Goal: Information Seeking & Learning: Learn about a topic

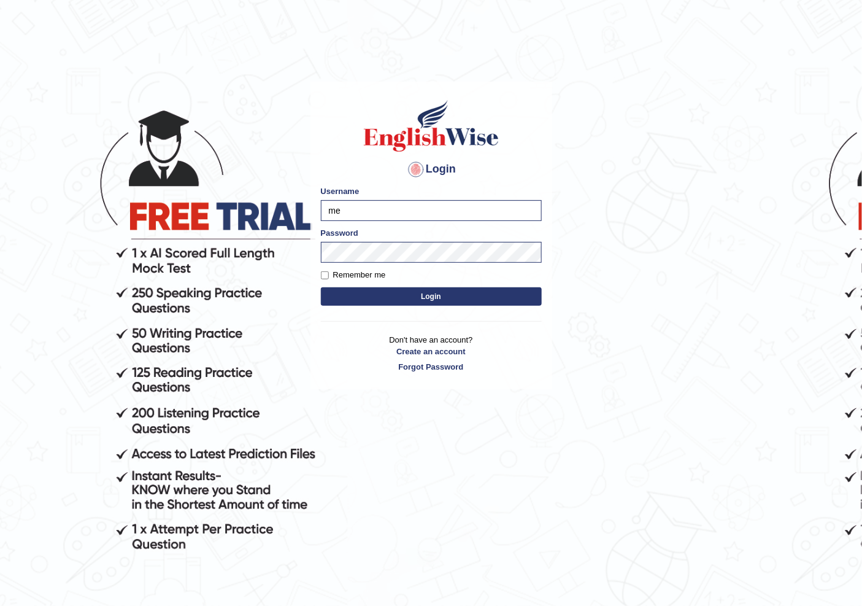
type input "m"
type input "n"
drag, startPoint x: 403, startPoint y: 210, endPoint x: 371, endPoint y: 212, distance: 32.0
click at [371, 212] on input "n" at bounding box center [431, 210] width 221 height 21
type input "NIELE"
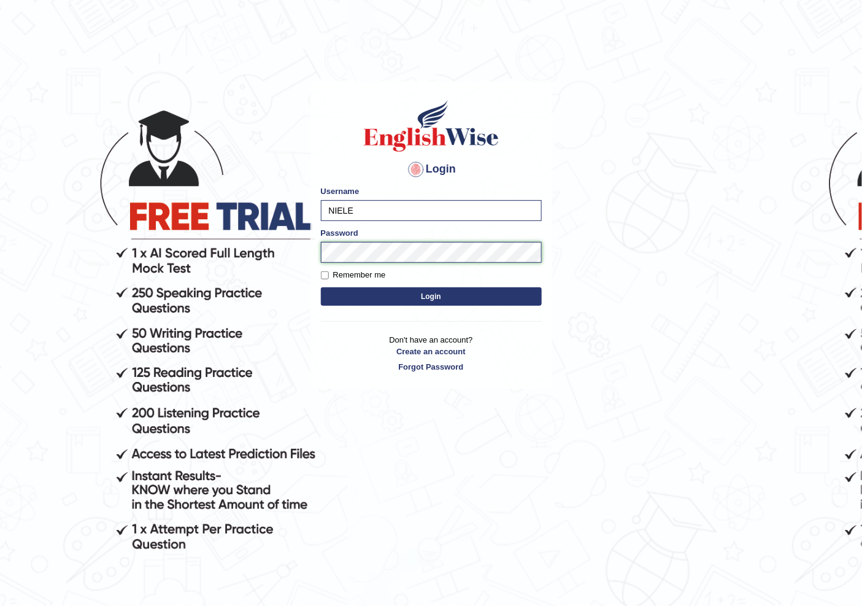
click at [295, 259] on body "Login Please fix the following errors: Username NIELE Password Remember me Logi…" at bounding box center [431, 346] width 862 height 606
click at [321, 287] on button "Login" at bounding box center [431, 296] width 221 height 18
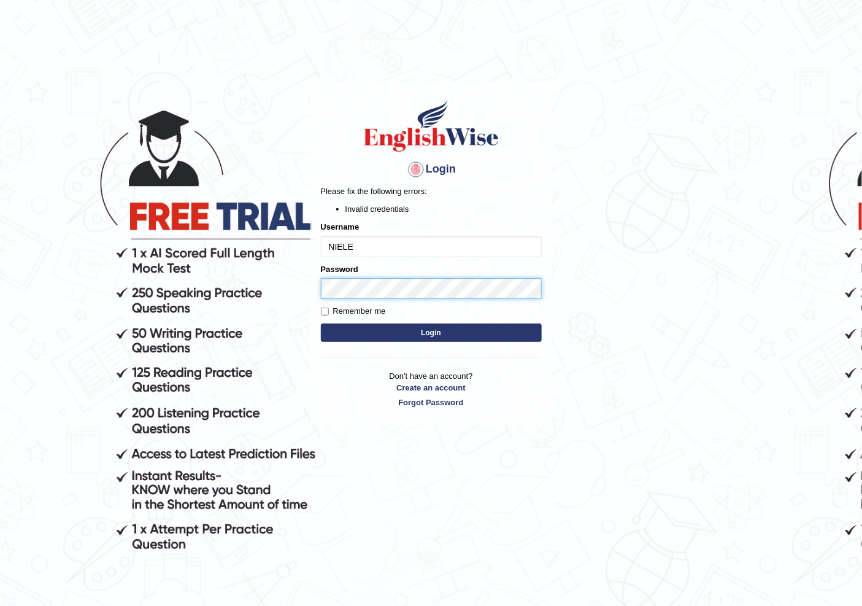
click at [281, 286] on body "Login Please fix the following errors: Invalid credentials Username NIELE Passw…" at bounding box center [431, 346] width 862 height 606
click at [321, 324] on button "Login" at bounding box center [431, 333] width 221 height 18
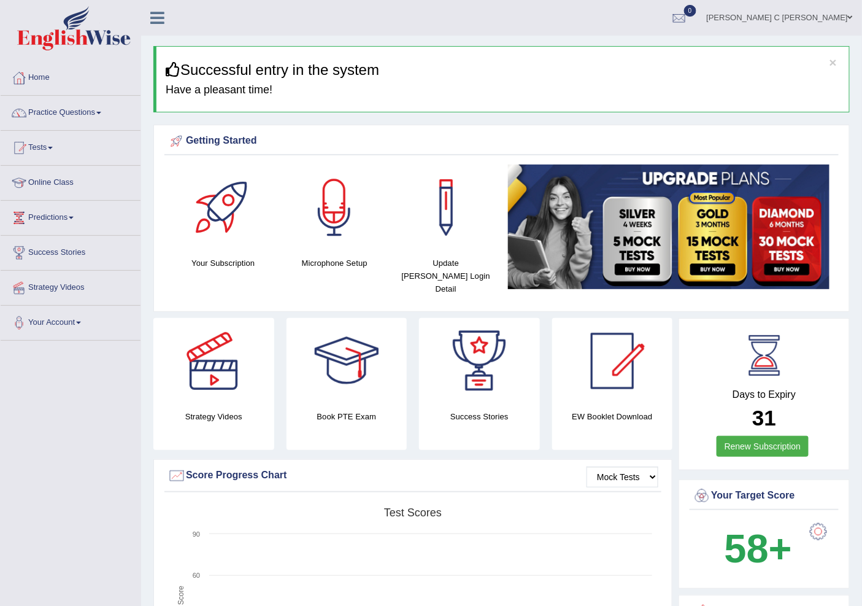
click at [59, 138] on link "Tests" at bounding box center [71, 146] width 140 height 31
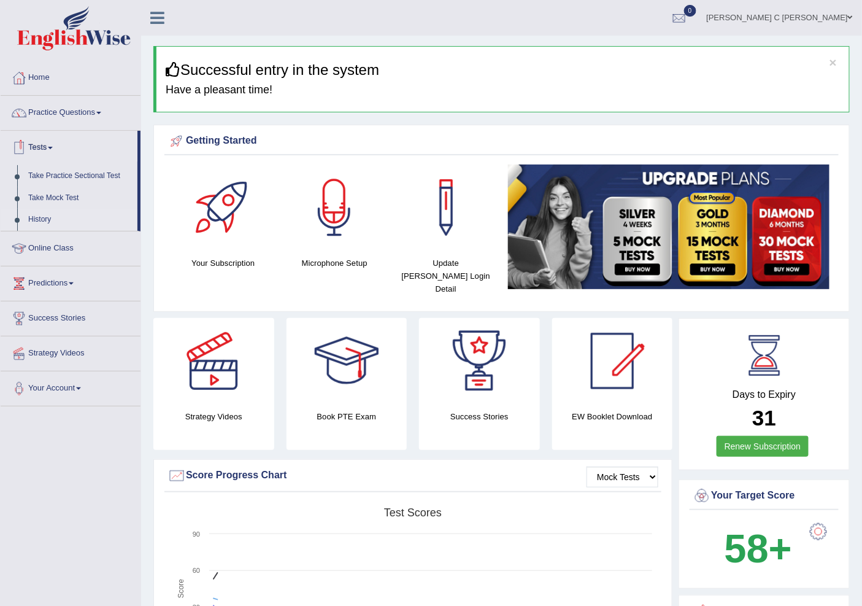
click at [52, 219] on link "History" at bounding box center [80, 220] width 115 height 22
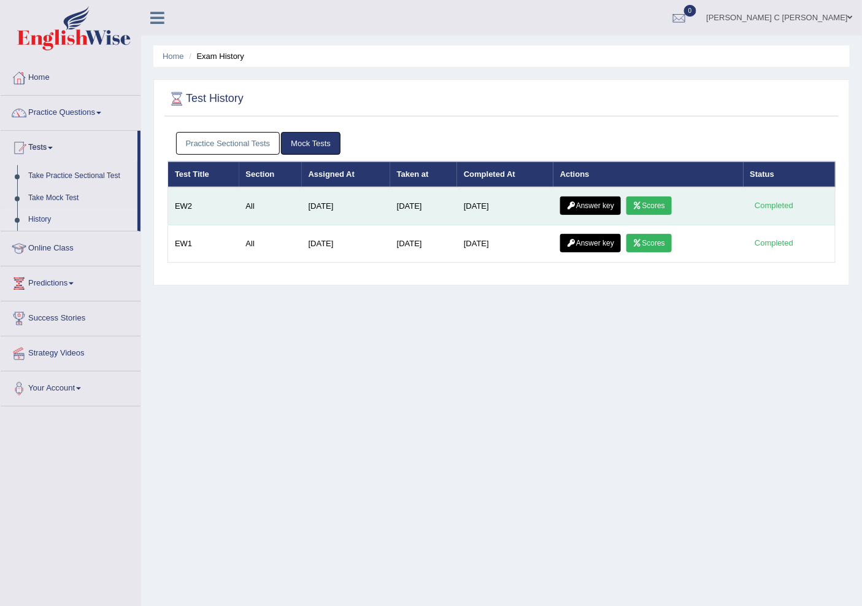
click at [653, 206] on link "Scores" at bounding box center [649, 205] width 45 height 18
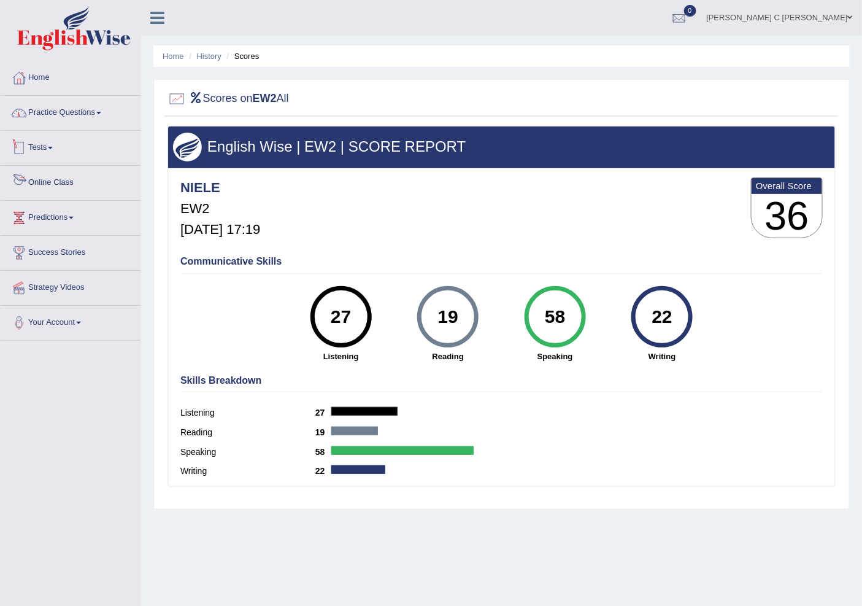
click at [89, 122] on link "Practice Questions" at bounding box center [71, 111] width 140 height 31
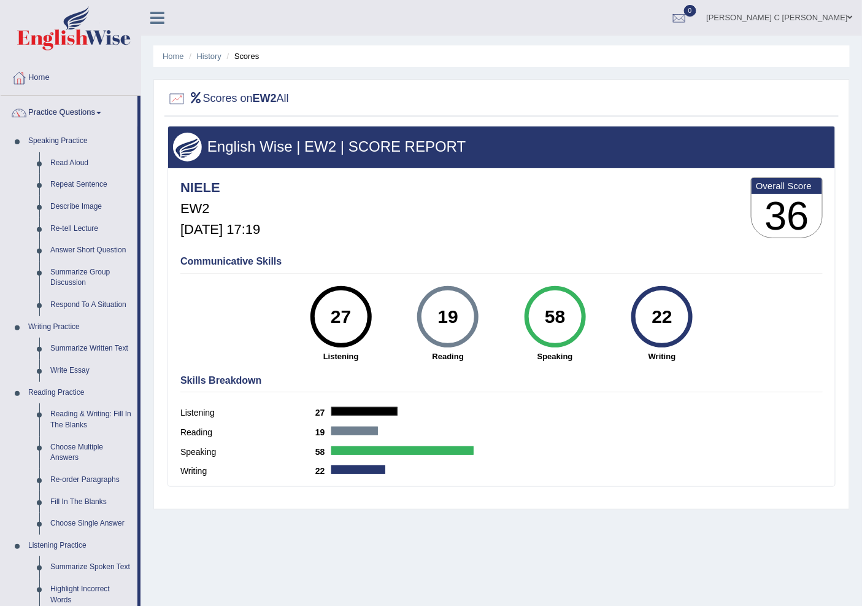
click at [89, 122] on link "Practice Questions" at bounding box center [69, 111] width 137 height 31
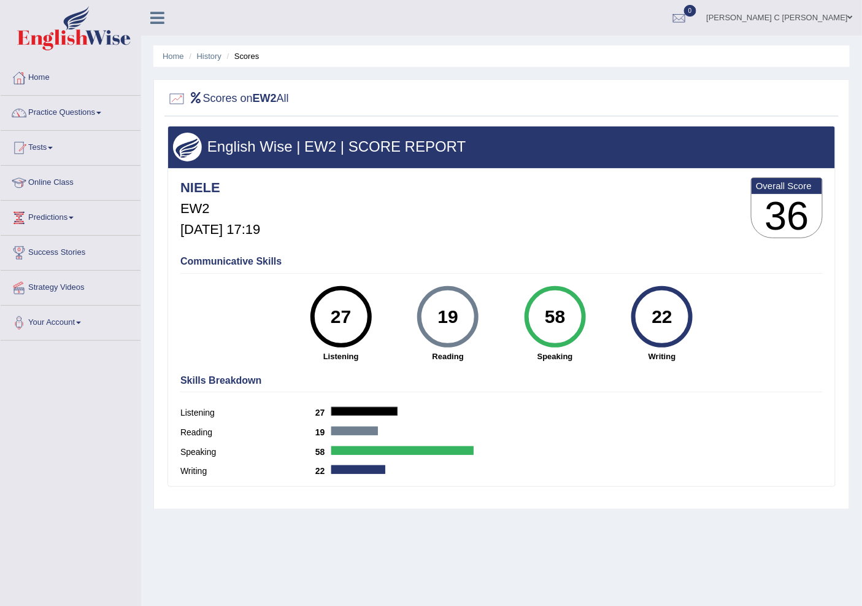
click at [91, 119] on link "Practice Questions" at bounding box center [71, 111] width 140 height 31
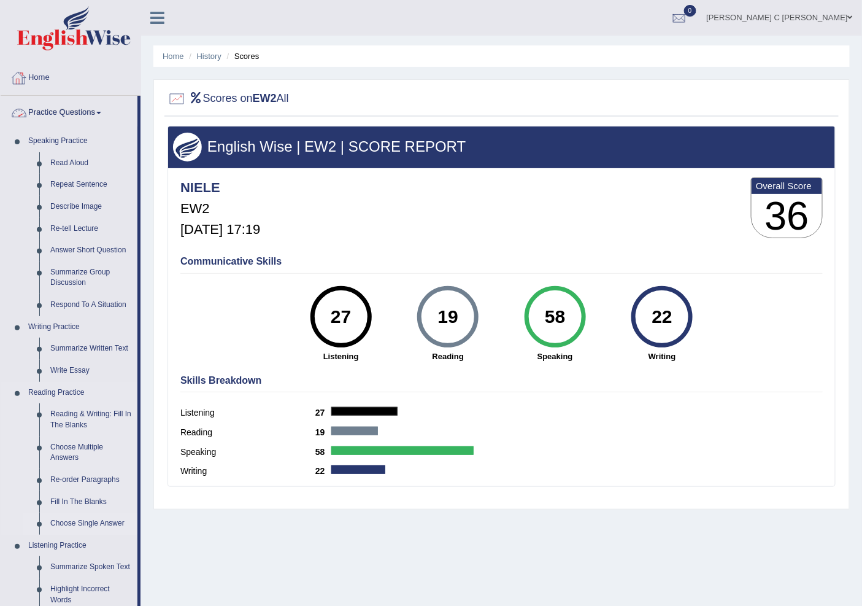
scroll to position [136, 0]
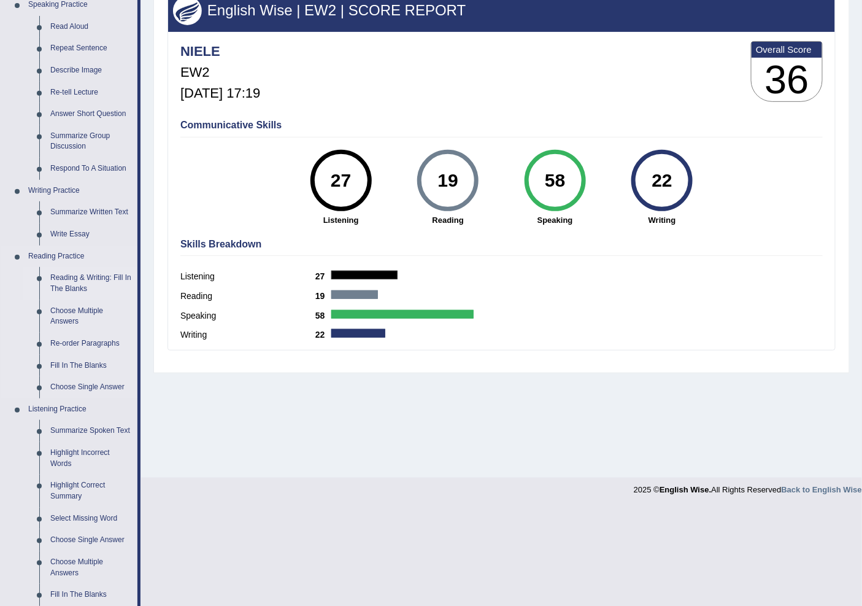
click at [87, 279] on link "Reading & Writing: Fill In The Blanks" at bounding box center [91, 283] width 93 height 33
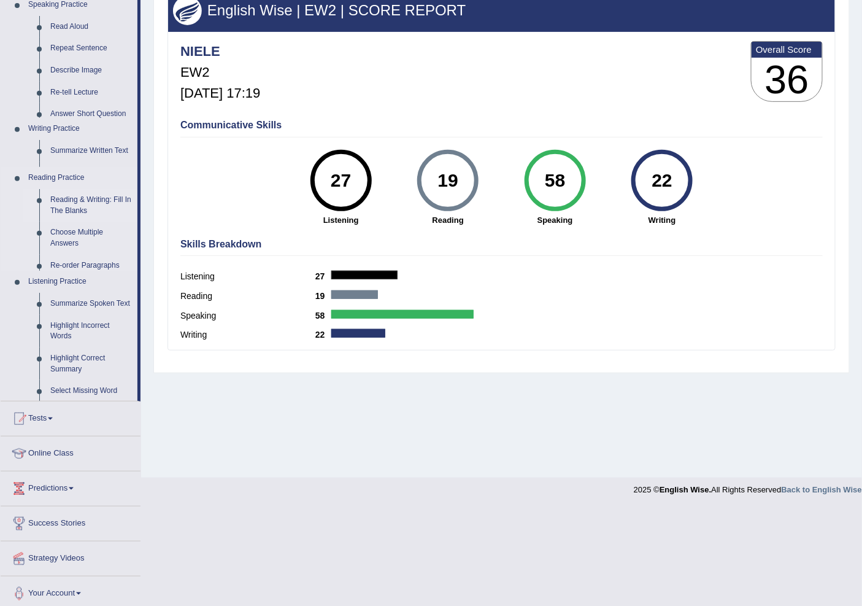
scroll to position [38, 0]
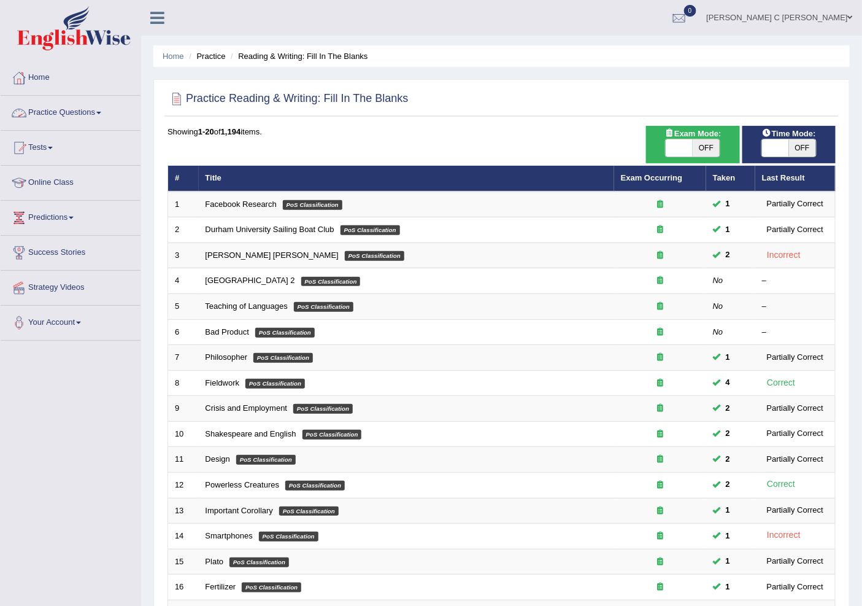
click at [92, 112] on link "Practice Questions" at bounding box center [71, 111] width 140 height 31
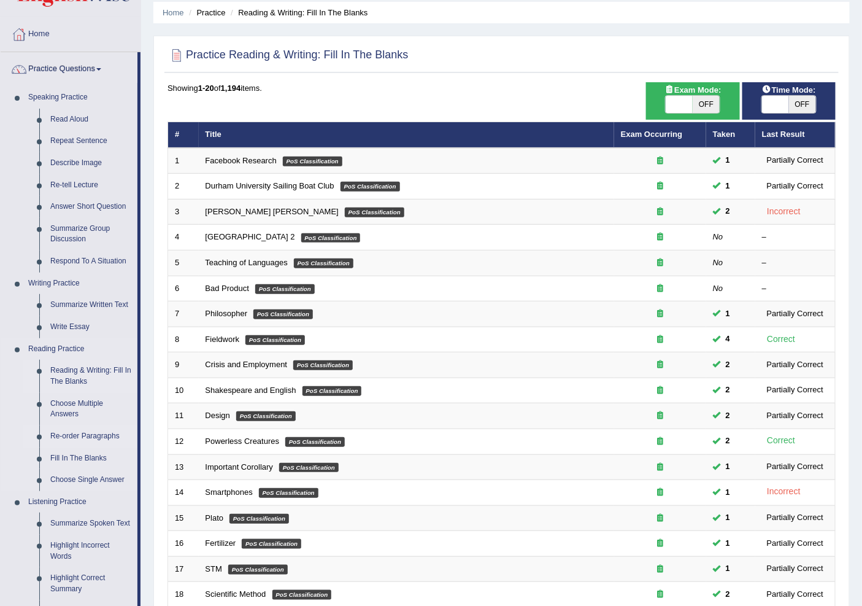
scroll to position [68, 0]
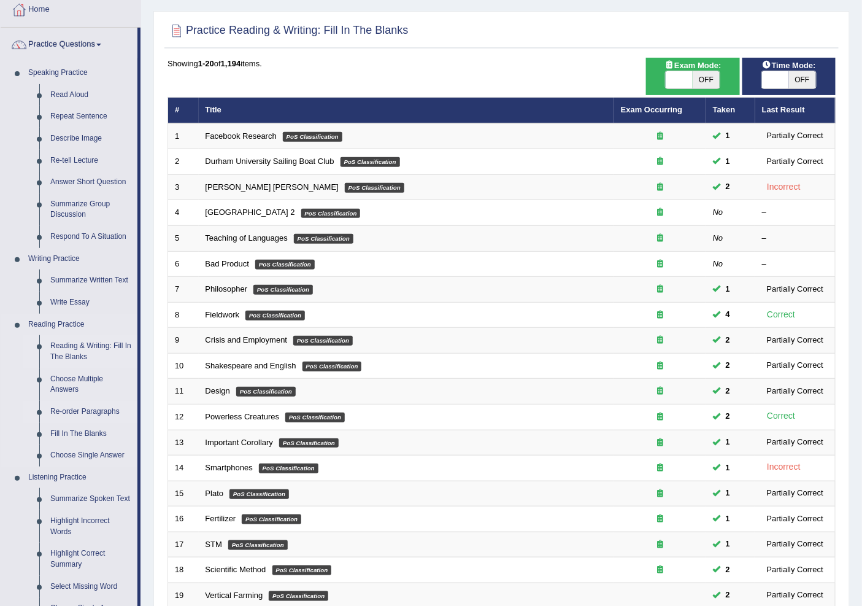
click at [96, 408] on link "Re-order Paragraphs" at bounding box center [91, 412] width 93 height 22
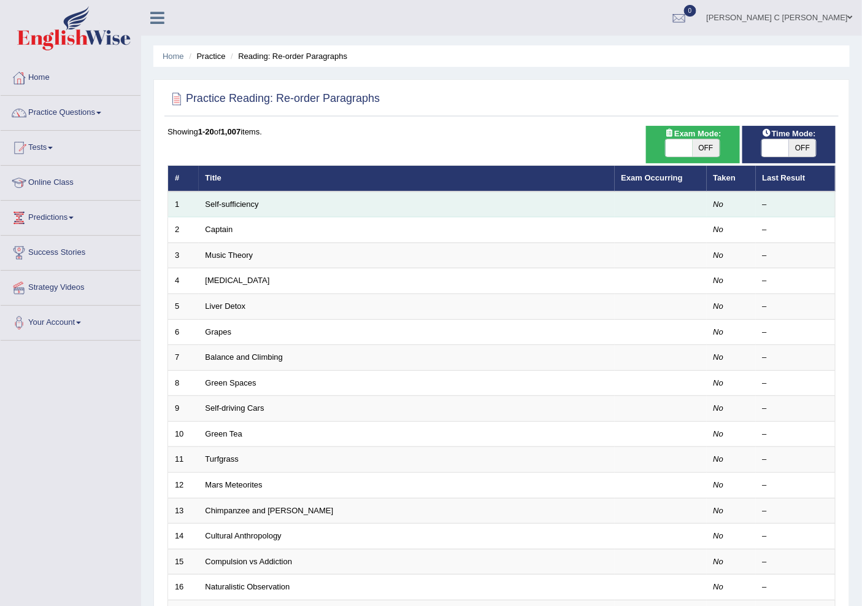
click at [234, 197] on td "Self-sufficiency" at bounding box center [407, 205] width 416 height 26
click at [234, 207] on td "Self-sufficiency" at bounding box center [407, 205] width 416 height 26
click at [237, 203] on link "Self-sufficiency" at bounding box center [232, 204] width 53 height 9
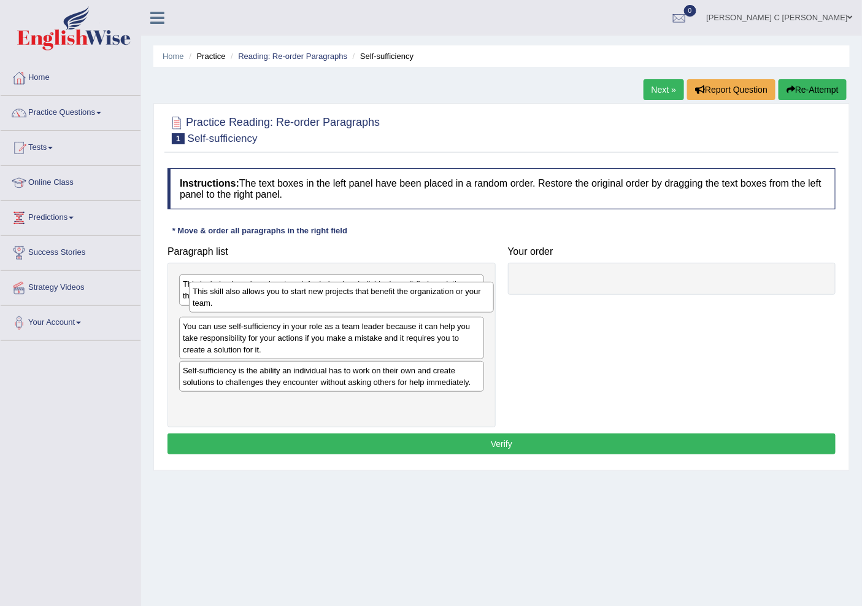
drag, startPoint x: 274, startPoint y: 327, endPoint x: 284, endPoint y: 301, distance: 27.6
click at [284, 301] on div "This skill also allows you to start new projects that benefit the organization …" at bounding box center [341, 297] width 304 height 31
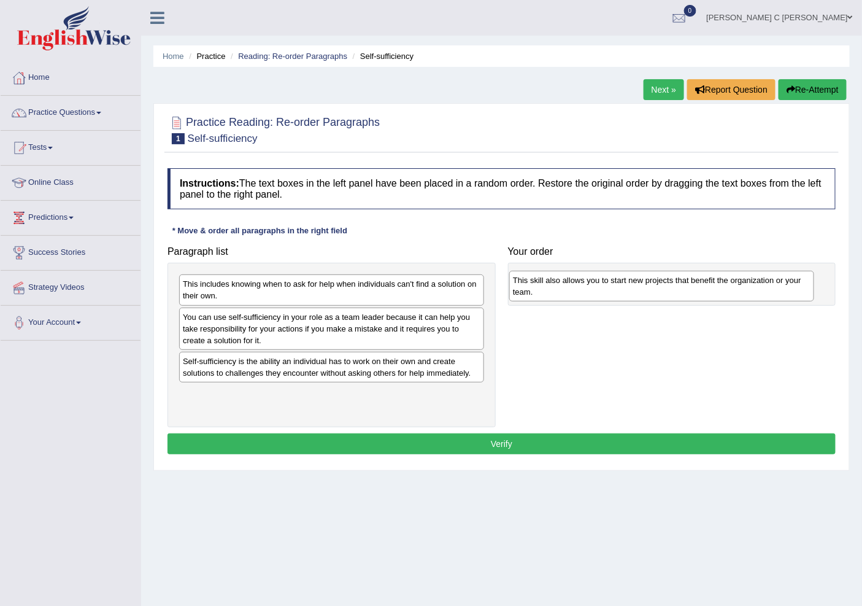
drag, startPoint x: 266, startPoint y: 321, endPoint x: 597, endPoint y: 283, distance: 333.7
click at [597, 284] on div "This skill also allows you to start new projects that benefit the organization …" at bounding box center [662, 286] width 304 height 31
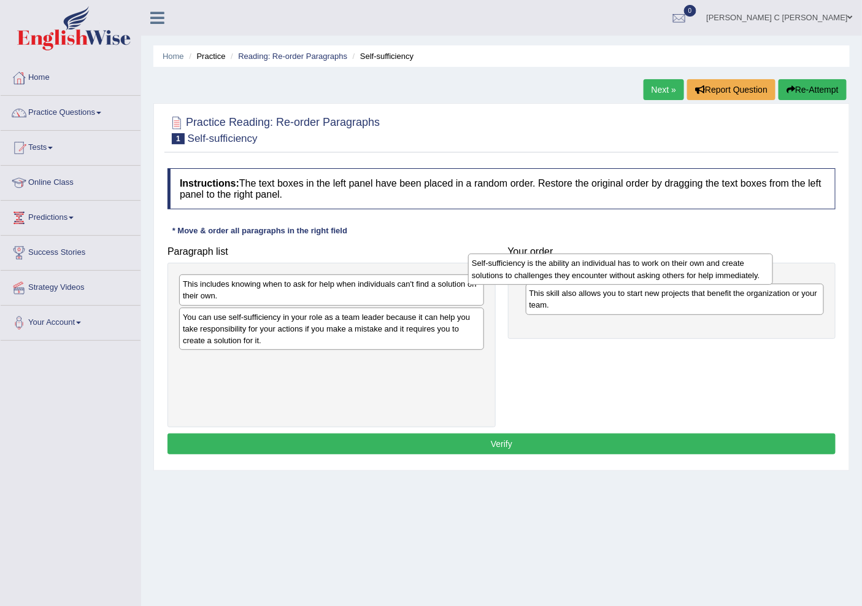
drag, startPoint x: 386, startPoint y: 371, endPoint x: 672, endPoint y: 273, distance: 302.3
click at [672, 273] on div "Self-sufficiency is the ability an individual has to work on their own and crea…" at bounding box center [620, 269] width 304 height 31
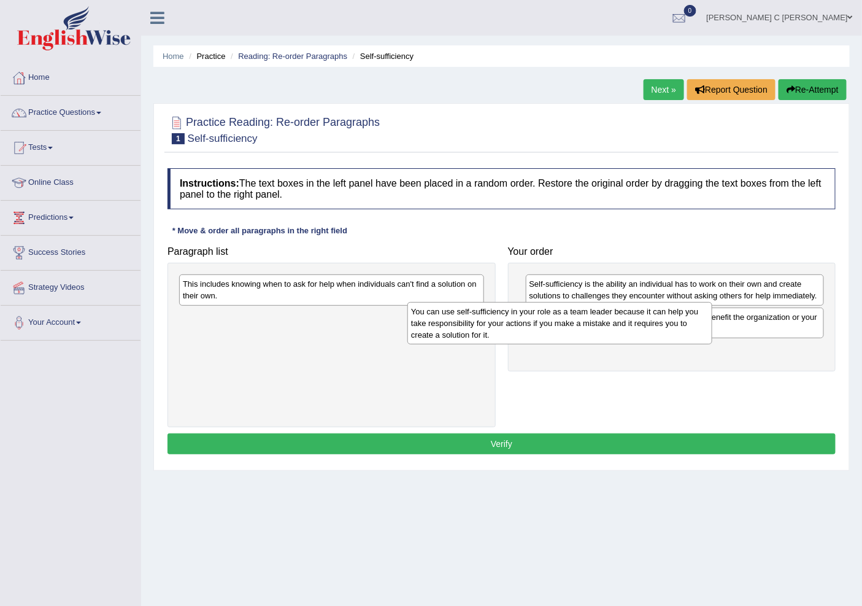
drag, startPoint x: 446, startPoint y: 333, endPoint x: 591, endPoint y: 322, distance: 145.3
click at [591, 322] on div "You can use self-sufficiency in your role as a team leader because it can help …" at bounding box center [560, 323] width 304 height 43
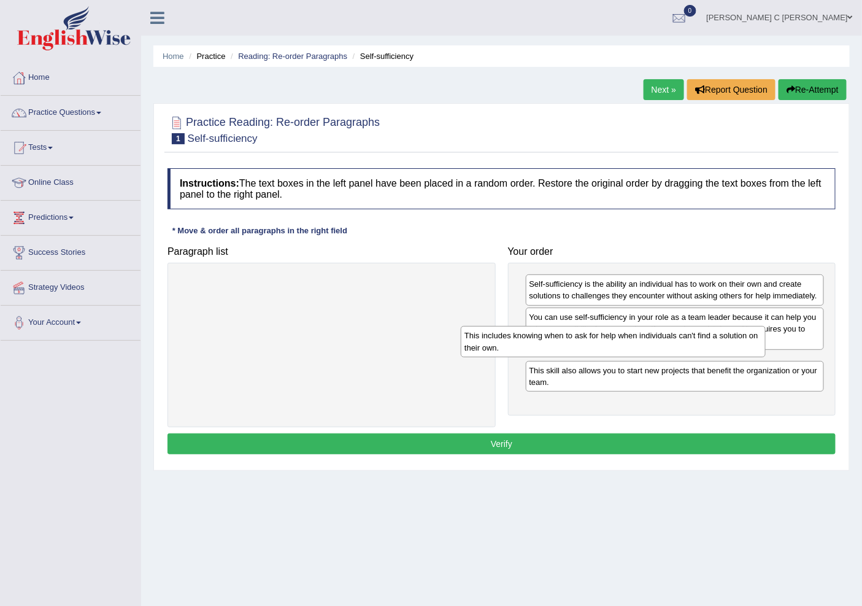
drag, startPoint x: 351, startPoint y: 298, endPoint x: 675, endPoint y: 352, distance: 328.6
click at [657, 353] on div "This includes knowing when to ask for help when individuals can't find a soluti…" at bounding box center [613, 341] width 304 height 31
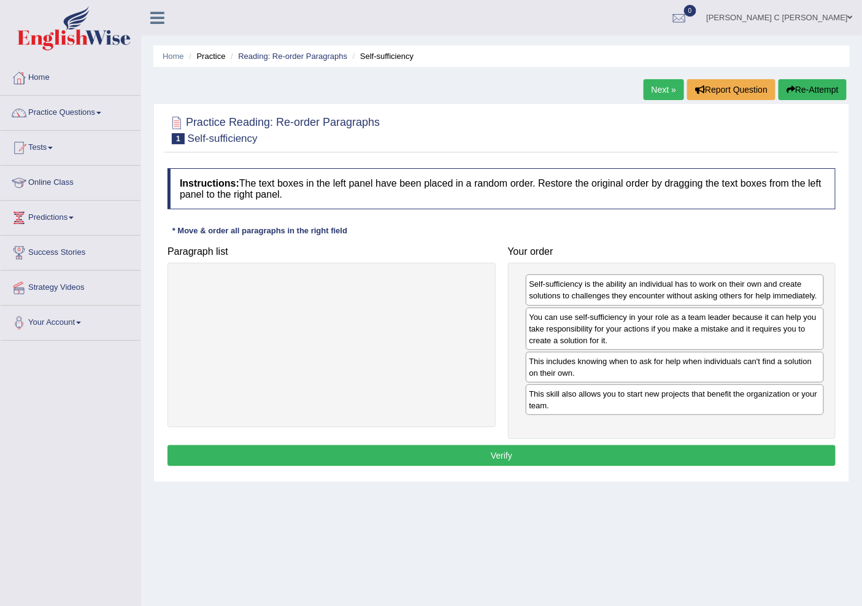
click at [606, 463] on button "Verify" at bounding box center [502, 455] width 668 height 21
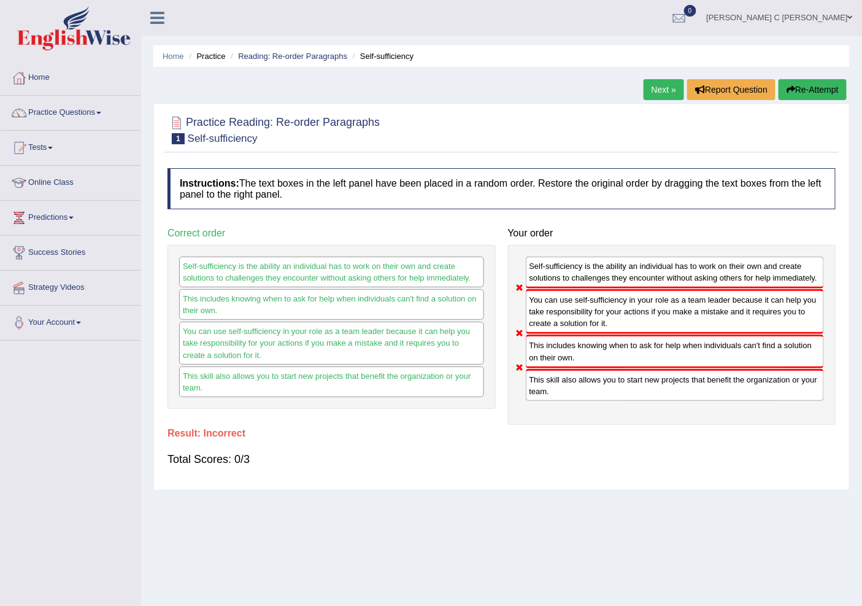
click at [812, 85] on button "Re-Attempt" at bounding box center [813, 89] width 68 height 21
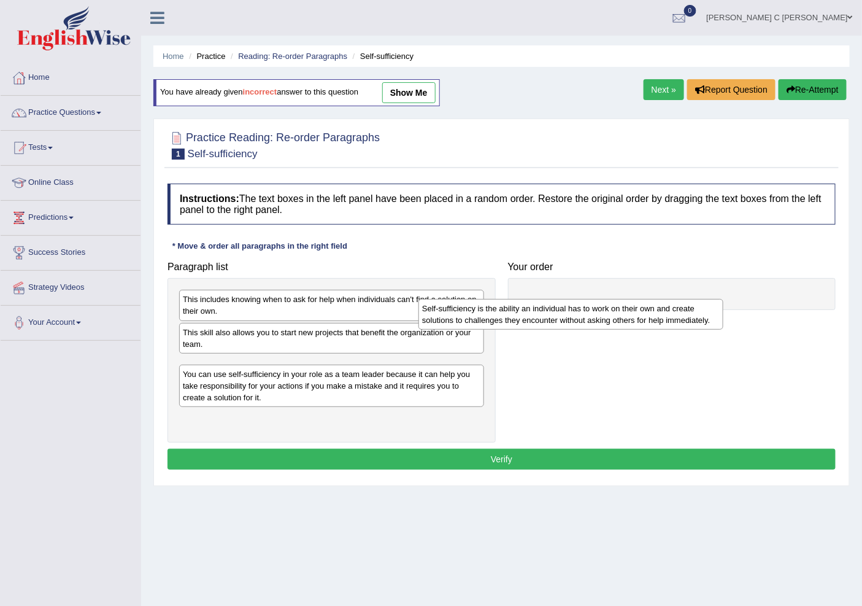
drag, startPoint x: 342, startPoint y: 418, endPoint x: 591, endPoint y: 303, distance: 273.8
click at [591, 303] on div "Self-sufficiency is the ability an individual has to work on their own and crea…" at bounding box center [571, 314] width 304 height 31
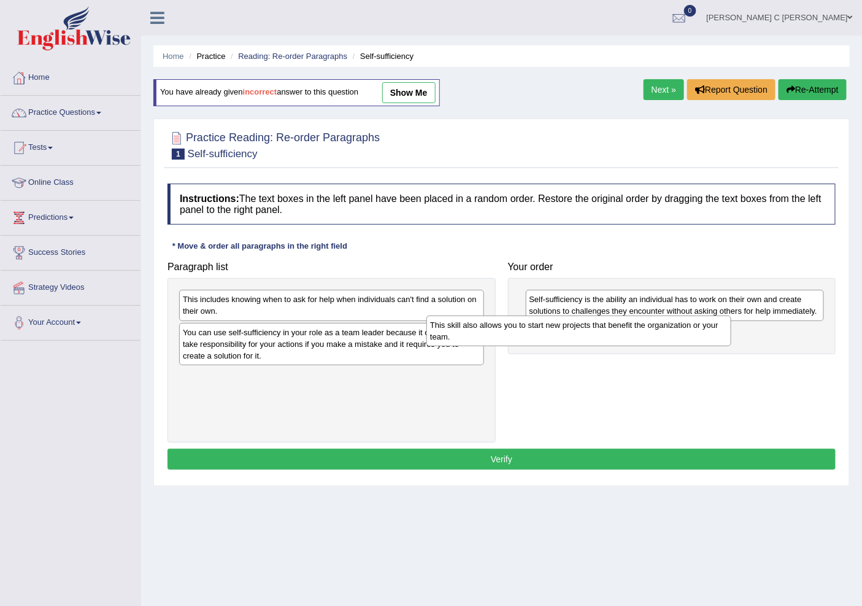
drag, startPoint x: 409, startPoint y: 343, endPoint x: 674, endPoint y: 336, distance: 264.7
click at [678, 335] on div "This skill also allows you to start new projects that benefit the organization …" at bounding box center [579, 331] width 304 height 31
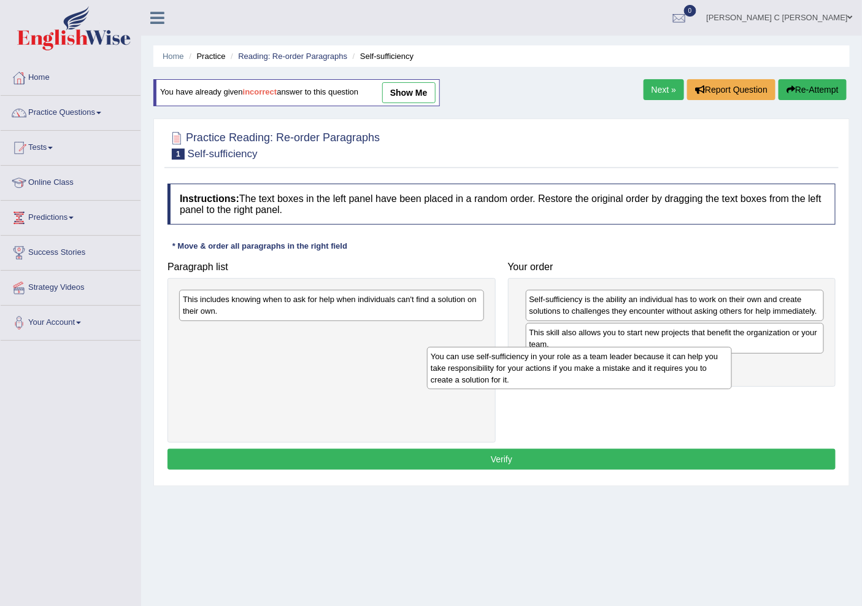
drag, startPoint x: 425, startPoint y: 348, endPoint x: 579, endPoint y: 344, distance: 154.8
click at [683, 373] on div "You can use self-sufficiency in your role as a team leader because it can help …" at bounding box center [579, 368] width 304 height 43
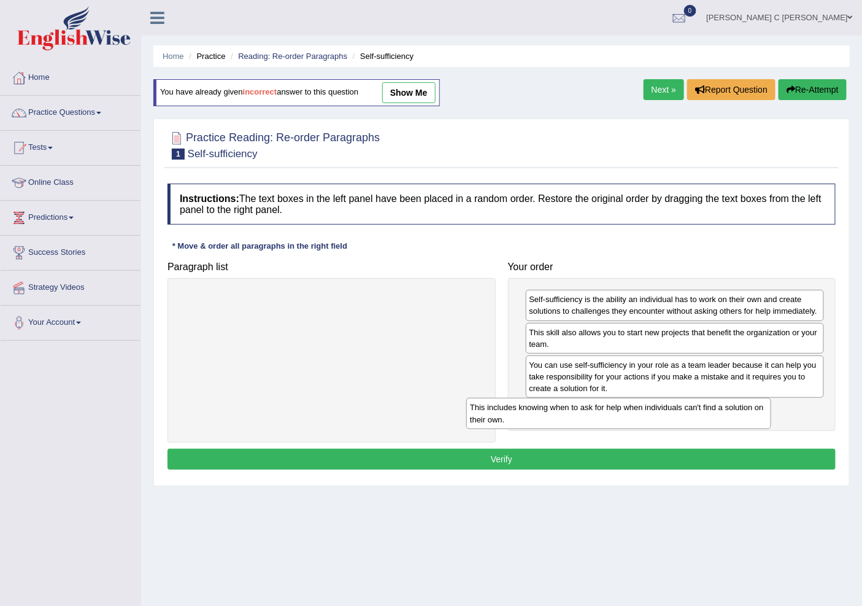
drag, startPoint x: 455, startPoint y: 307, endPoint x: 784, endPoint y: 459, distance: 362.0
click at [753, 416] on div "This includes knowing when to ask for help when individuals can't find a soluti…" at bounding box center [619, 413] width 304 height 31
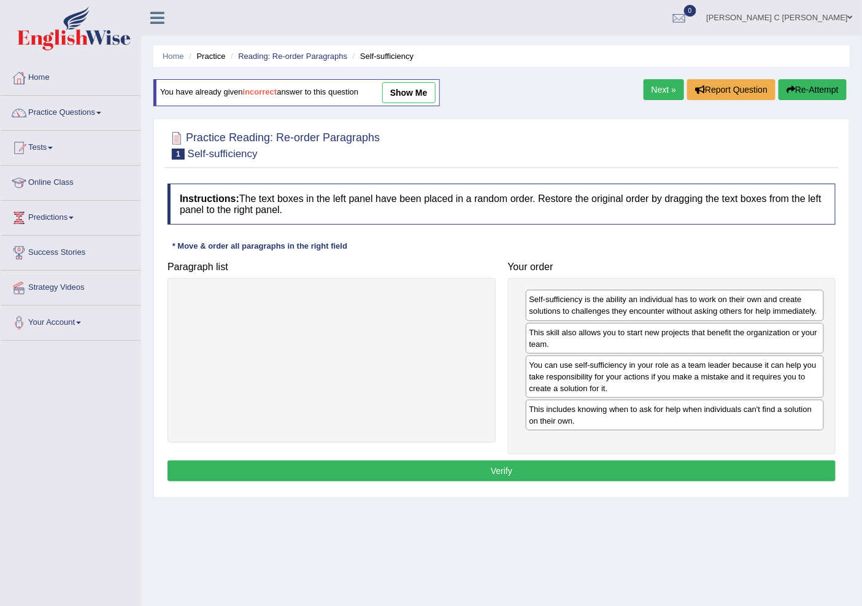
click at [708, 455] on div "Instructions: The text boxes in the left panel have been placed in a random ord…" at bounding box center [502, 334] width 675 height 314
click at [705, 473] on button "Verify" at bounding box center [502, 470] width 668 height 21
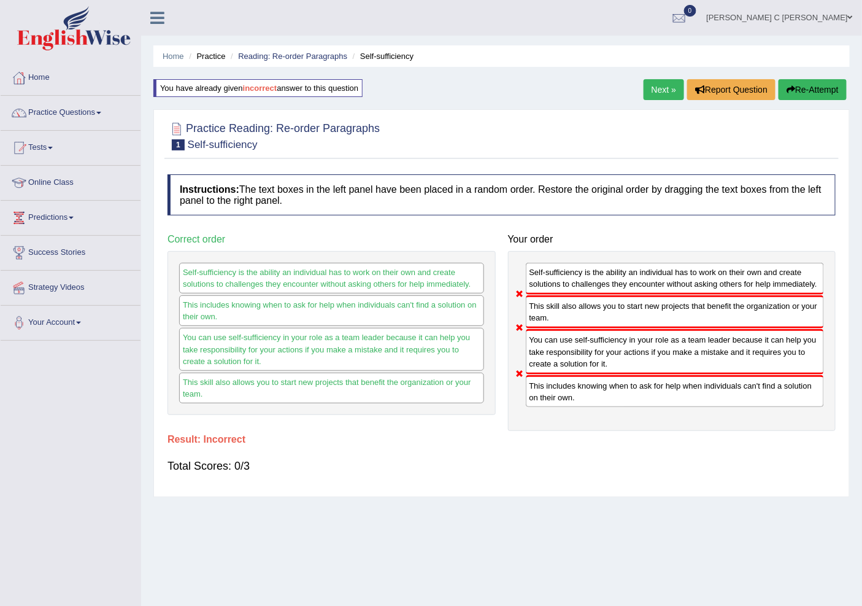
click at [802, 88] on button "Re-Attempt" at bounding box center [813, 89] width 68 height 21
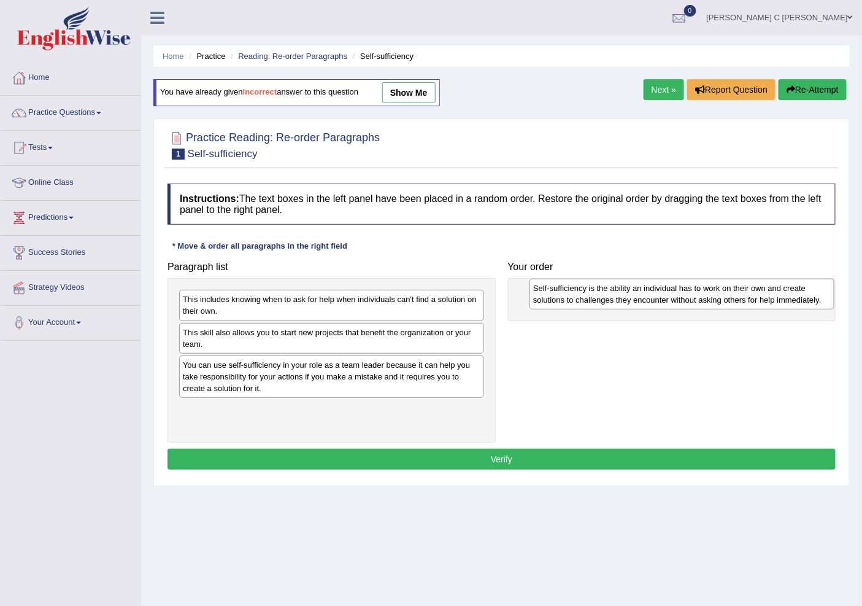
drag, startPoint x: 354, startPoint y: 412, endPoint x: 676, endPoint y: 308, distance: 339.3
click at [679, 307] on div "Self-sufficiency is the ability an individual has to work on their own and crea…" at bounding box center [682, 294] width 304 height 31
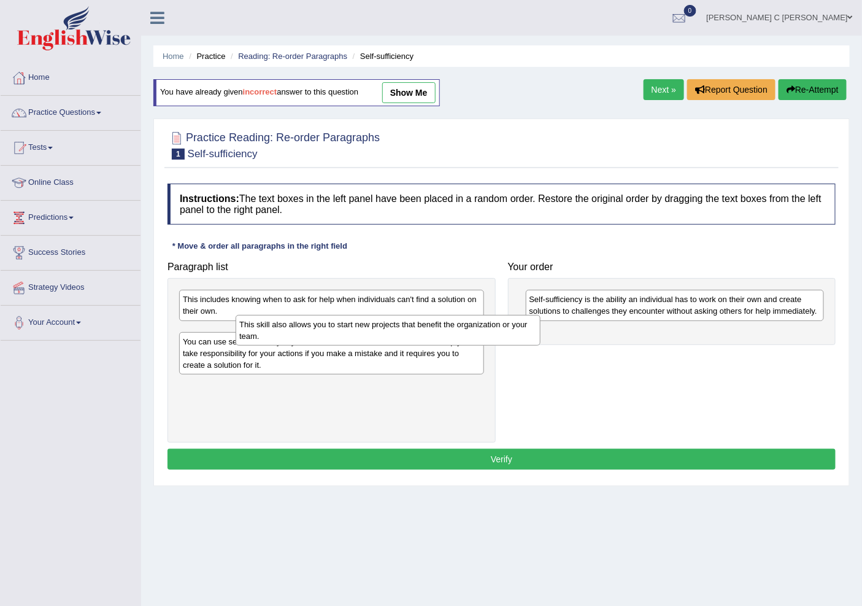
drag, startPoint x: 356, startPoint y: 343, endPoint x: 378, endPoint y: 336, distance: 22.5
click at [378, 336] on div "This skill also allows you to start new projects that benefit the organization …" at bounding box center [388, 330] width 304 height 31
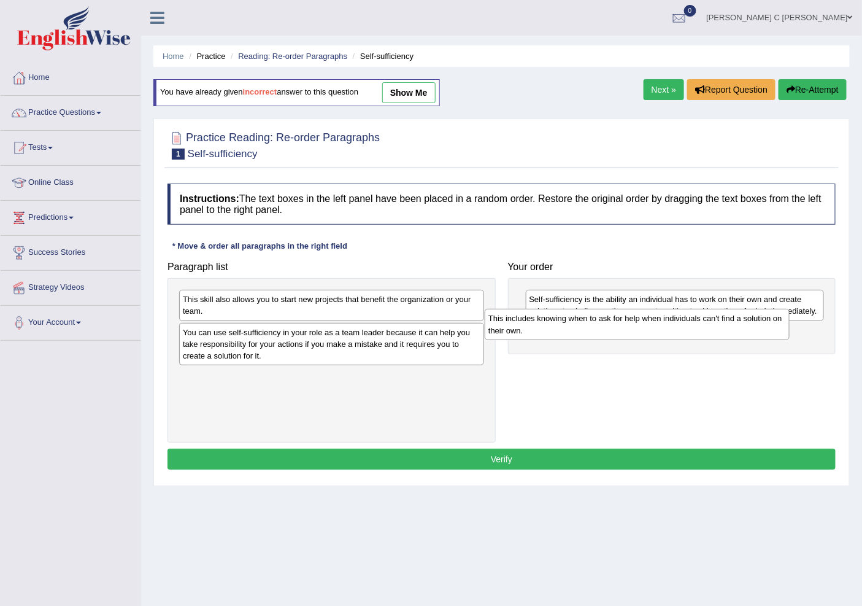
drag, startPoint x: 355, startPoint y: 305, endPoint x: 661, endPoint y: 324, distance: 306.3
click at [661, 324] on div "This includes knowing when to ask for help when individuals can't find a soluti…" at bounding box center [637, 324] width 304 height 31
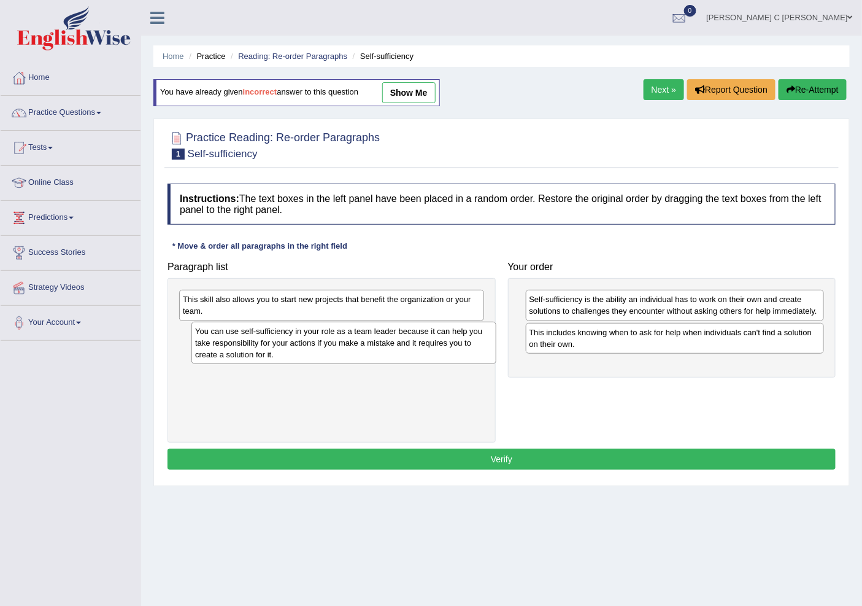
drag, startPoint x: 439, startPoint y: 356, endPoint x: 683, endPoint y: 386, distance: 246.1
click at [496, 365] on div "You can use self-sufficiency in your role as a team leader because it can help …" at bounding box center [344, 343] width 304 height 43
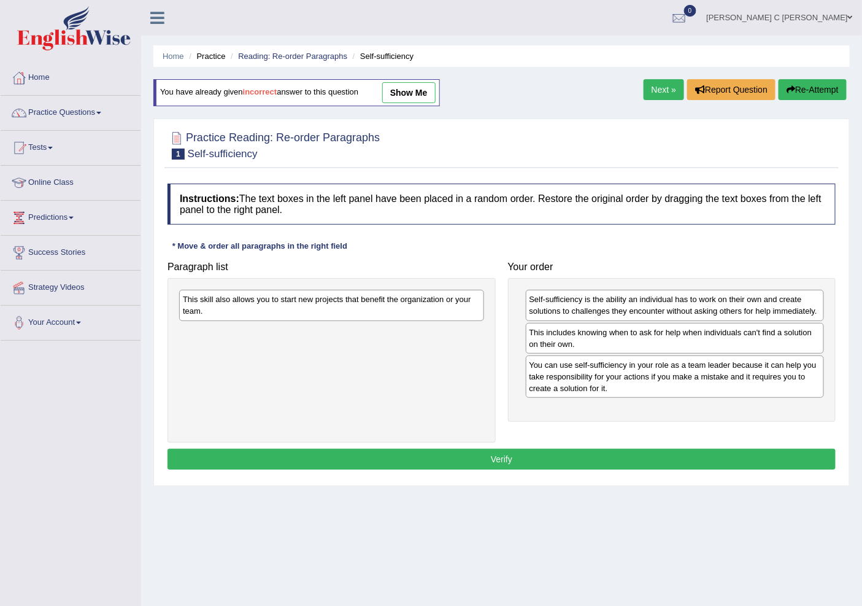
drag, startPoint x: 456, startPoint y: 322, endPoint x: 698, endPoint y: 404, distance: 255.5
click at [698, 404] on div "Paragraph list This skill also allows you to start new projects that benefit th…" at bounding box center [501, 348] width 681 height 187
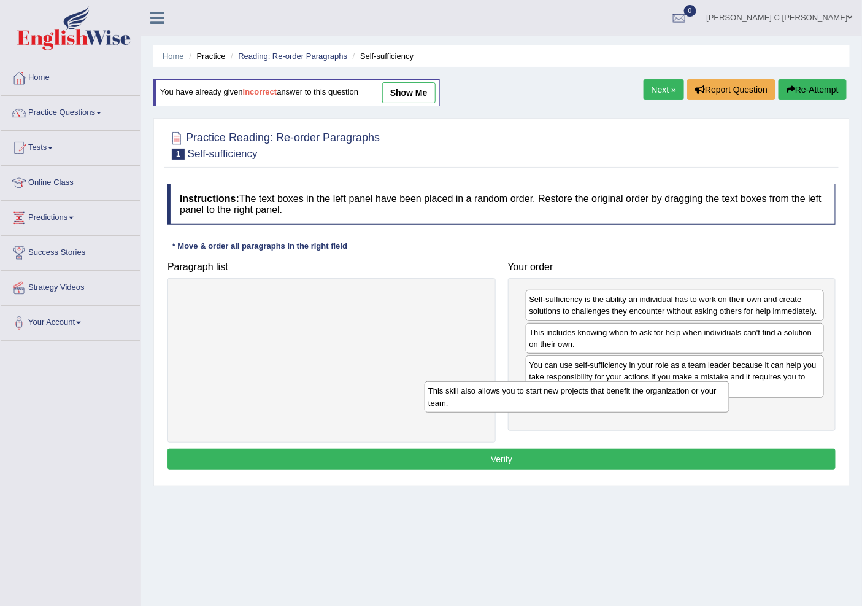
drag, startPoint x: 416, startPoint y: 306, endPoint x: 680, endPoint y: 444, distance: 297.7
click at [691, 406] on div "This skill also allows you to start new projects that benefit the organization …" at bounding box center [577, 396] width 304 height 31
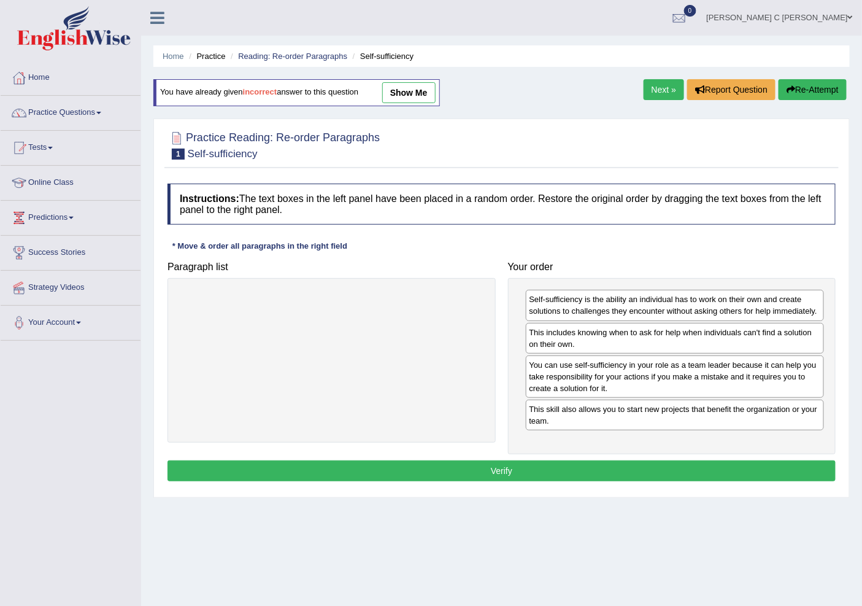
click at [652, 458] on div "Instructions: The text boxes in the left panel have been placed in a random ord…" at bounding box center [502, 334] width 675 height 314
click at [652, 475] on button "Verify" at bounding box center [502, 470] width 668 height 21
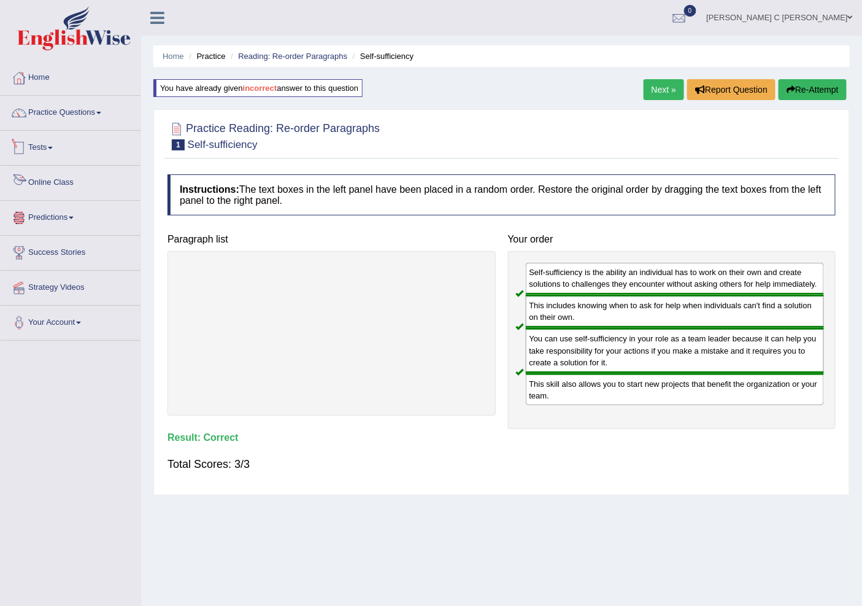
click at [50, 152] on link "Tests" at bounding box center [71, 146] width 140 height 31
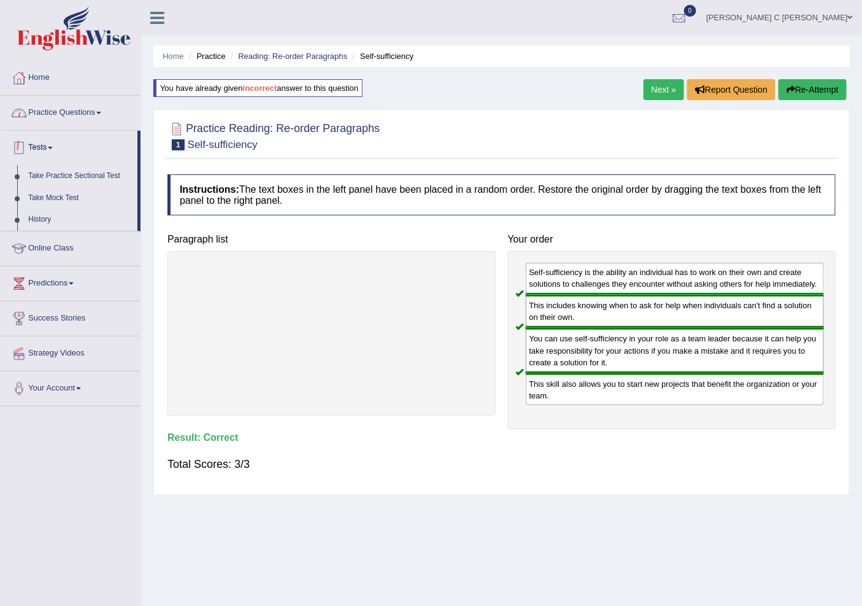
click at [62, 115] on link "Practice Questions" at bounding box center [71, 111] width 140 height 31
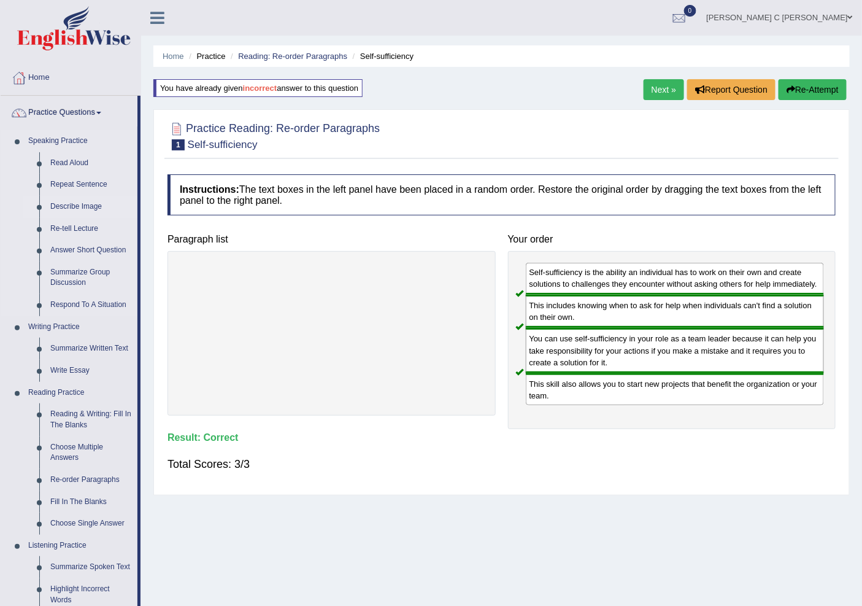
click at [76, 205] on link "Describe Image" at bounding box center [91, 207] width 93 height 22
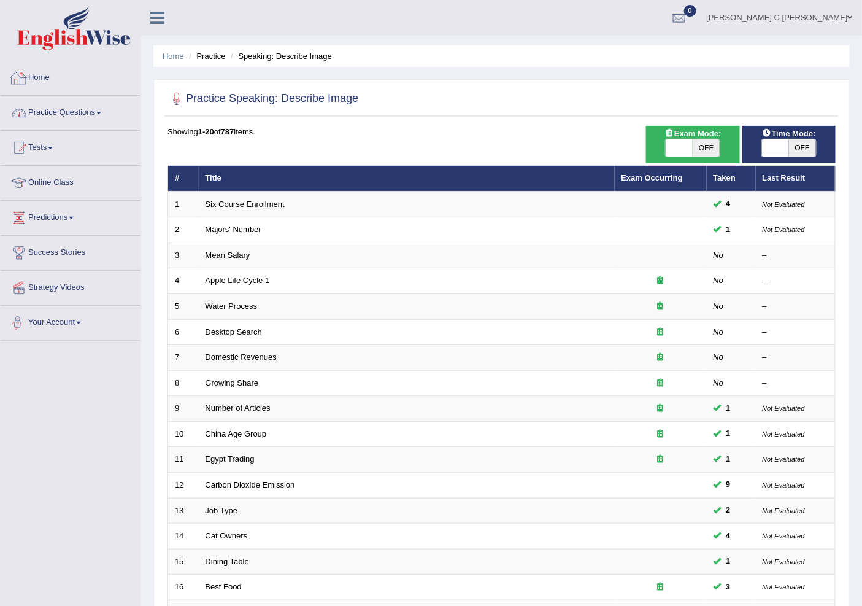
click at [68, 108] on link "Practice Questions" at bounding box center [71, 111] width 140 height 31
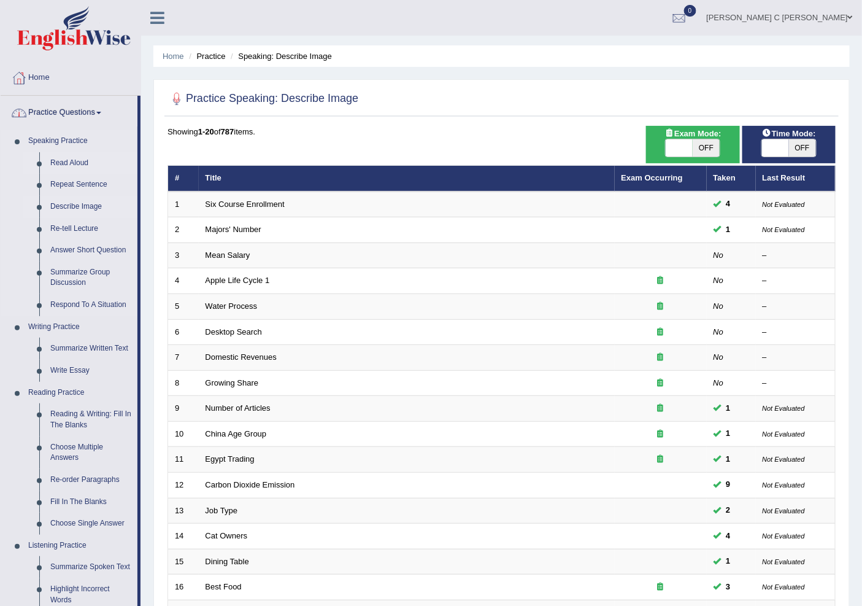
click at [77, 160] on link "Read Aloud" at bounding box center [91, 163] width 93 height 22
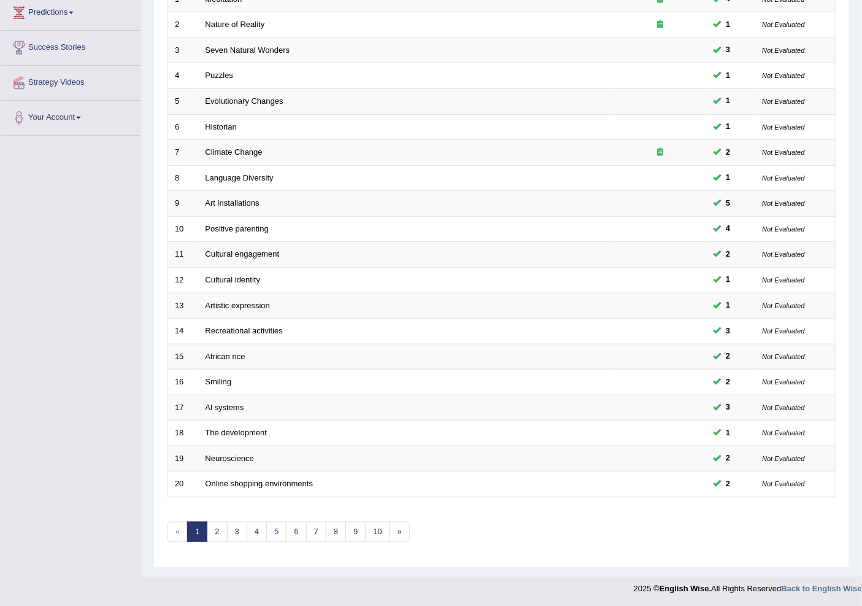
scroll to position [206, 0]
click at [323, 181] on td "Language Diversity" at bounding box center [407, 177] width 416 height 26
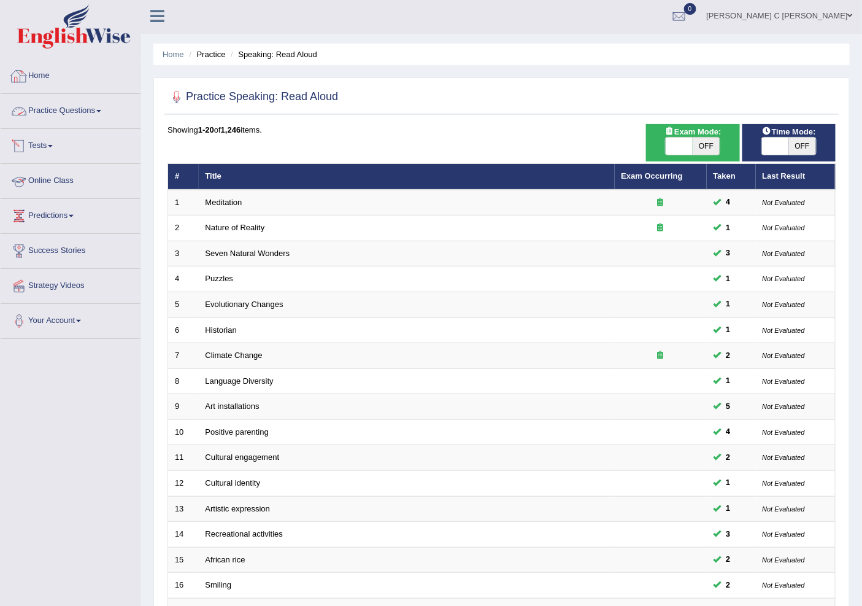
click at [90, 111] on link "Practice Questions" at bounding box center [71, 109] width 140 height 31
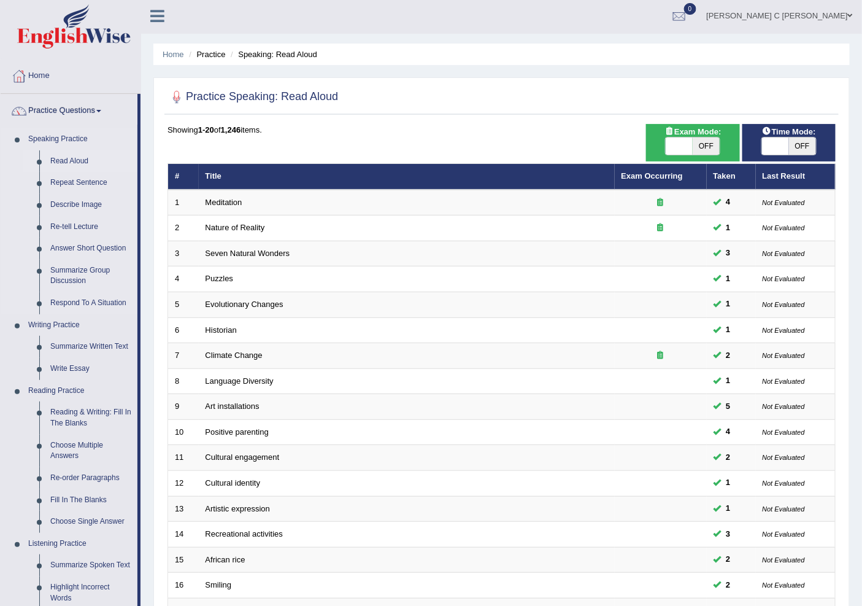
click at [72, 156] on link "Read Aloud" at bounding box center [91, 161] width 93 height 22
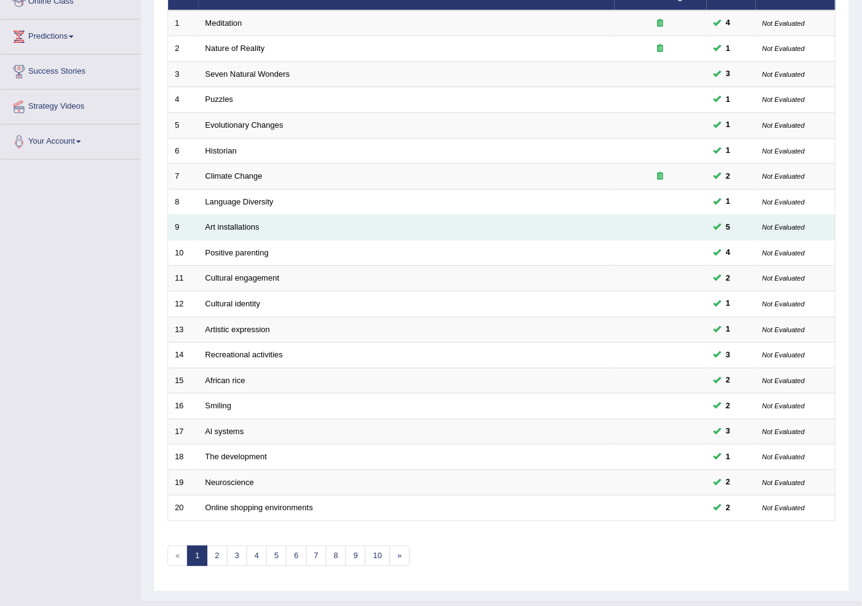
scroll to position [206, 0]
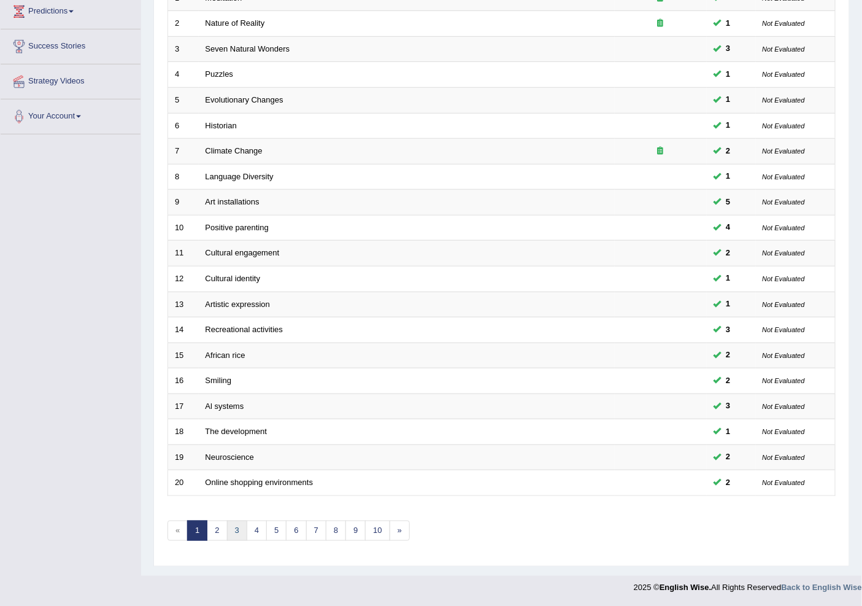
click at [238, 535] on link "3" at bounding box center [237, 531] width 20 height 20
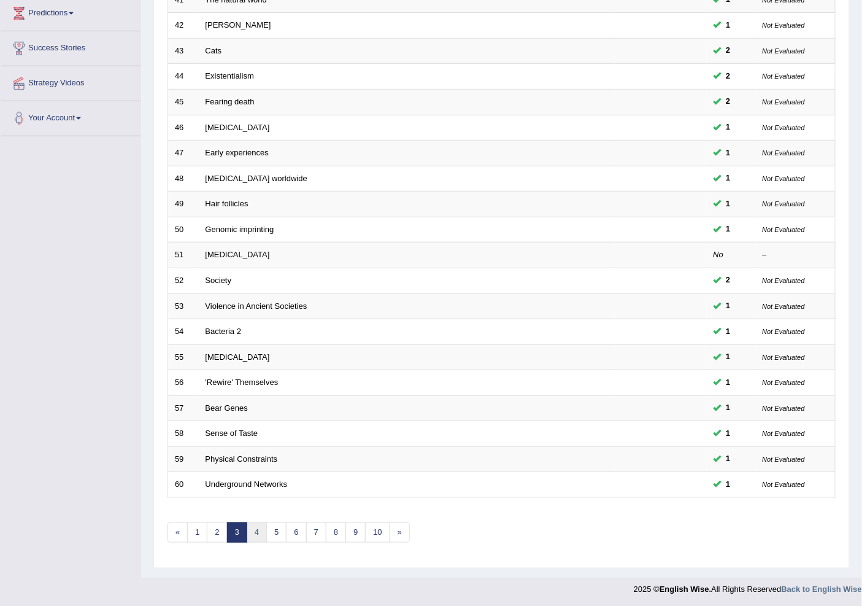
click at [252, 539] on link "4" at bounding box center [257, 532] width 20 height 20
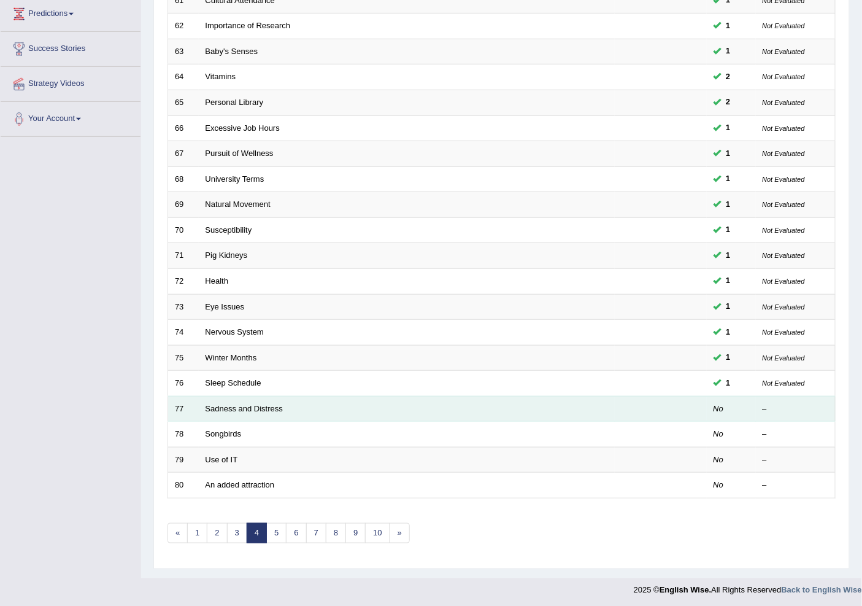
scroll to position [204, 0]
click at [234, 410] on link "Sadness and Distress" at bounding box center [244, 407] width 77 height 9
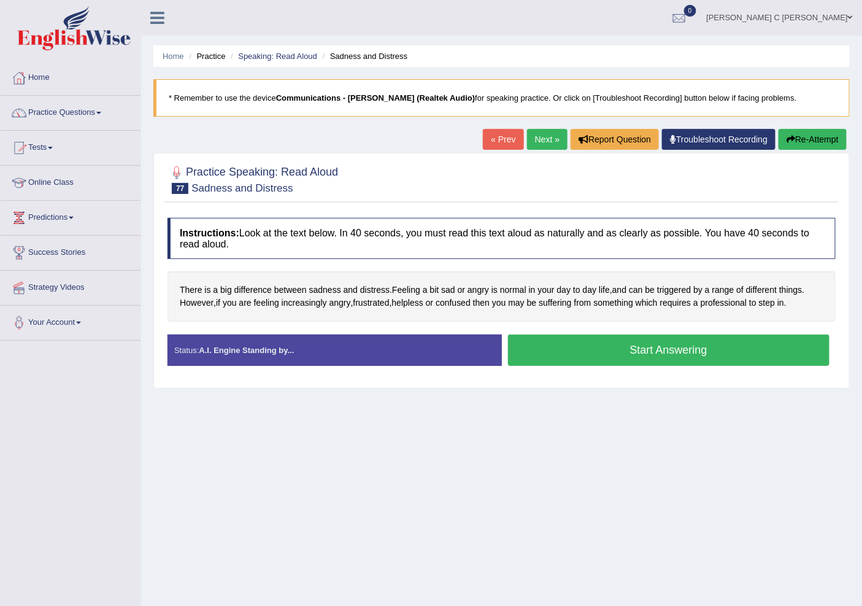
click at [72, 118] on link "Practice Questions" at bounding box center [71, 111] width 140 height 31
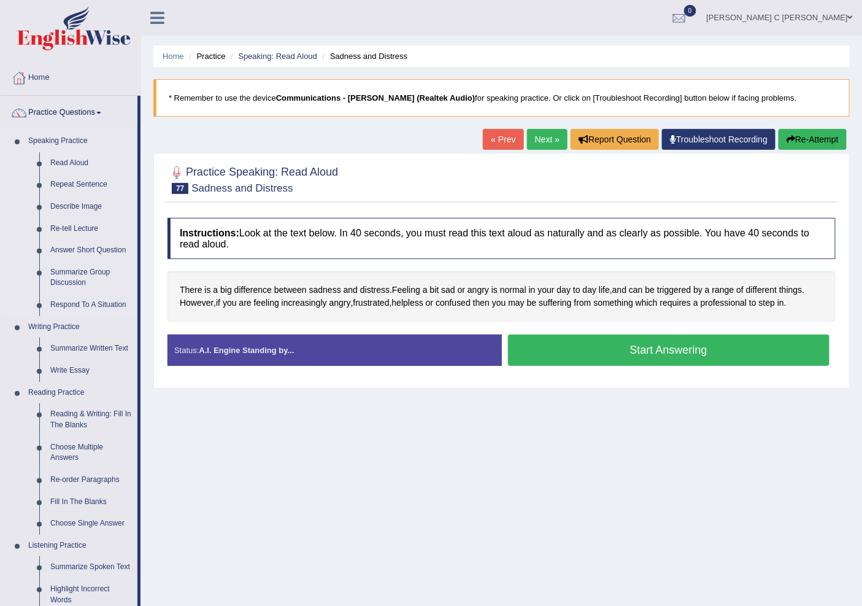
click at [72, 163] on link "Read Aloud" at bounding box center [91, 163] width 93 height 22
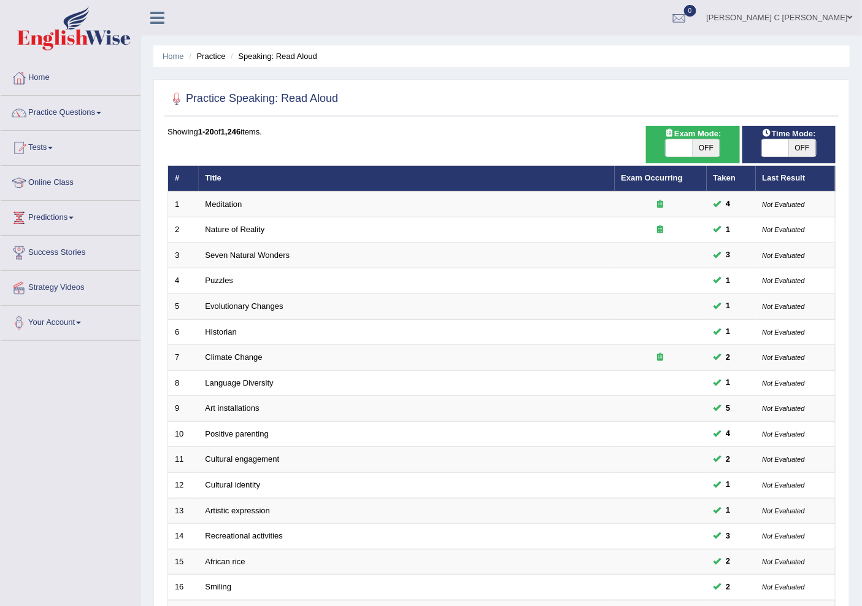
click at [789, 153] on span "OFF" at bounding box center [802, 147] width 27 height 17
checkbox input "true"
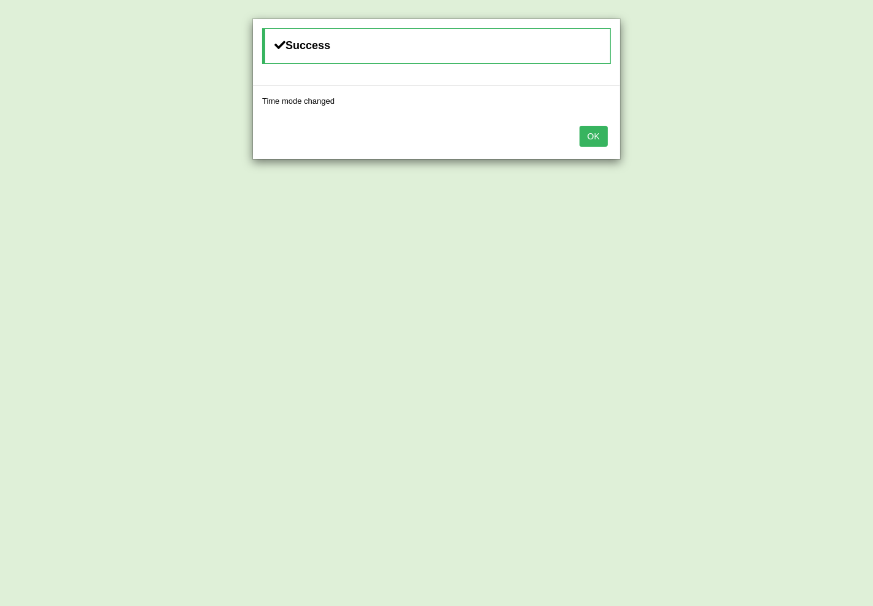
click at [586, 138] on button "OK" at bounding box center [593, 136] width 28 height 21
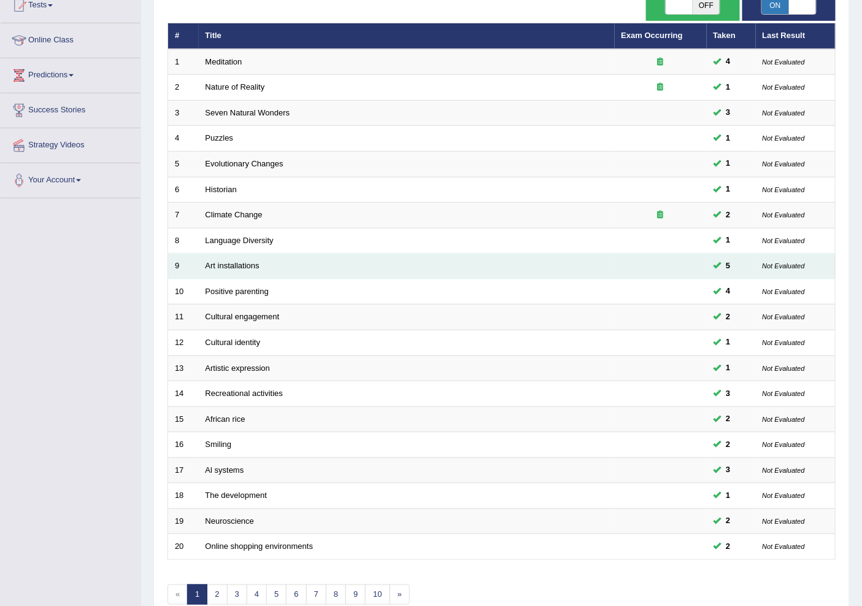
scroll to position [206, 0]
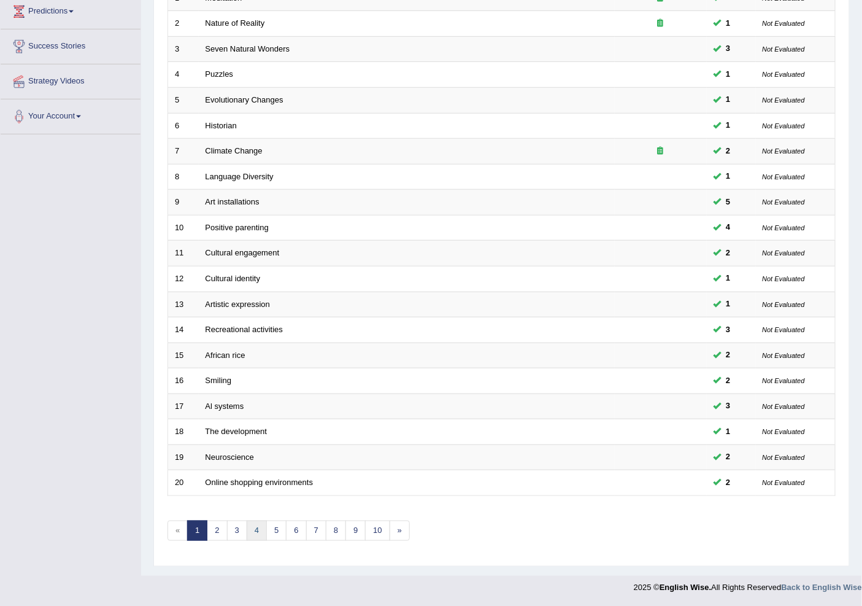
click at [254, 531] on link "4" at bounding box center [257, 531] width 20 height 20
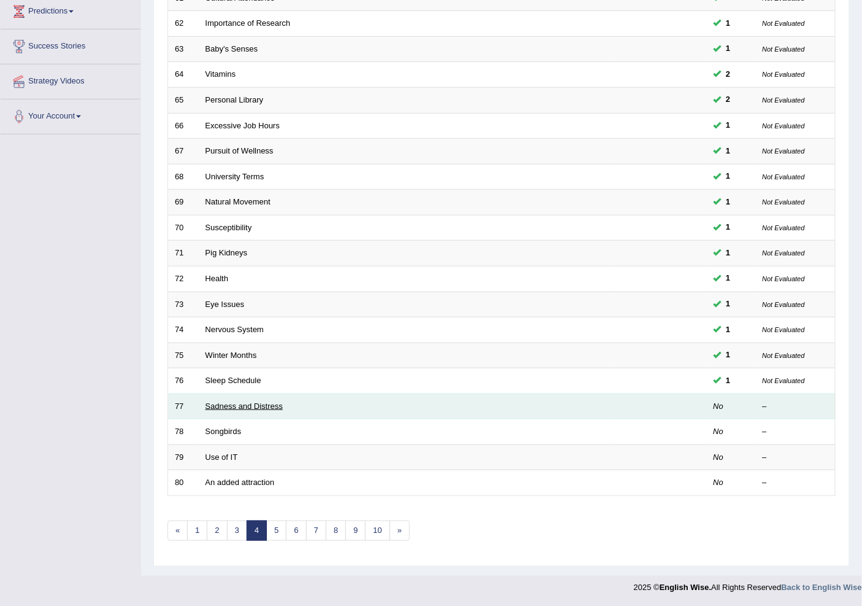
click at [242, 408] on link "Sadness and Distress" at bounding box center [244, 405] width 77 height 9
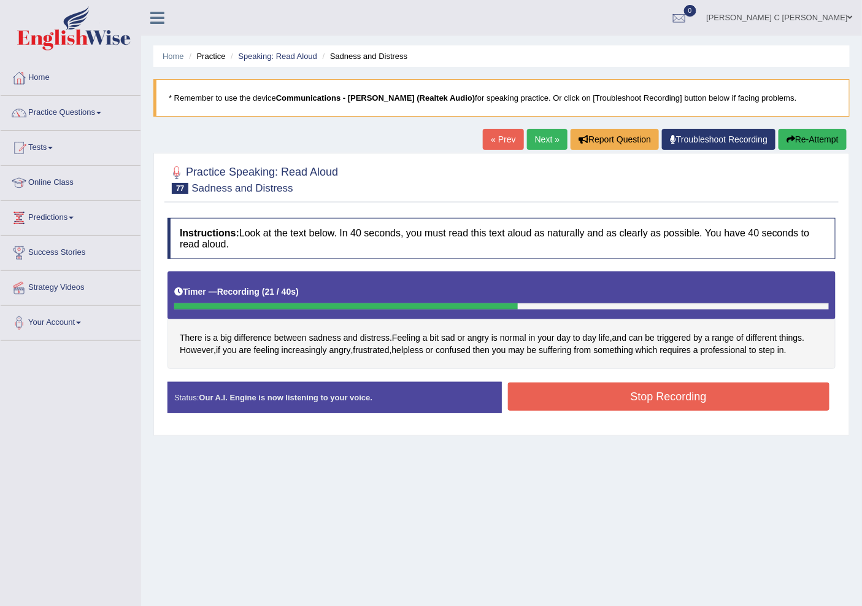
click at [576, 403] on button "Stop Recording" at bounding box center [669, 396] width 322 height 28
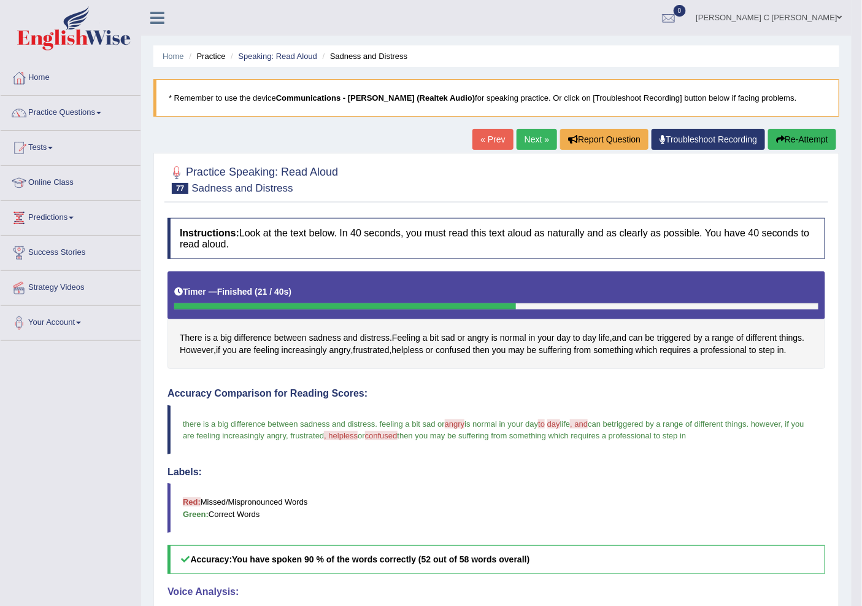
click at [522, 143] on link "Next »" at bounding box center [537, 139] width 41 height 21
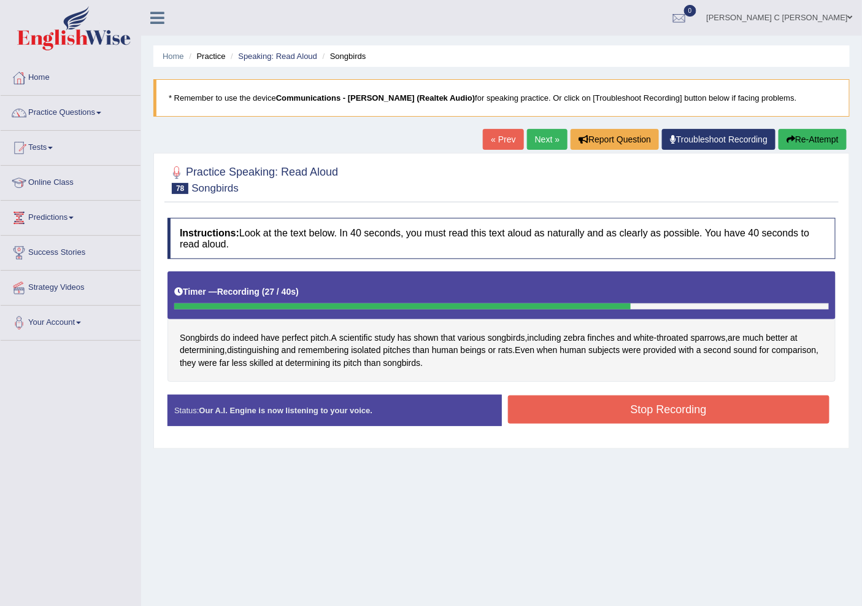
click at [582, 395] on button "Stop Recording" at bounding box center [669, 409] width 322 height 28
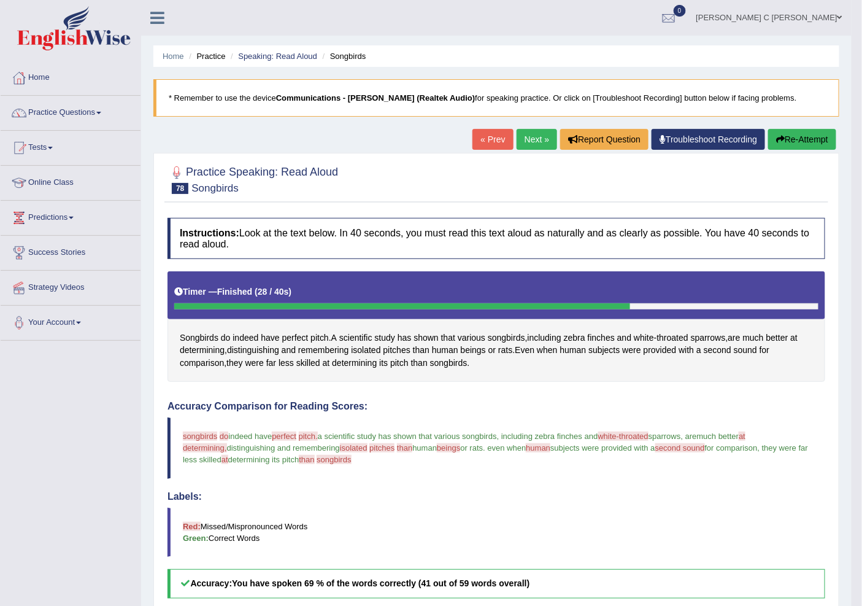
click at [519, 136] on link "Next »" at bounding box center [537, 139] width 41 height 21
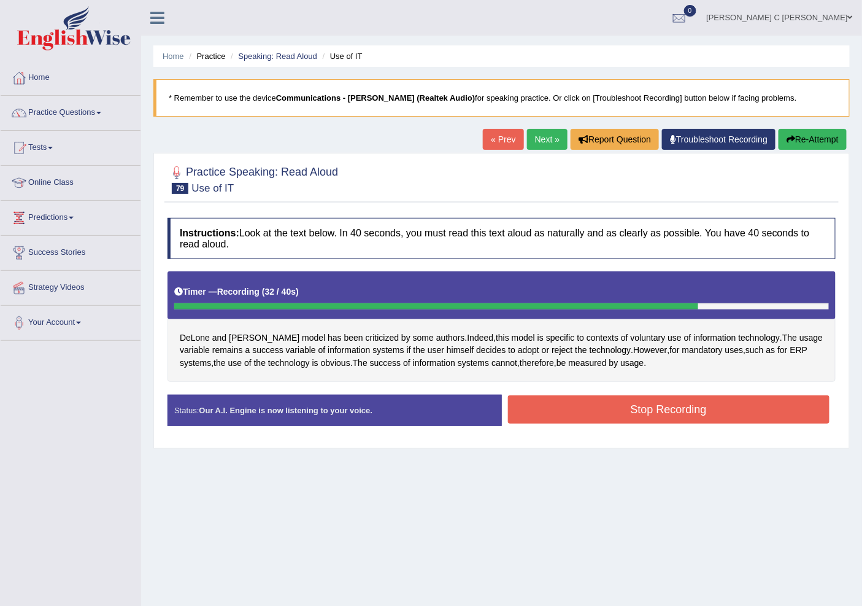
click at [544, 407] on button "Stop Recording" at bounding box center [669, 409] width 322 height 28
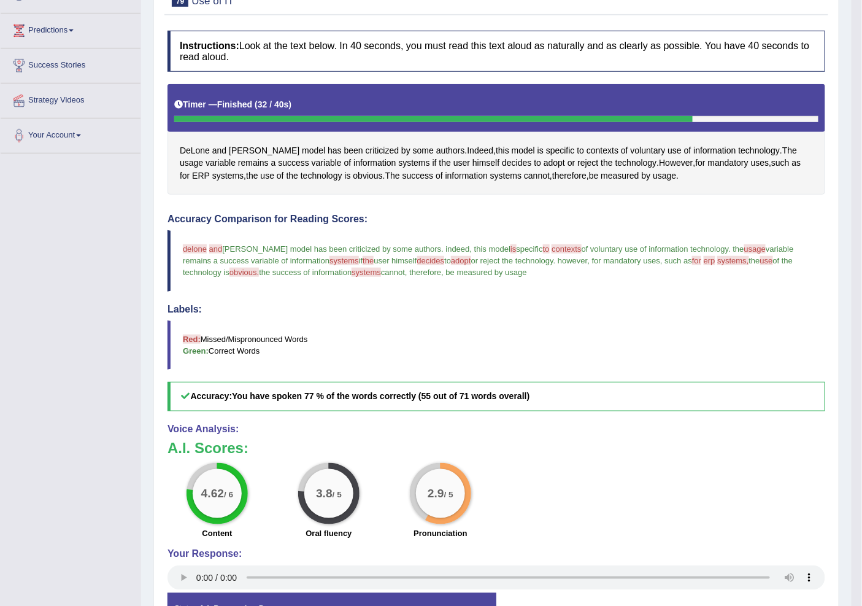
scroll to position [63, 0]
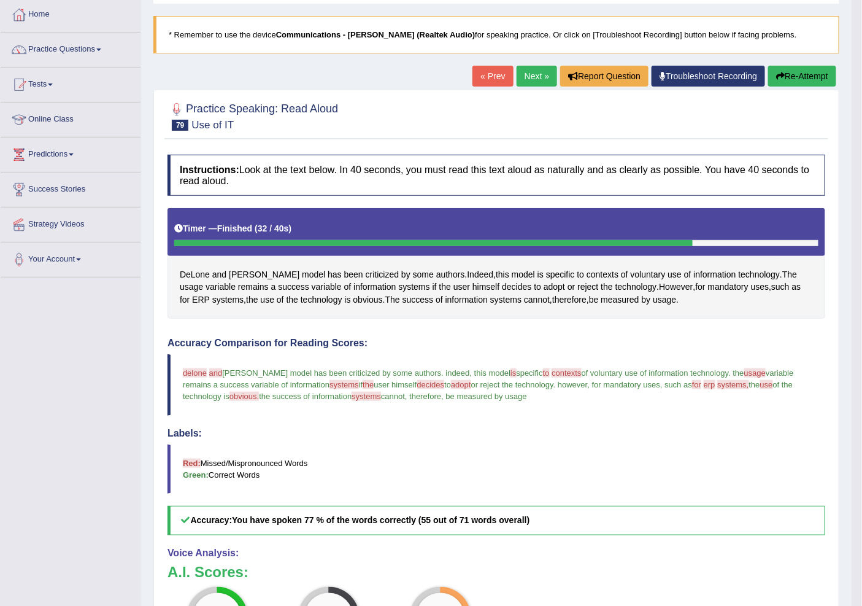
click at [535, 81] on link "Next »" at bounding box center [537, 76] width 41 height 21
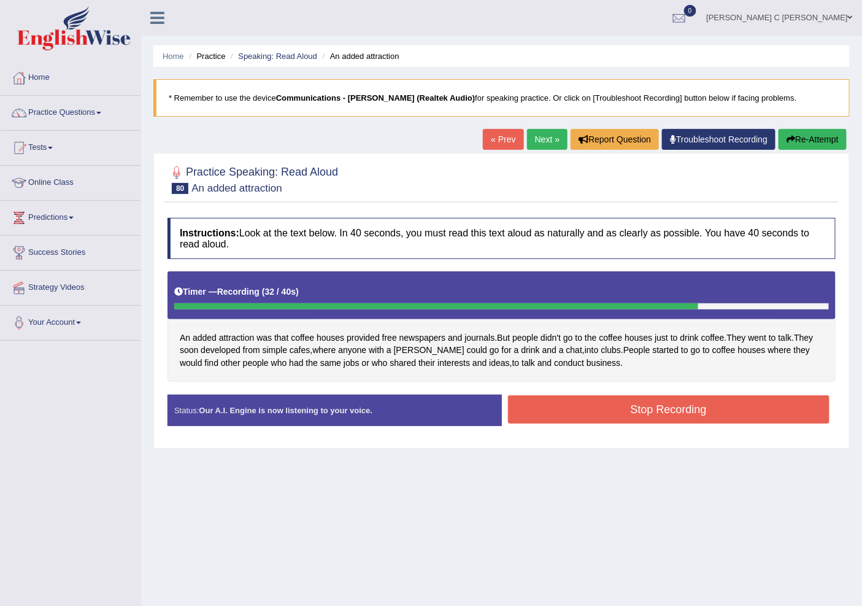
click at [641, 404] on button "Stop Recording" at bounding box center [669, 409] width 322 height 28
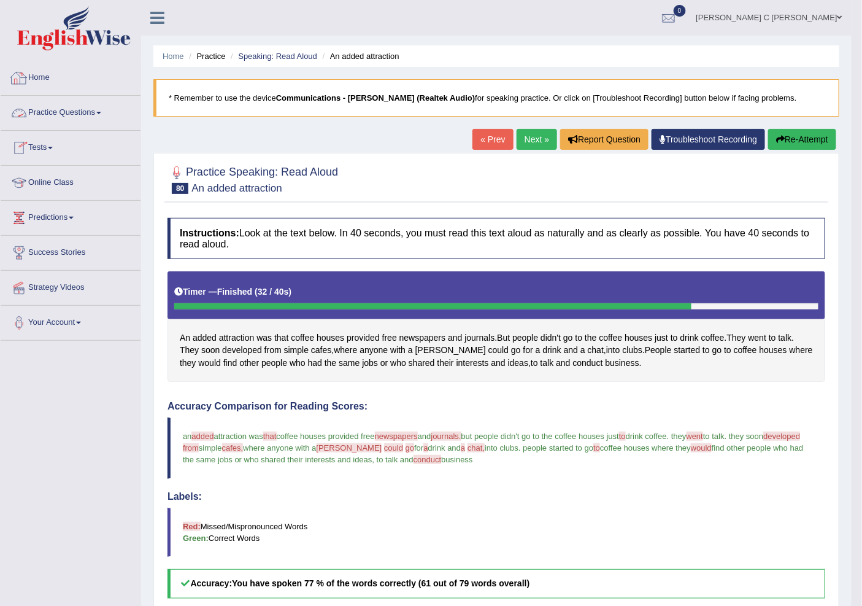
click at [60, 112] on link "Practice Questions" at bounding box center [71, 111] width 140 height 31
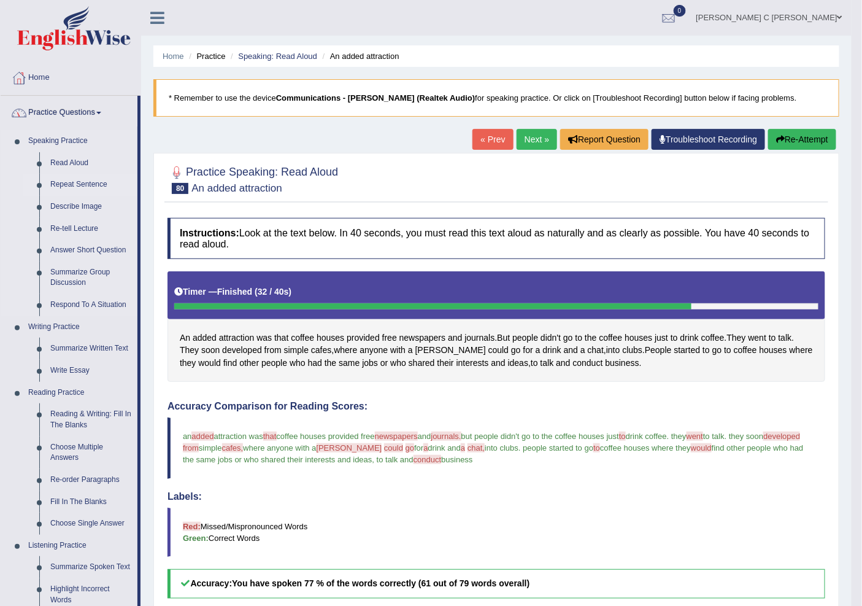
click at [82, 182] on link "Repeat Sentence" at bounding box center [91, 185] width 93 height 22
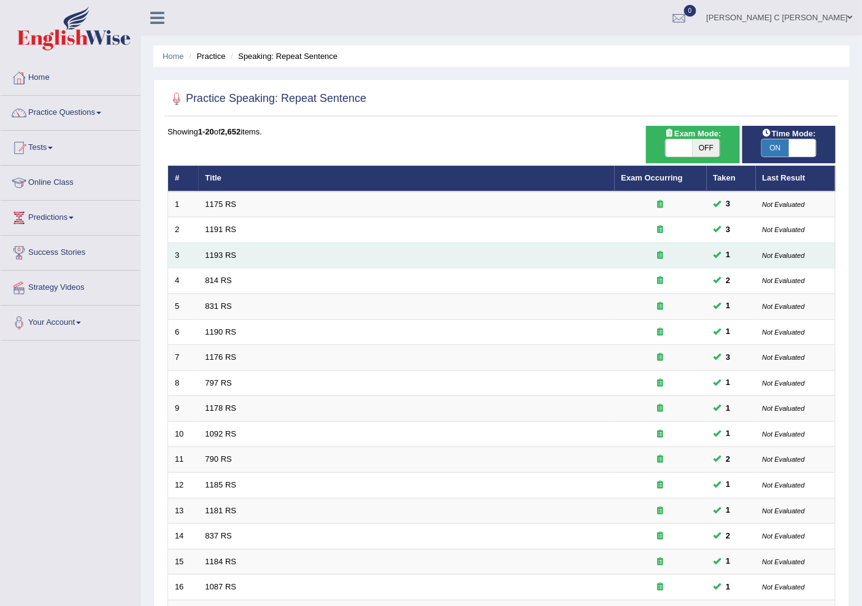
scroll to position [204, 0]
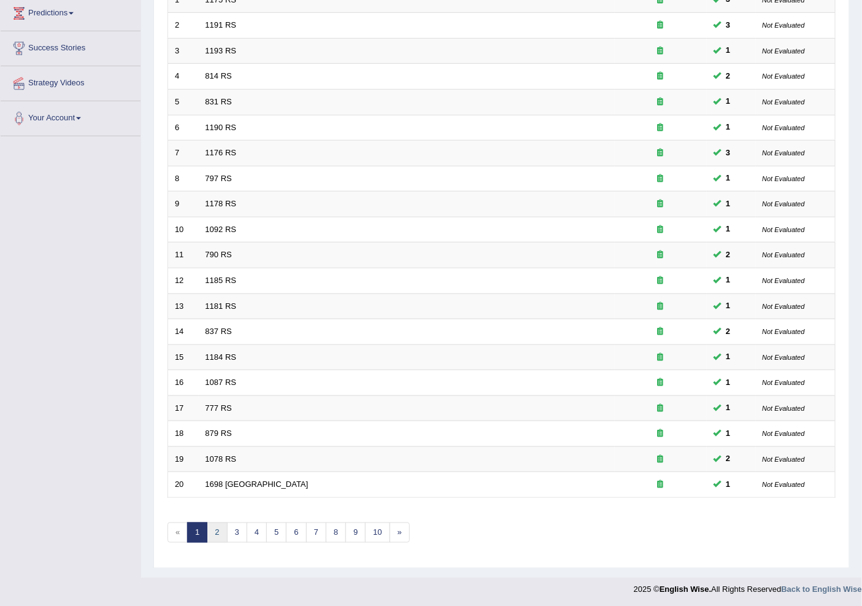
click at [213, 532] on link "2" at bounding box center [217, 532] width 20 height 20
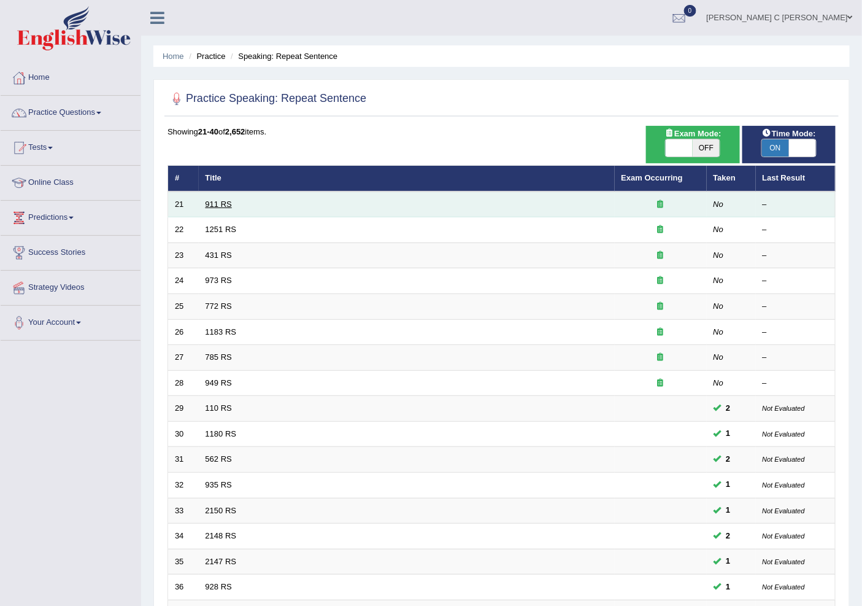
click at [223, 203] on link "911 RS" at bounding box center [219, 204] width 26 height 9
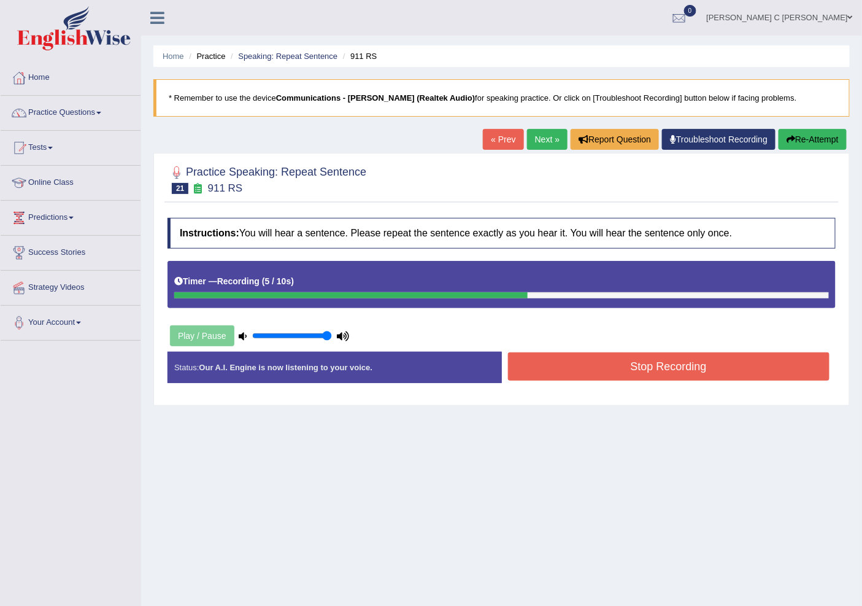
click at [794, 136] on button "Re-Attempt" at bounding box center [813, 139] width 68 height 21
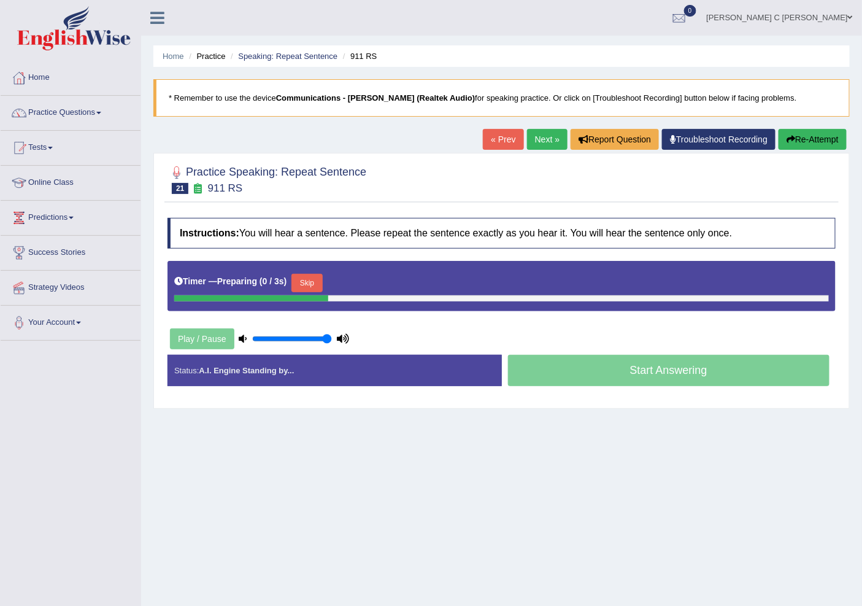
click at [303, 290] on button "Skip" at bounding box center [307, 283] width 31 height 18
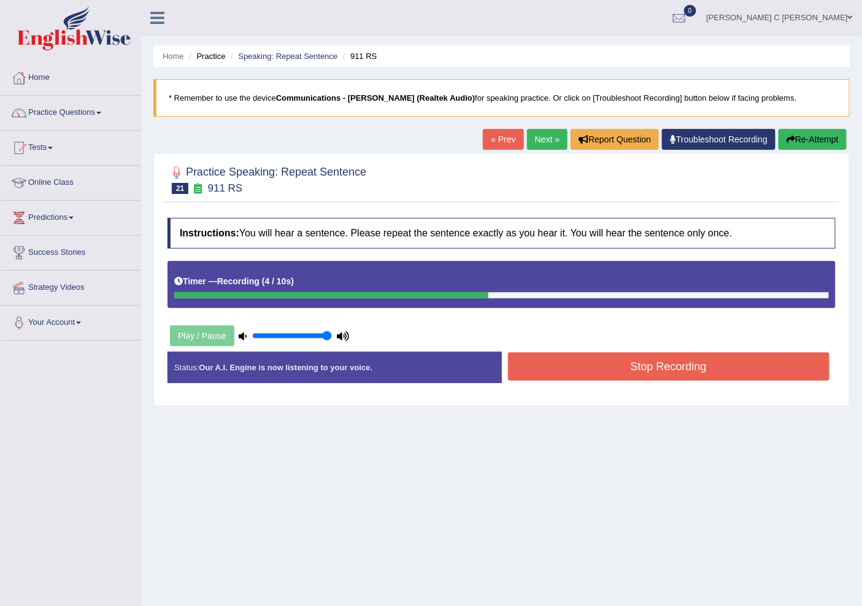
click at [796, 141] on button "Re-Attempt" at bounding box center [813, 139] width 68 height 21
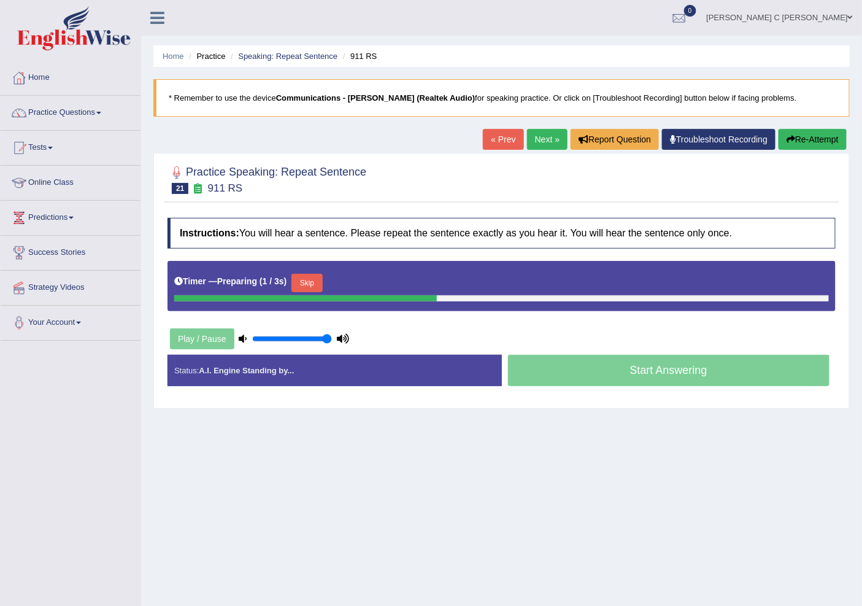
click at [322, 281] on button "Skip" at bounding box center [307, 283] width 31 height 18
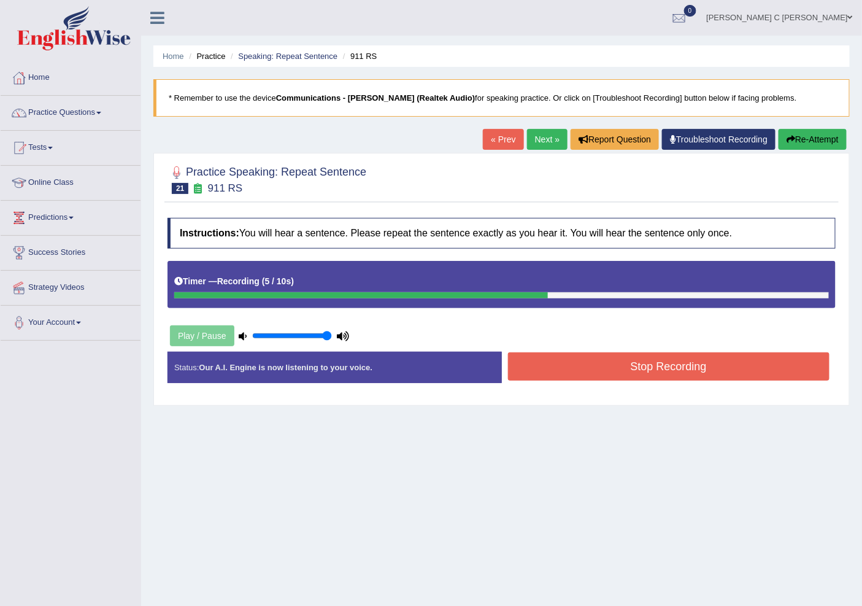
click at [576, 371] on button "Stop Recording" at bounding box center [669, 366] width 322 height 28
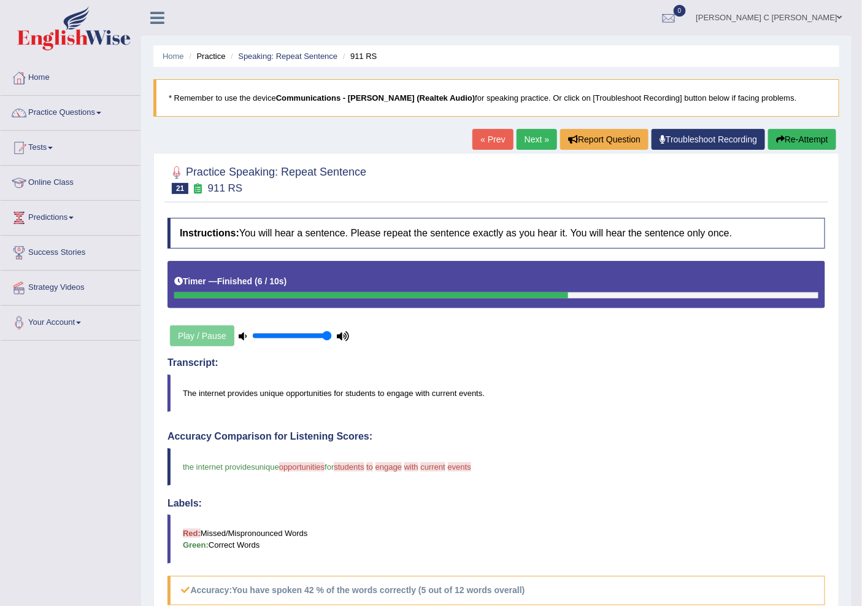
click at [803, 146] on button "Re-Attempt" at bounding box center [803, 139] width 68 height 21
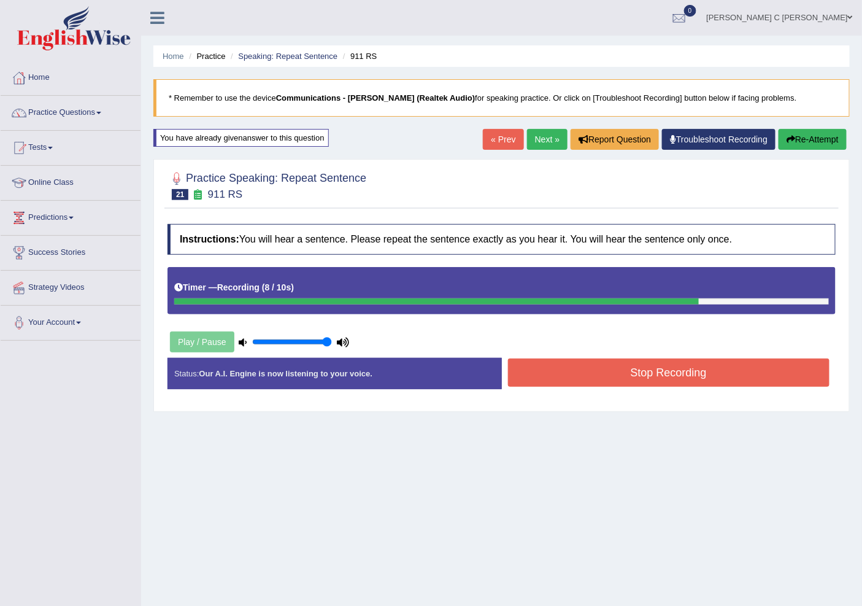
click at [597, 365] on button "Stop Recording" at bounding box center [669, 372] width 322 height 28
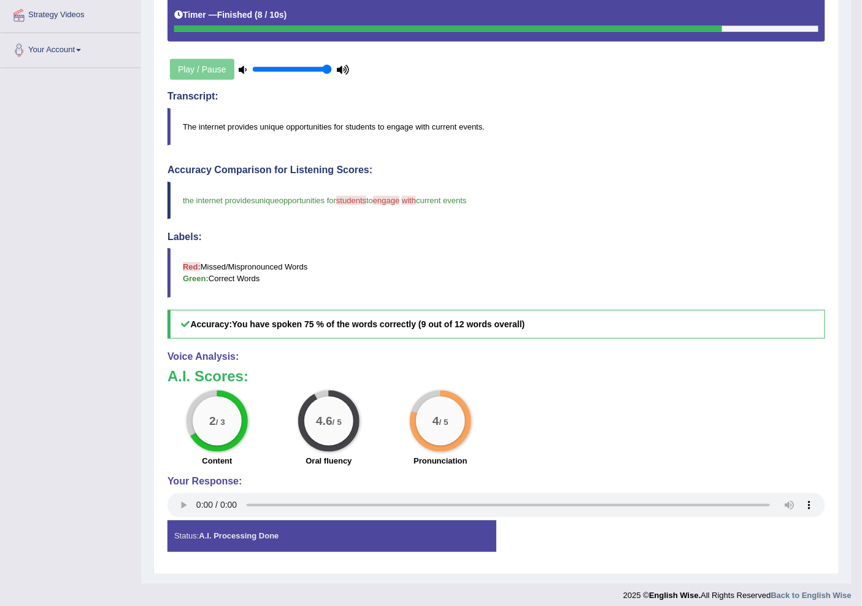
scroll to position [68, 0]
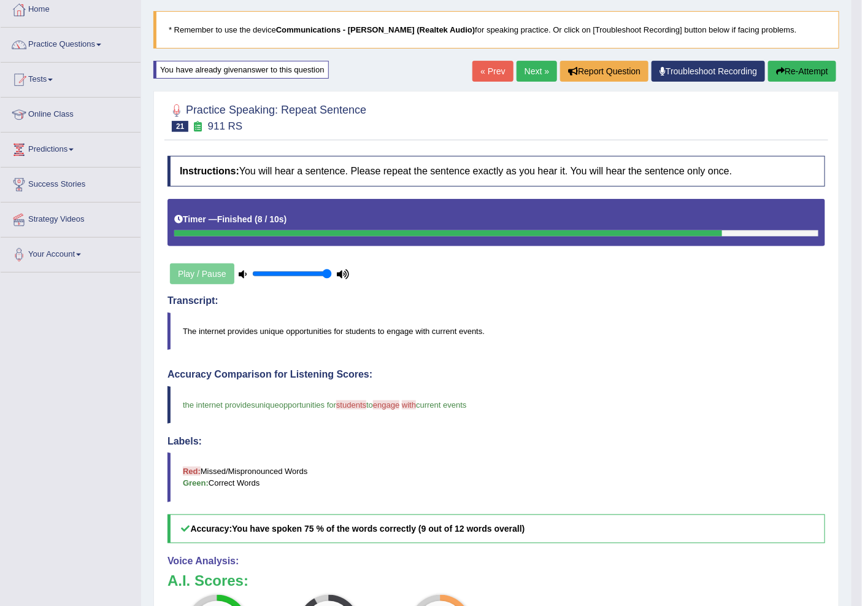
click at [524, 64] on link "Next »" at bounding box center [537, 71] width 41 height 21
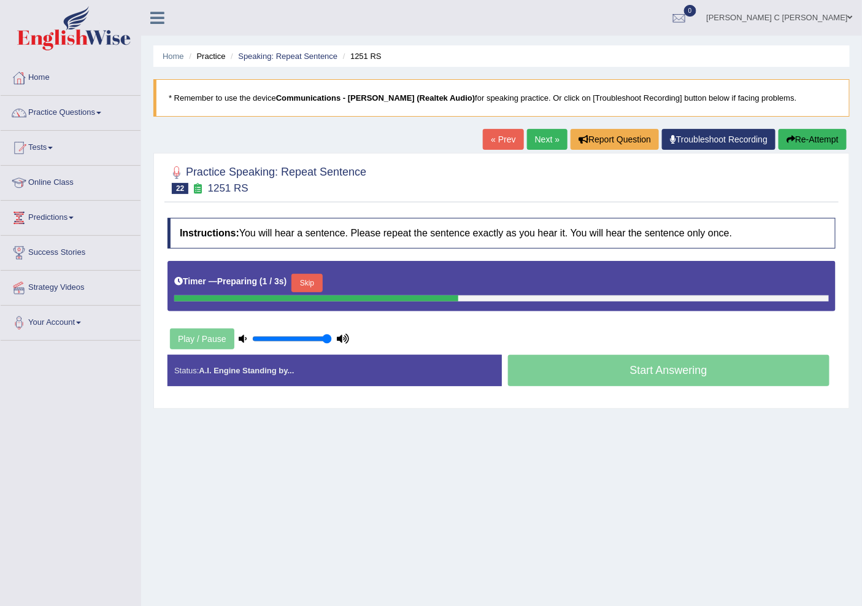
click at [309, 285] on button "Skip" at bounding box center [307, 283] width 31 height 18
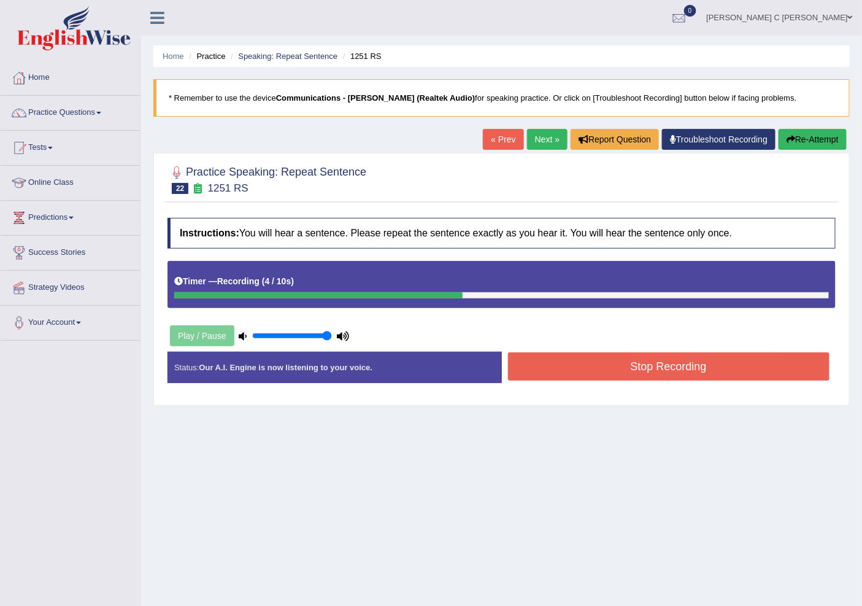
click at [611, 373] on button "Stop Recording" at bounding box center [669, 366] width 322 height 28
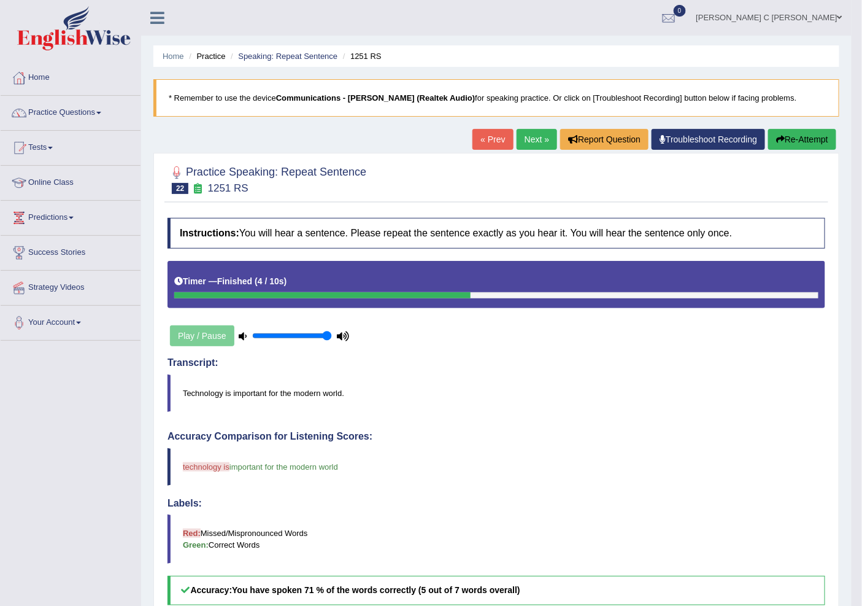
drag, startPoint x: 529, startPoint y: 142, endPoint x: 536, endPoint y: 183, distance: 41.7
click at [529, 142] on link "Next »" at bounding box center [537, 139] width 41 height 21
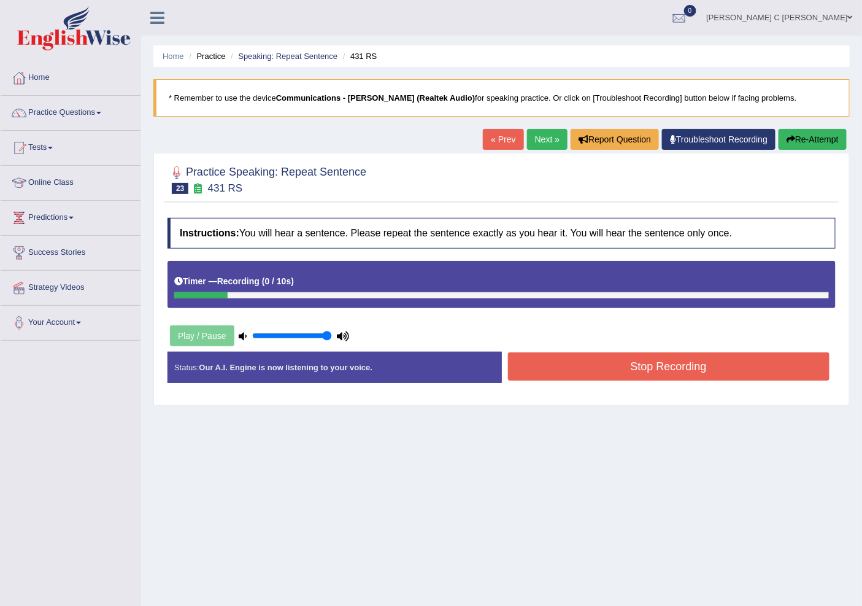
click at [824, 146] on button "Re-Attempt" at bounding box center [813, 139] width 68 height 21
click at [820, 141] on button "Re-Attempt" at bounding box center [813, 139] width 68 height 21
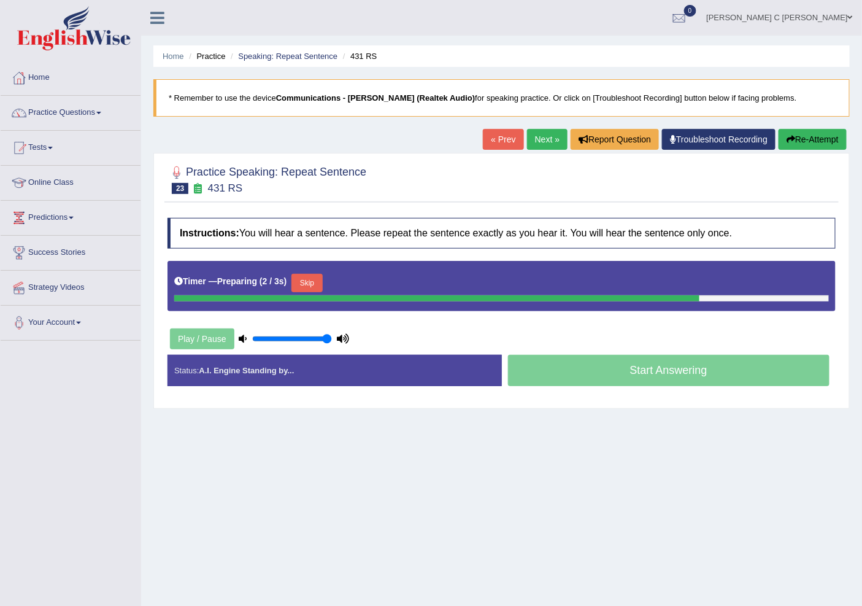
click at [308, 281] on button "Skip" at bounding box center [307, 283] width 31 height 18
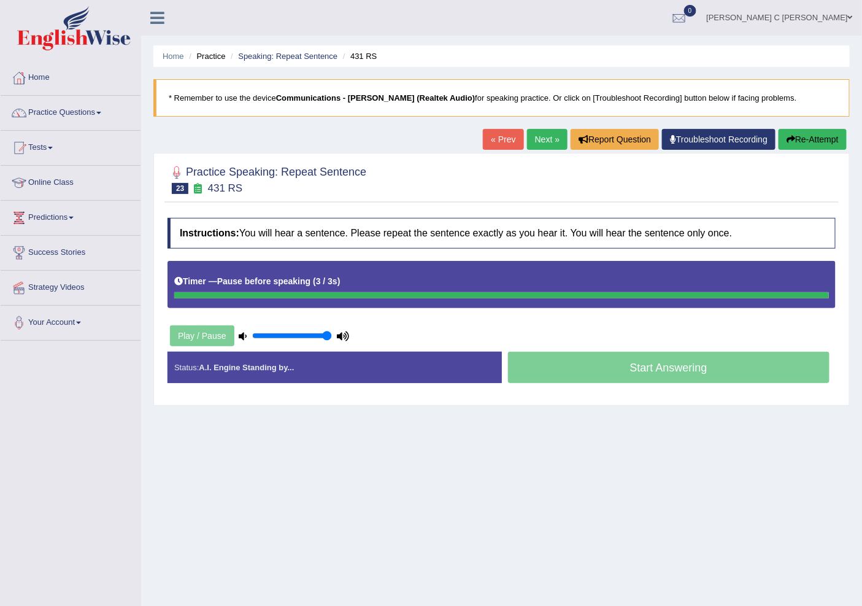
click at [792, 140] on icon "button" at bounding box center [791, 139] width 9 height 9
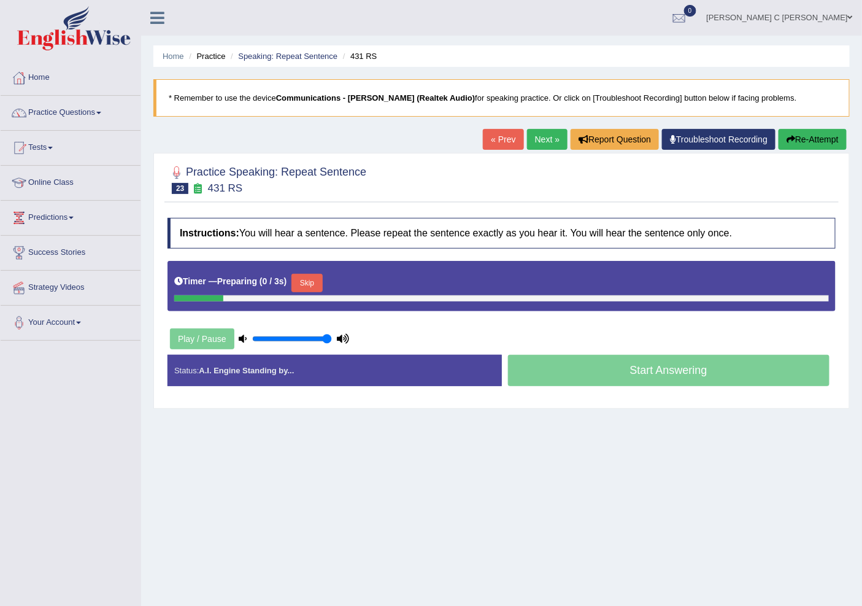
drag, startPoint x: 0, startPoint y: 0, endPoint x: 307, endPoint y: 284, distance: 417.9
click at [307, 285] on button "Skip" at bounding box center [307, 283] width 31 height 18
click at [364, 283] on button "Skip" at bounding box center [361, 283] width 31 height 18
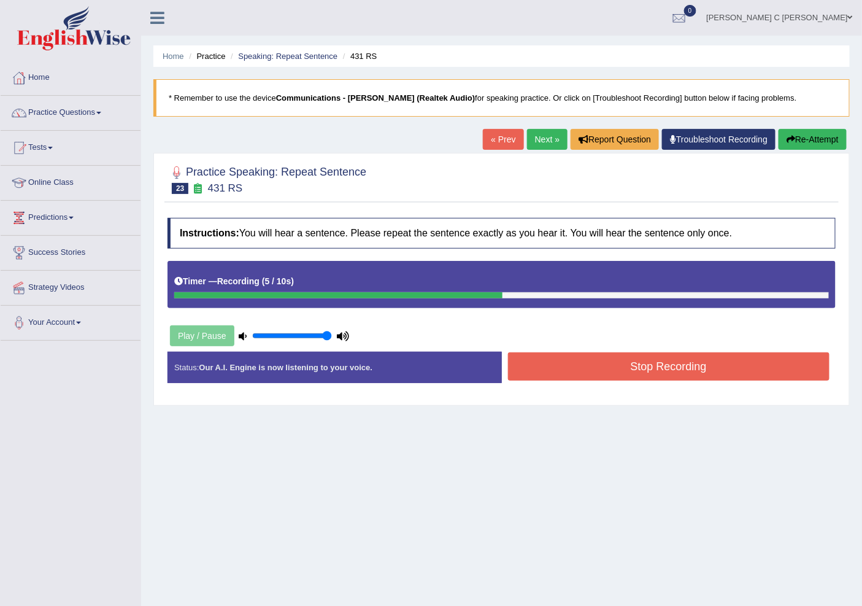
click at [587, 365] on button "Stop Recording" at bounding box center [669, 366] width 322 height 28
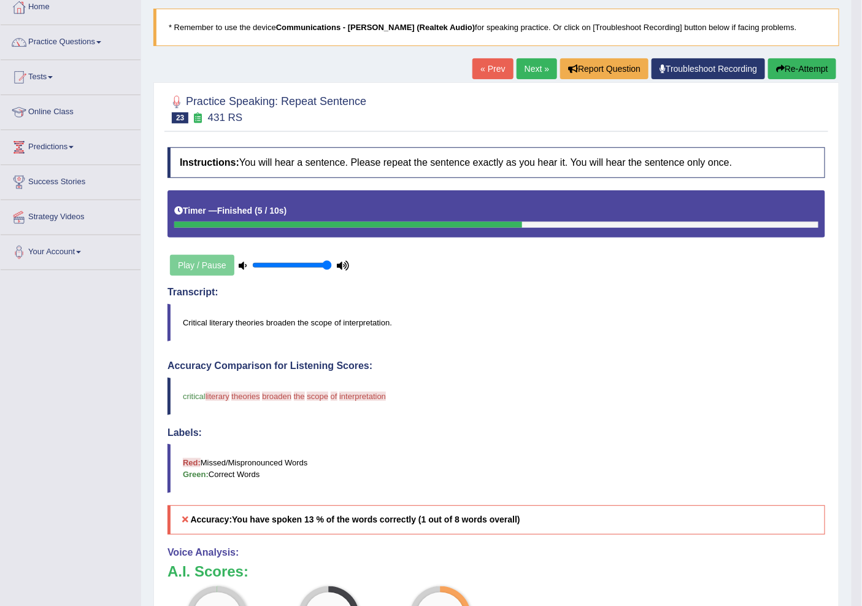
scroll to position [136, 0]
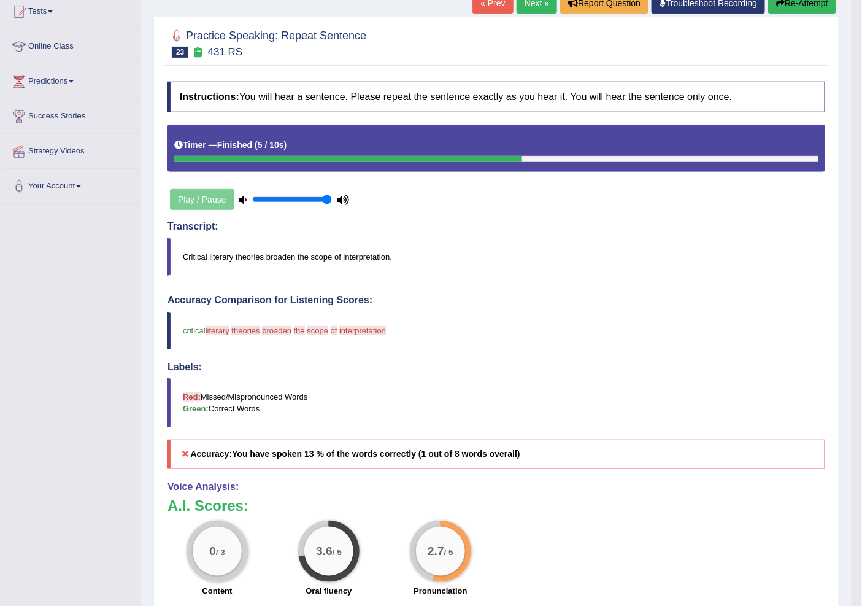
click at [789, 9] on button "Re-Attempt" at bounding box center [803, 3] width 68 height 21
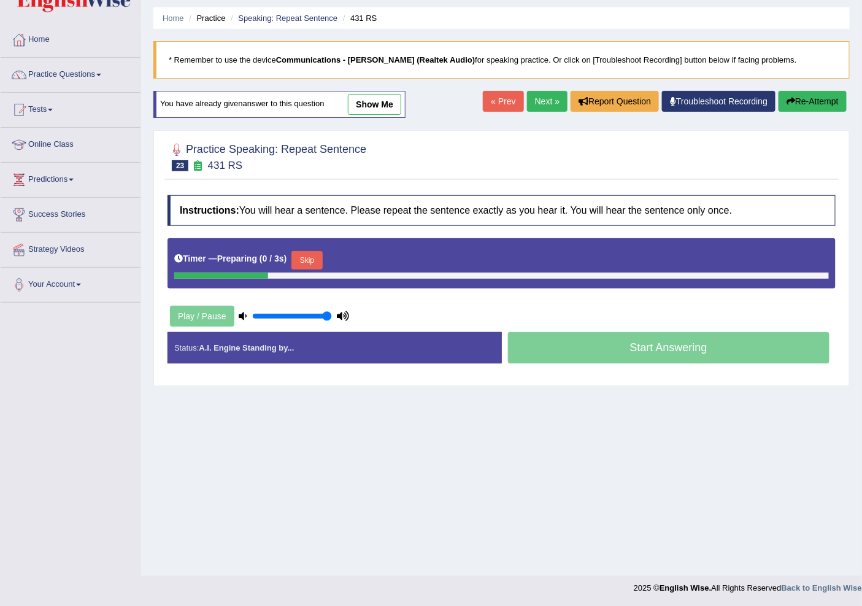
click at [308, 298] on div "Instructions: You will hear a sentence. Please repeat the sentence exactly as y…" at bounding box center [502, 284] width 675 height 190
click at [305, 268] on button "Skip" at bounding box center [307, 260] width 31 height 18
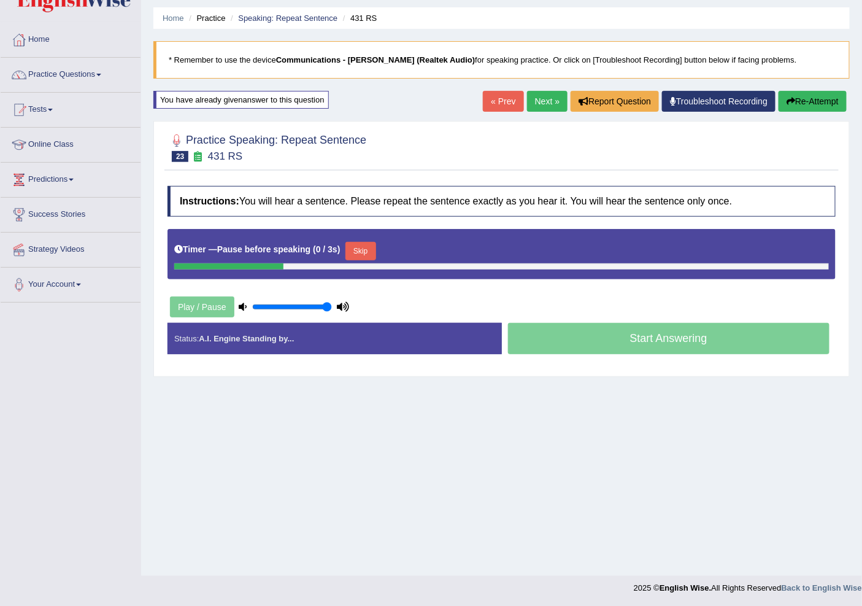
click at [375, 248] on button "Skip" at bounding box center [361, 251] width 31 height 18
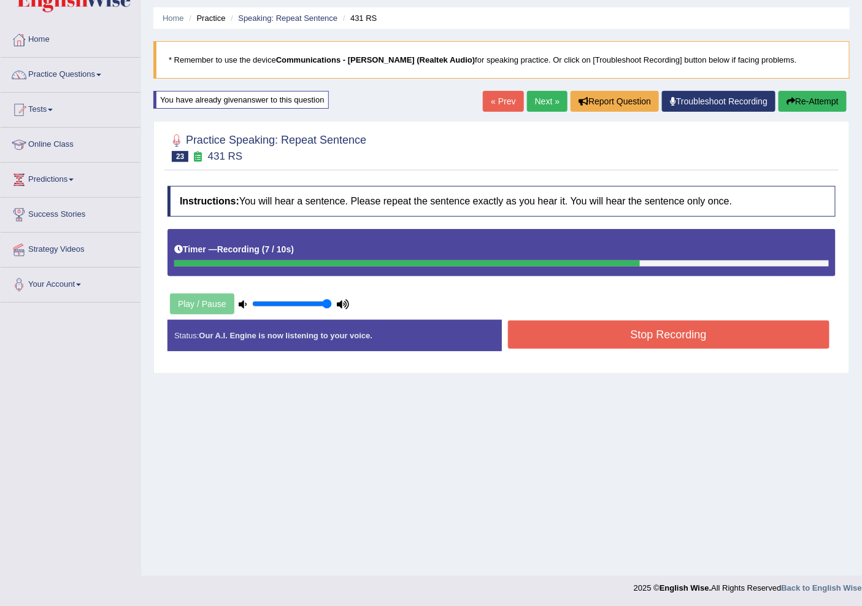
click at [717, 339] on button "Stop Recording" at bounding box center [669, 334] width 322 height 28
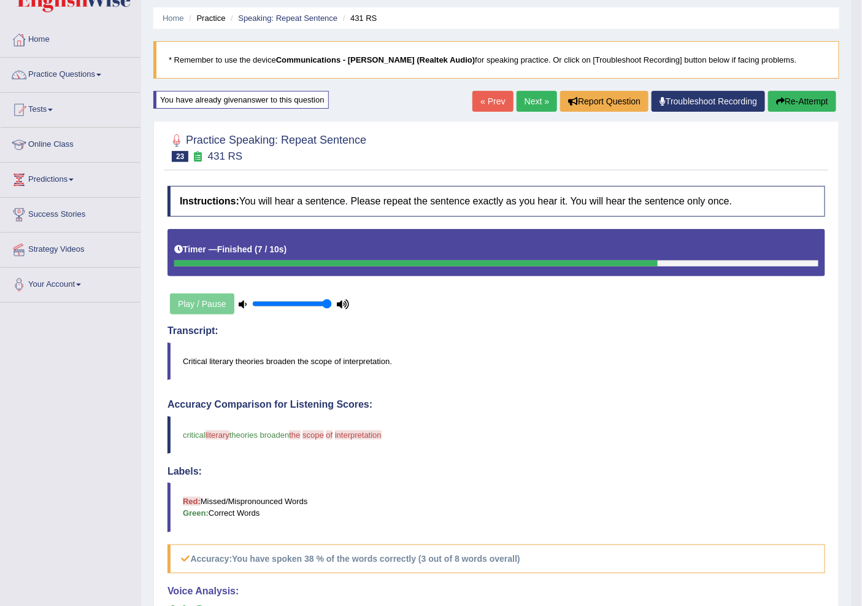
click at [790, 105] on button "Re-Attempt" at bounding box center [803, 101] width 68 height 21
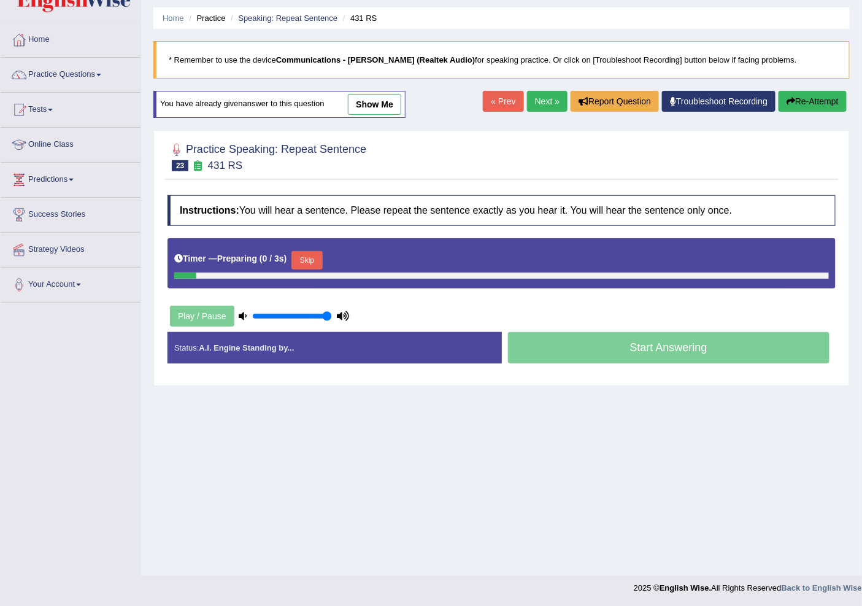
click at [302, 258] on button "Skip" at bounding box center [307, 260] width 31 height 18
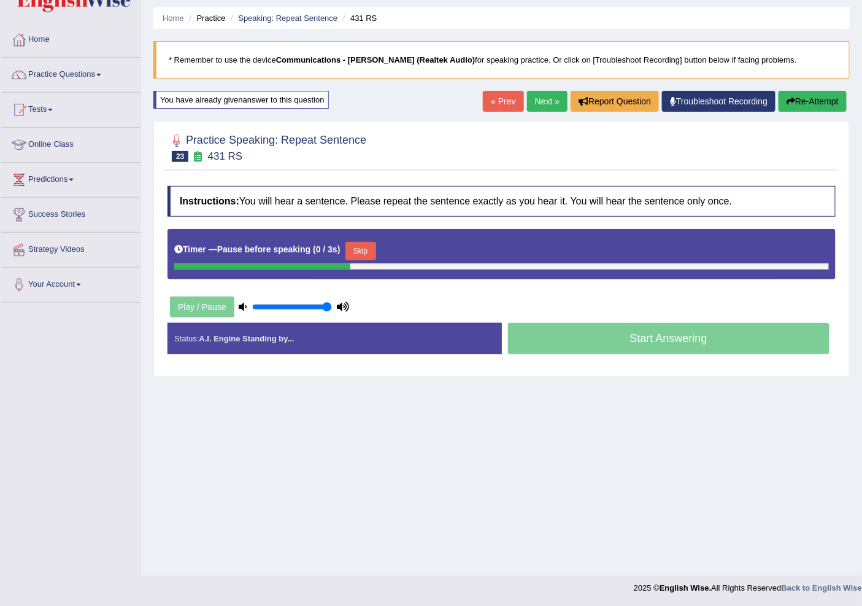
click at [372, 250] on button "Skip" at bounding box center [361, 251] width 31 height 18
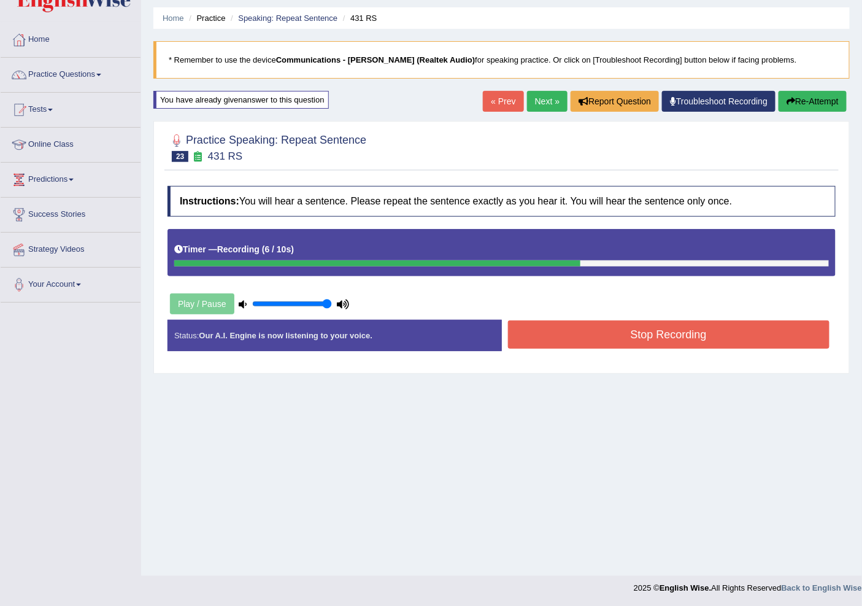
click at [605, 344] on button "Stop Recording" at bounding box center [669, 334] width 322 height 28
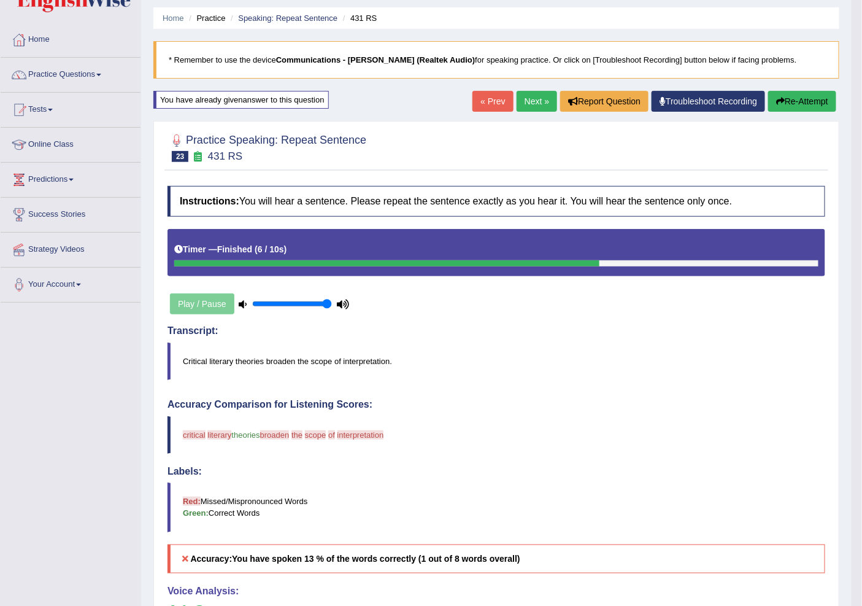
click at [789, 103] on button "Re-Attempt" at bounding box center [803, 101] width 68 height 21
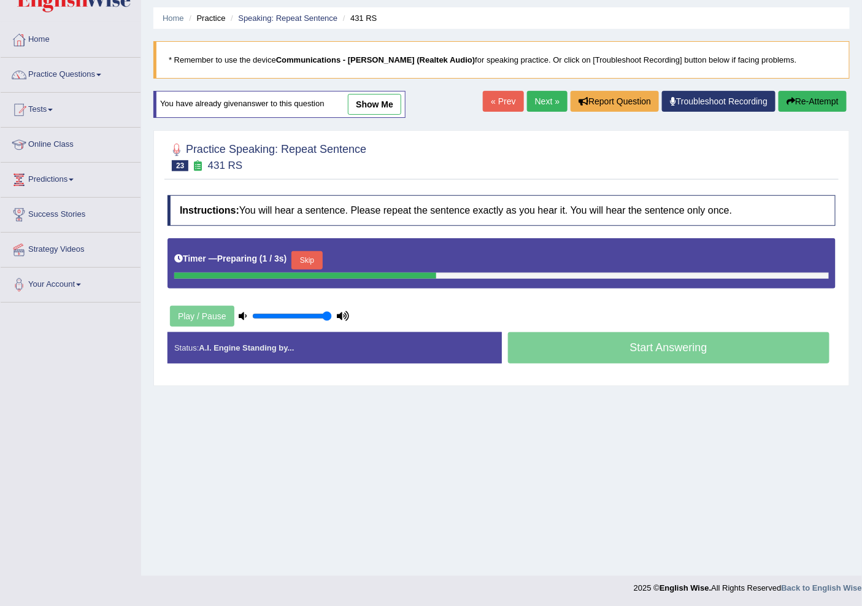
click at [322, 262] on button "Skip" at bounding box center [307, 260] width 31 height 18
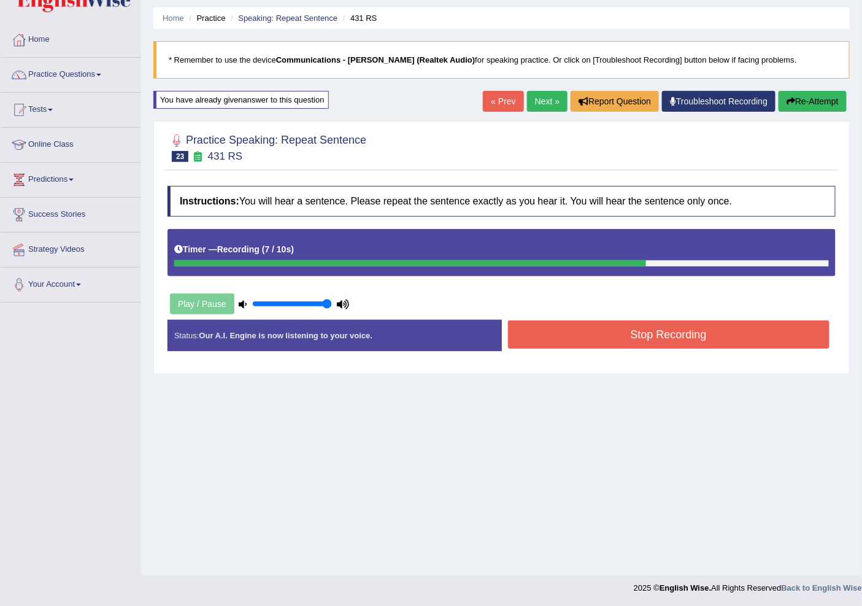
click at [580, 336] on button "Stop Recording" at bounding box center [669, 334] width 322 height 28
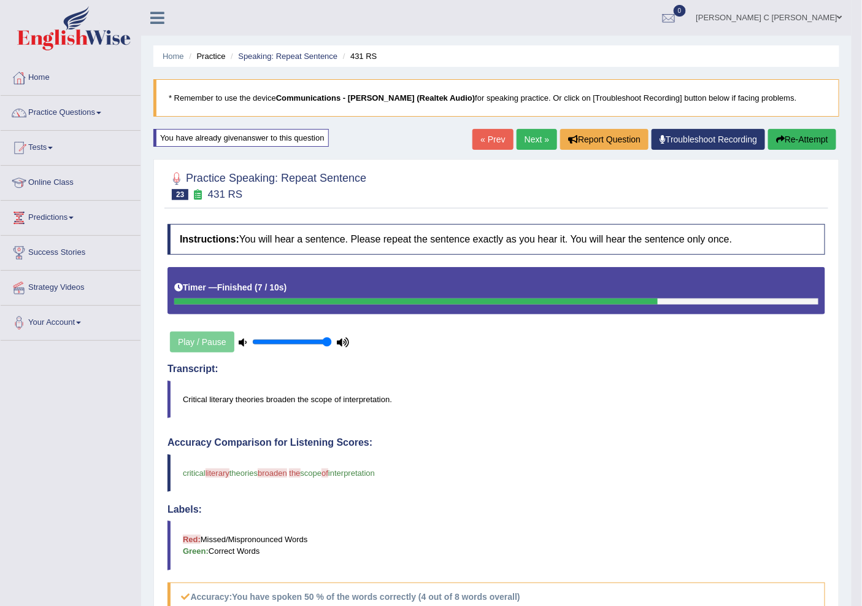
click at [519, 136] on link "Next »" at bounding box center [537, 139] width 41 height 21
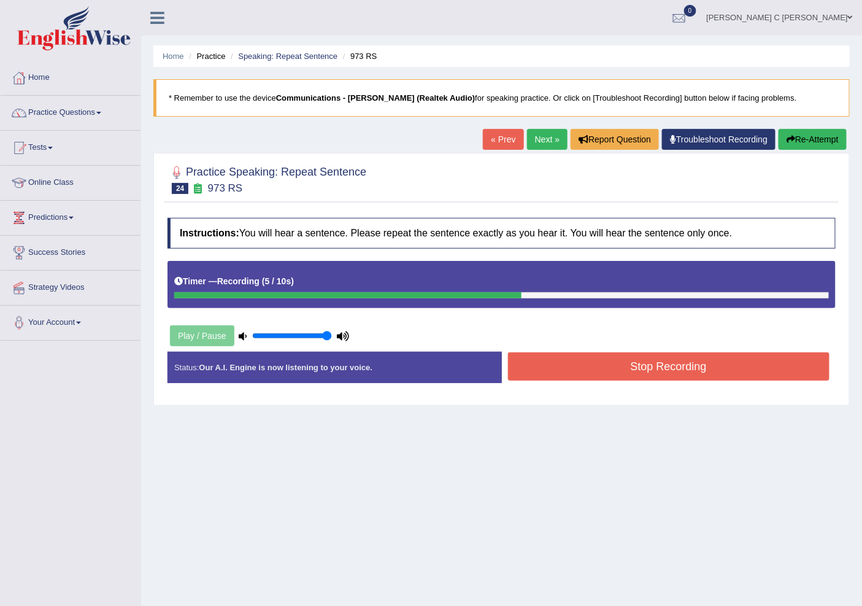
click at [603, 377] on button "Stop Recording" at bounding box center [669, 366] width 322 height 28
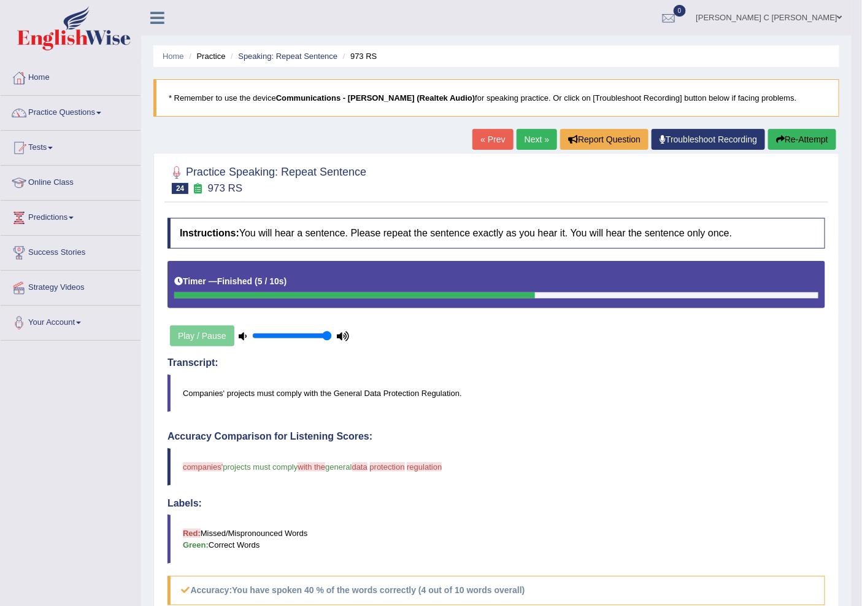
click at [788, 139] on button "Re-Attempt" at bounding box center [803, 139] width 68 height 21
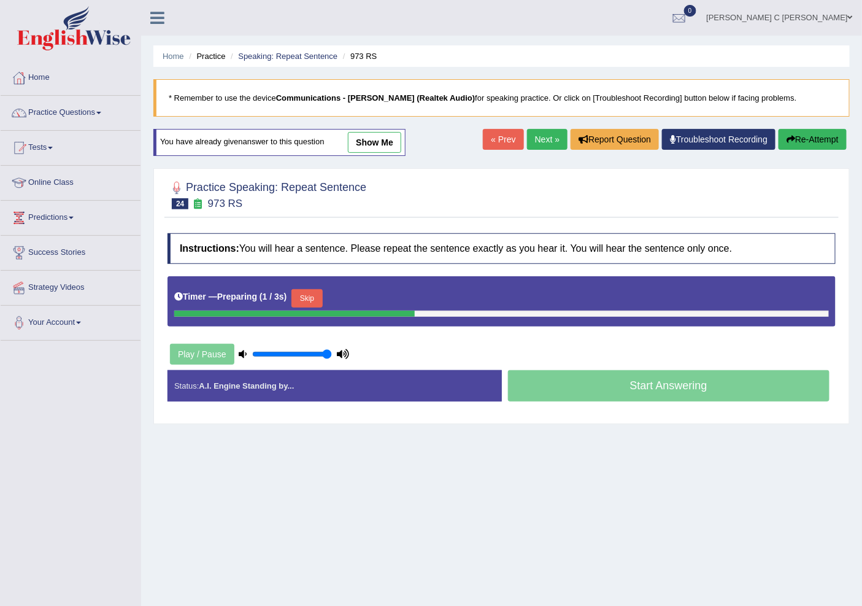
click at [310, 295] on button "Skip" at bounding box center [307, 298] width 31 height 18
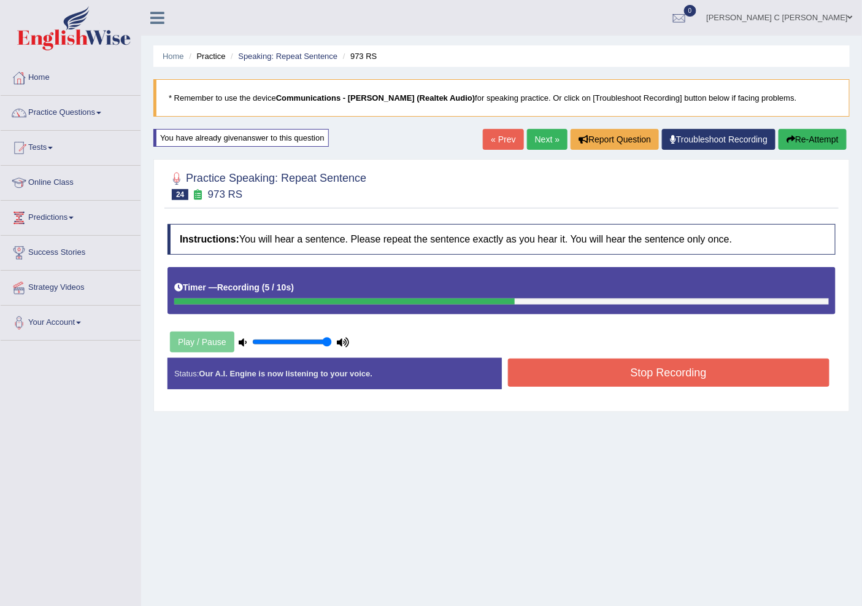
click at [587, 370] on button "Stop Recording" at bounding box center [669, 372] width 322 height 28
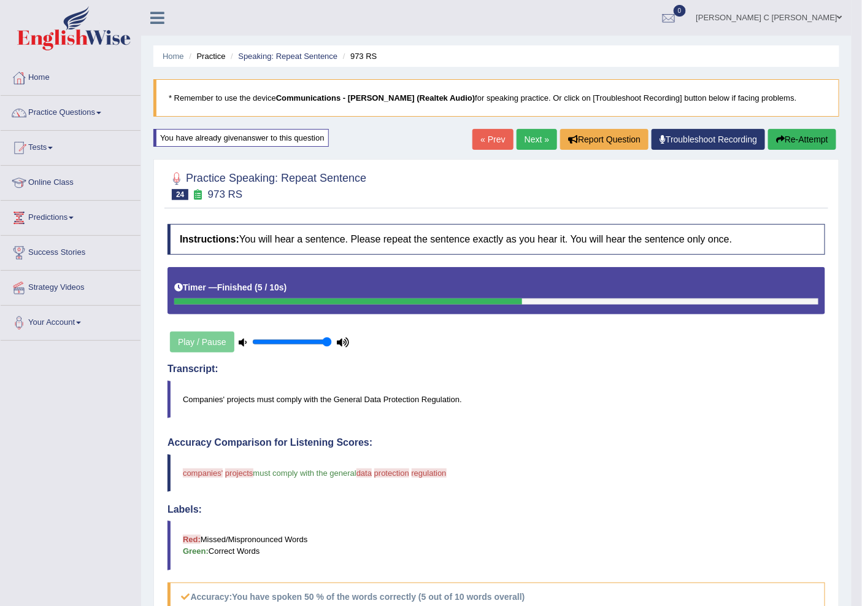
click at [778, 142] on icon "button" at bounding box center [781, 139] width 9 height 9
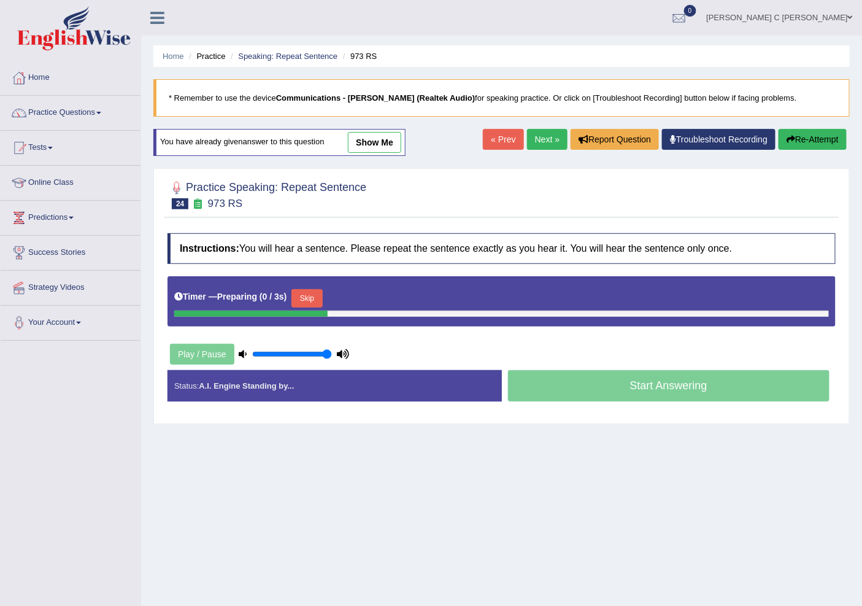
click at [320, 291] on button "Skip" at bounding box center [307, 298] width 31 height 18
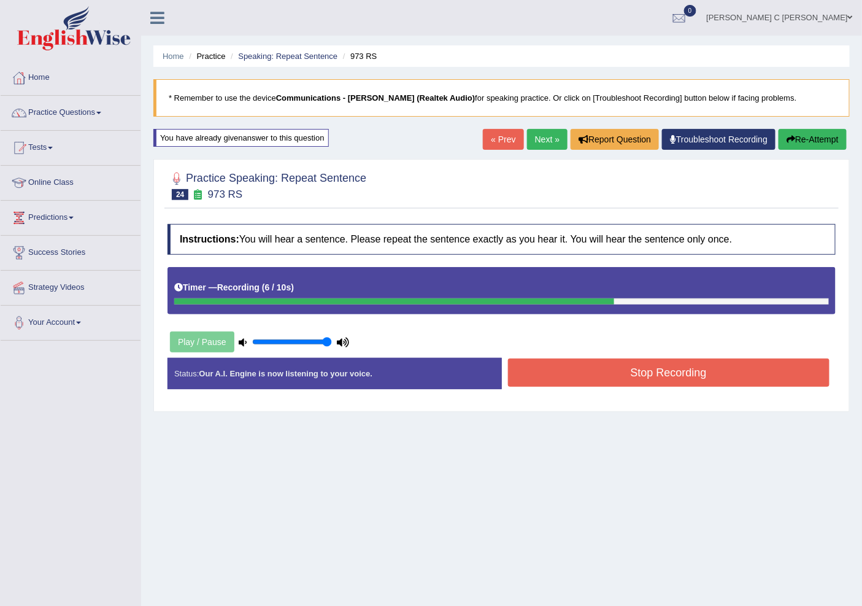
click at [595, 366] on button "Stop Recording" at bounding box center [669, 372] width 322 height 28
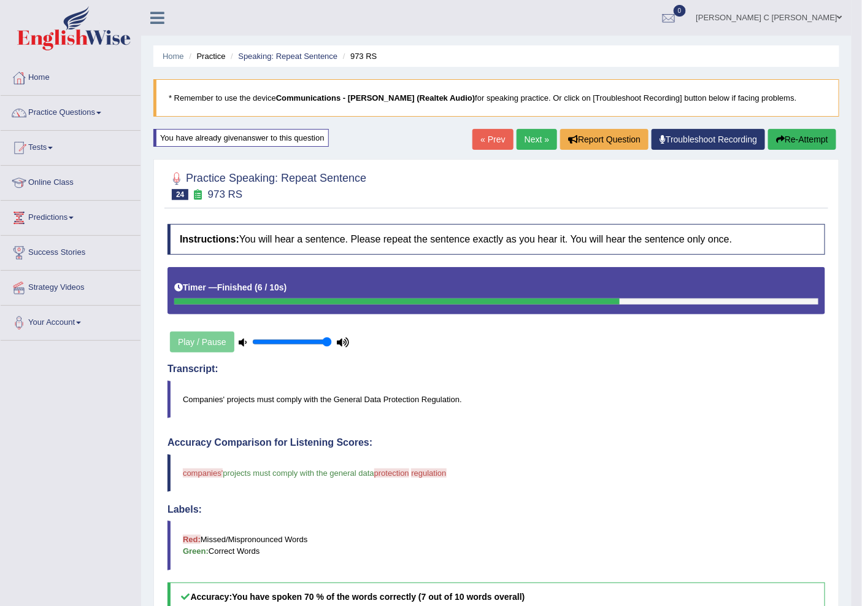
click at [539, 140] on link "Next »" at bounding box center [537, 139] width 41 height 21
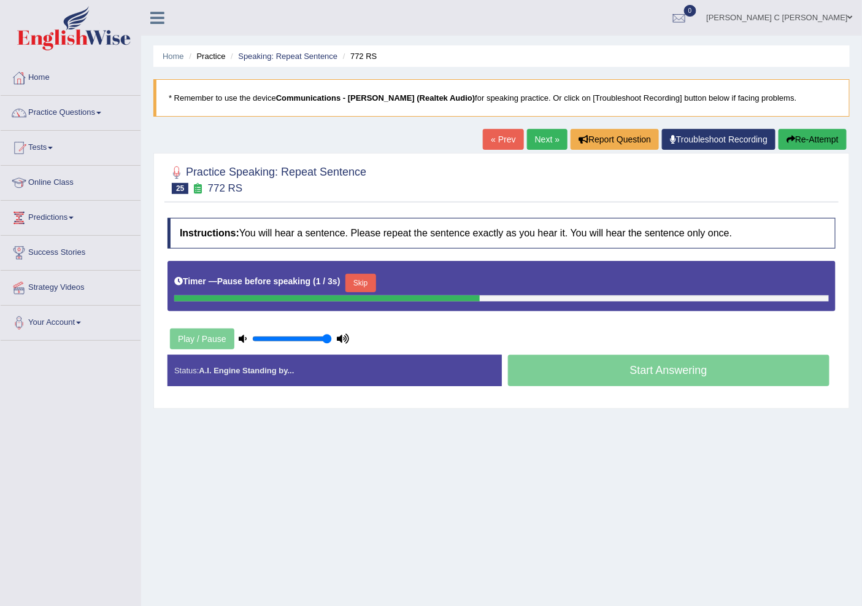
click at [800, 130] on button "Re-Attempt" at bounding box center [813, 139] width 68 height 21
click at [308, 284] on button "Skip" at bounding box center [307, 283] width 31 height 18
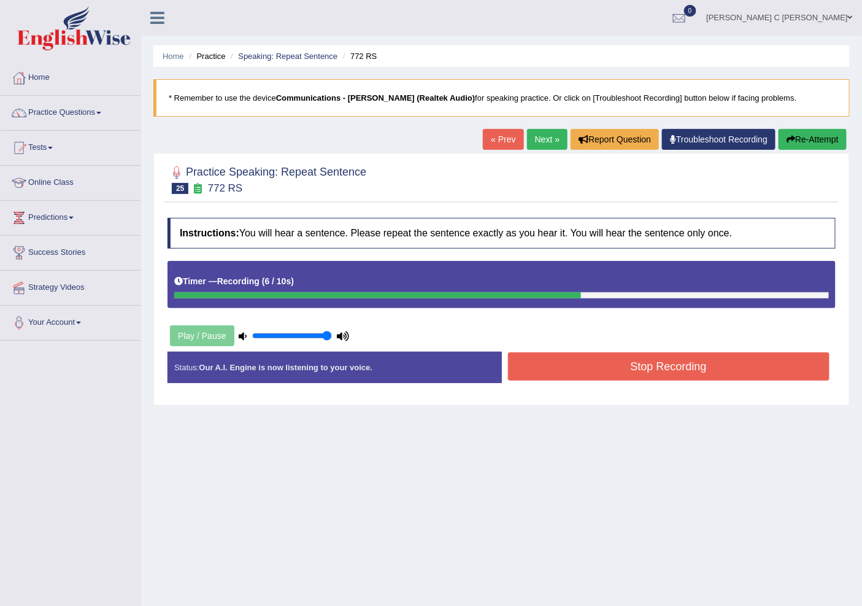
click at [667, 366] on button "Stop Recording" at bounding box center [669, 366] width 322 height 28
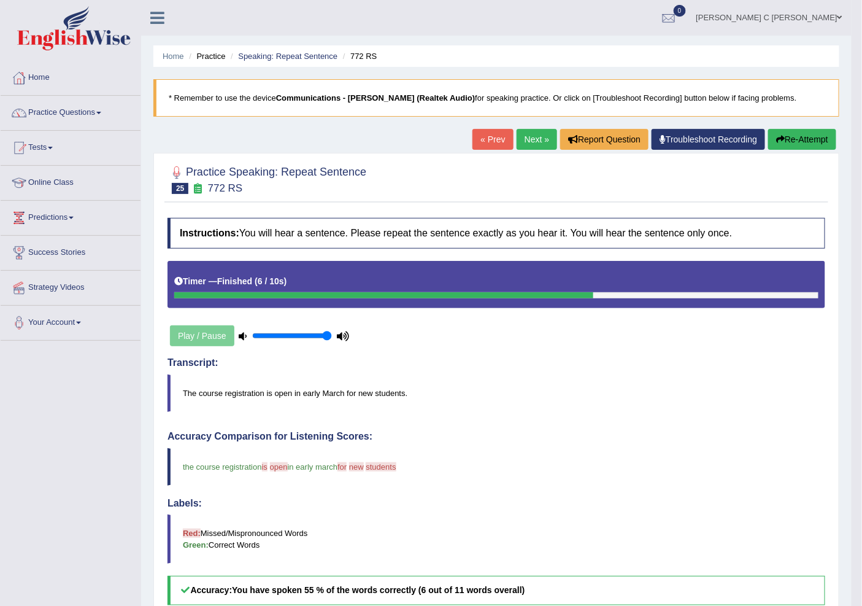
click at [527, 138] on link "Next »" at bounding box center [537, 139] width 41 height 21
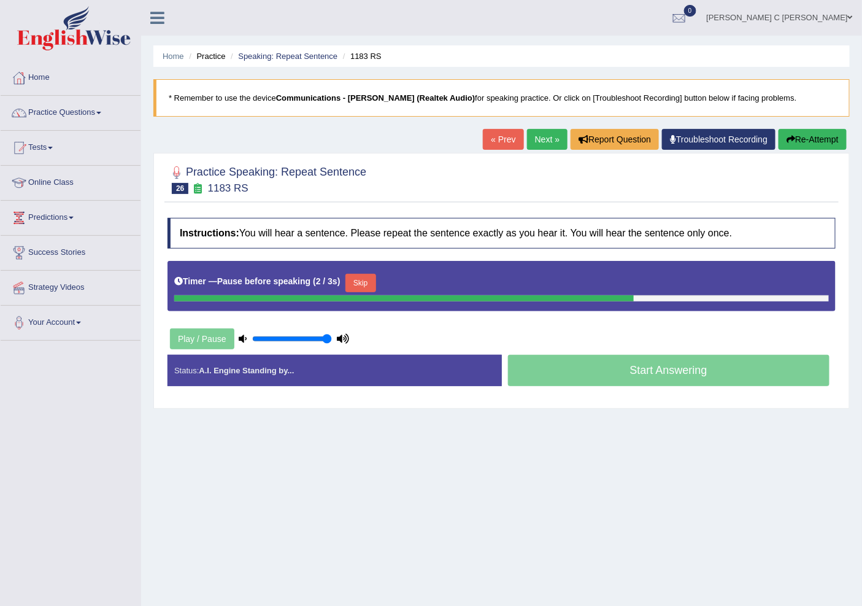
click at [802, 140] on button "Re-Attempt" at bounding box center [813, 139] width 68 height 21
click at [316, 285] on button "Skip" at bounding box center [307, 283] width 31 height 18
click at [356, 277] on button "Skip" at bounding box center [361, 283] width 31 height 18
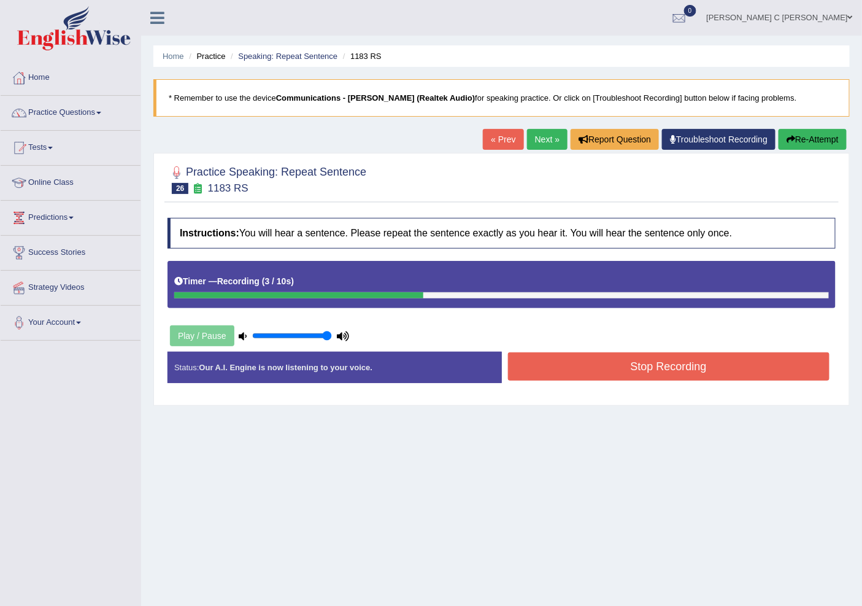
click at [610, 360] on button "Stop Recording" at bounding box center [669, 366] width 322 height 28
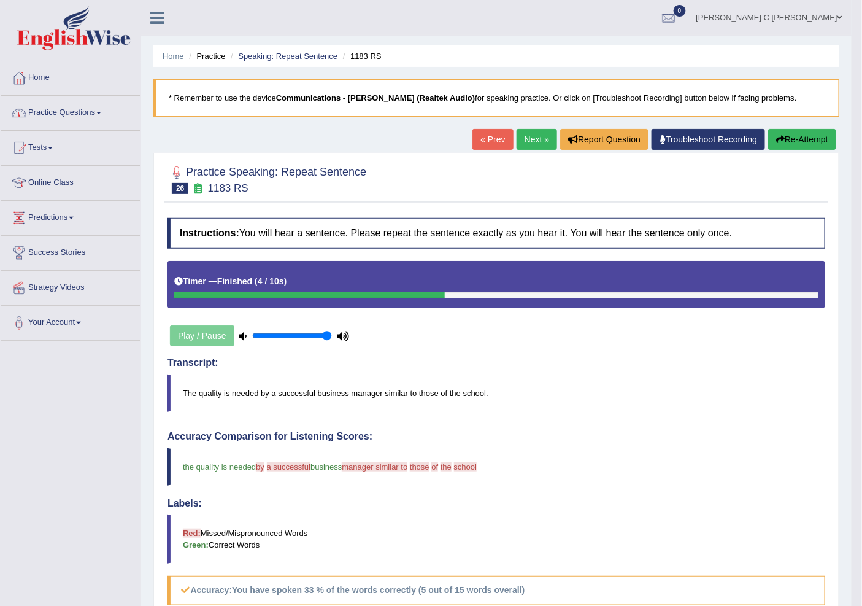
click at [77, 120] on link "Practice Questions" at bounding box center [71, 111] width 140 height 31
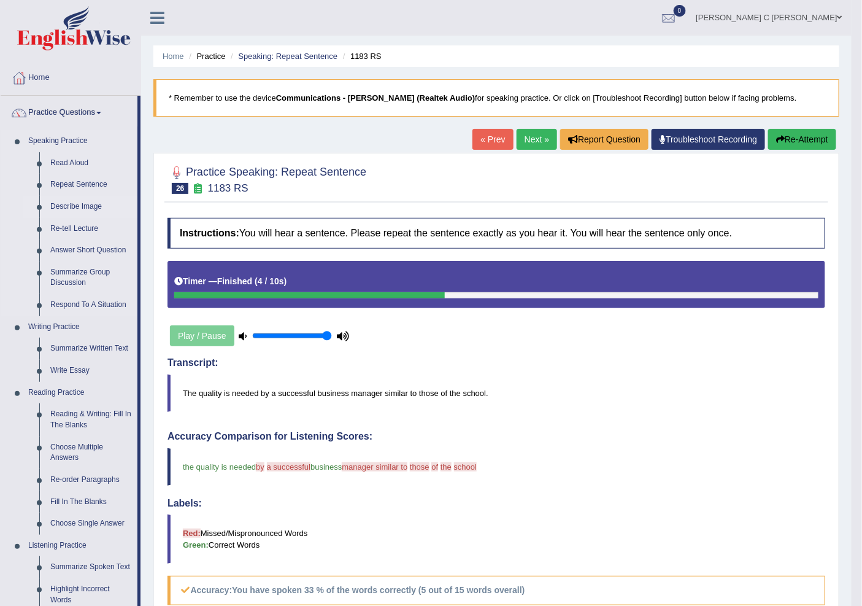
click at [93, 212] on link "Describe Image" at bounding box center [91, 207] width 93 height 22
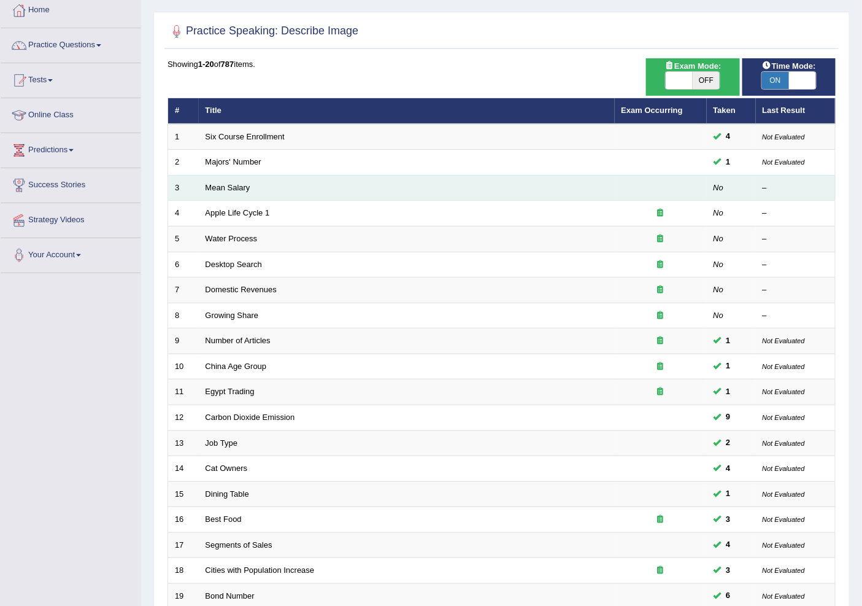
scroll to position [68, 0]
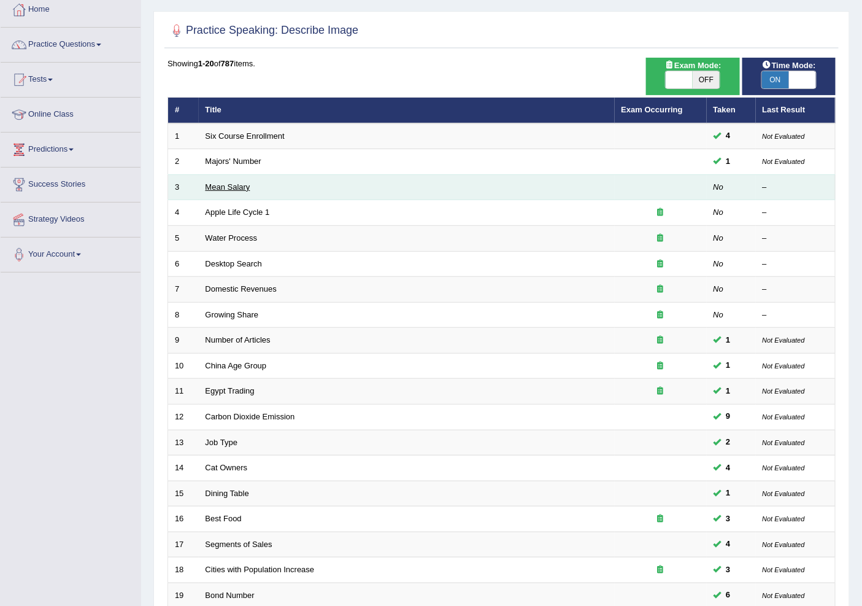
click at [237, 190] on link "Mean Salary" at bounding box center [228, 186] width 45 height 9
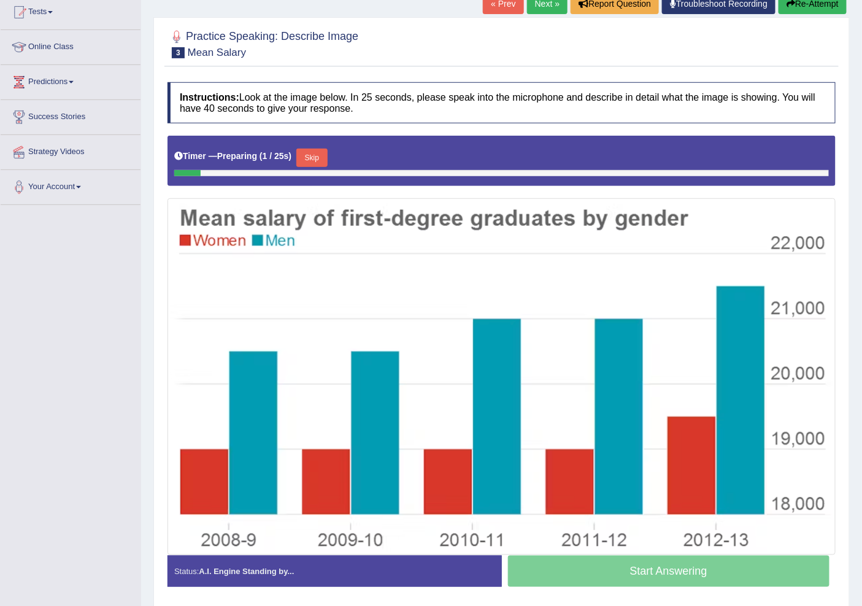
scroll to position [136, 0]
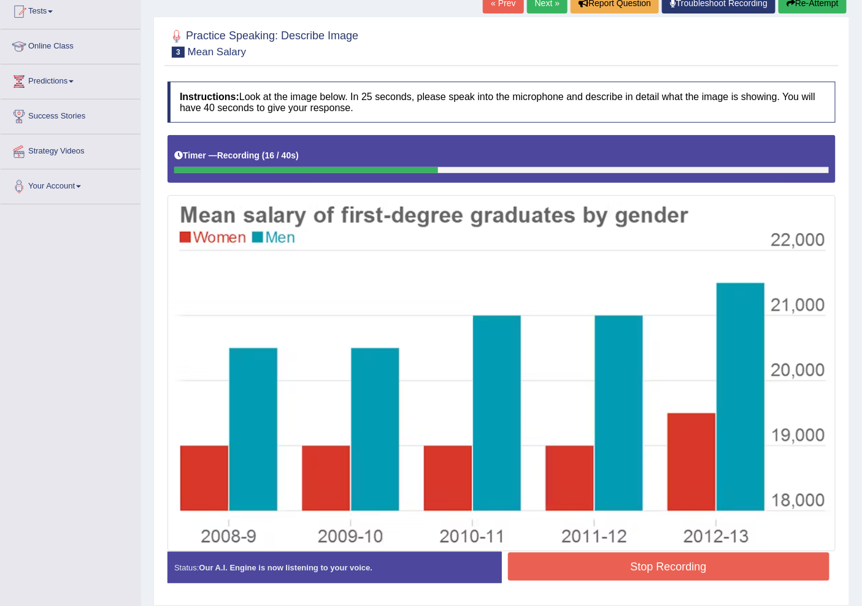
click at [791, 1] on icon "button" at bounding box center [791, 3] width 9 height 9
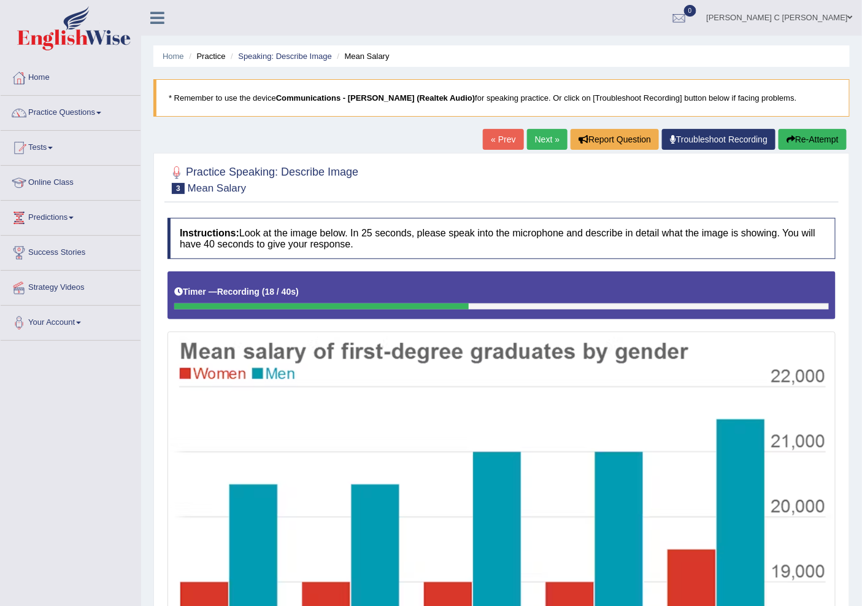
click at [800, 149] on button "Re-Attempt" at bounding box center [813, 139] width 68 height 21
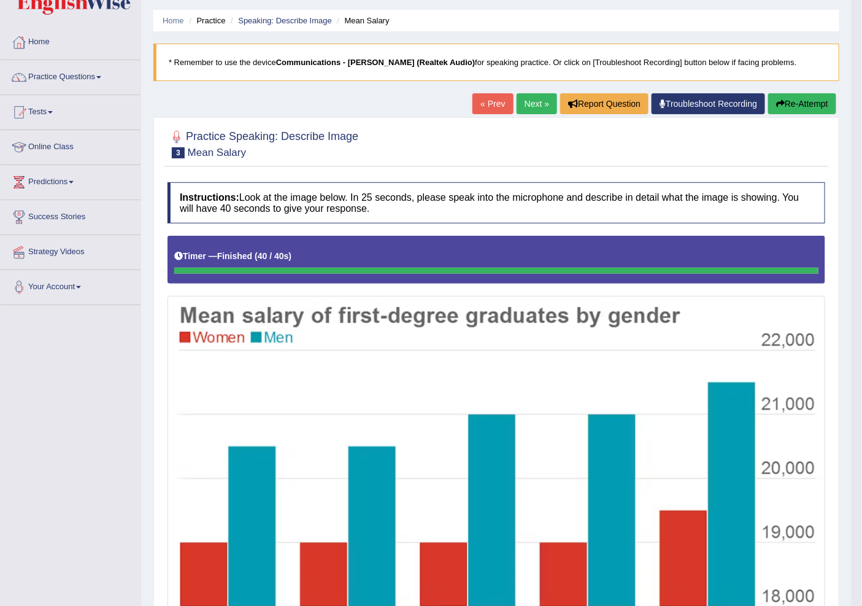
scroll to position [68, 0]
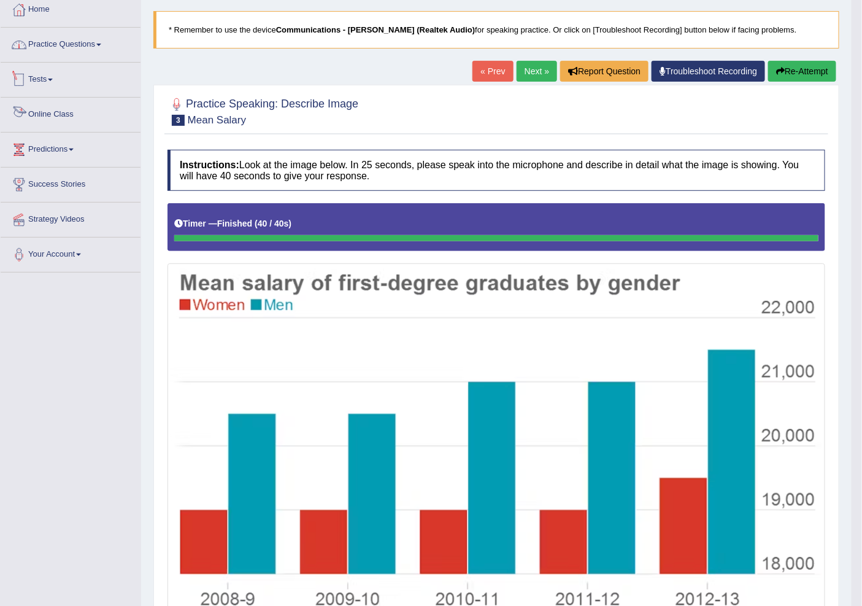
click at [95, 55] on link "Practice Questions" at bounding box center [71, 43] width 140 height 31
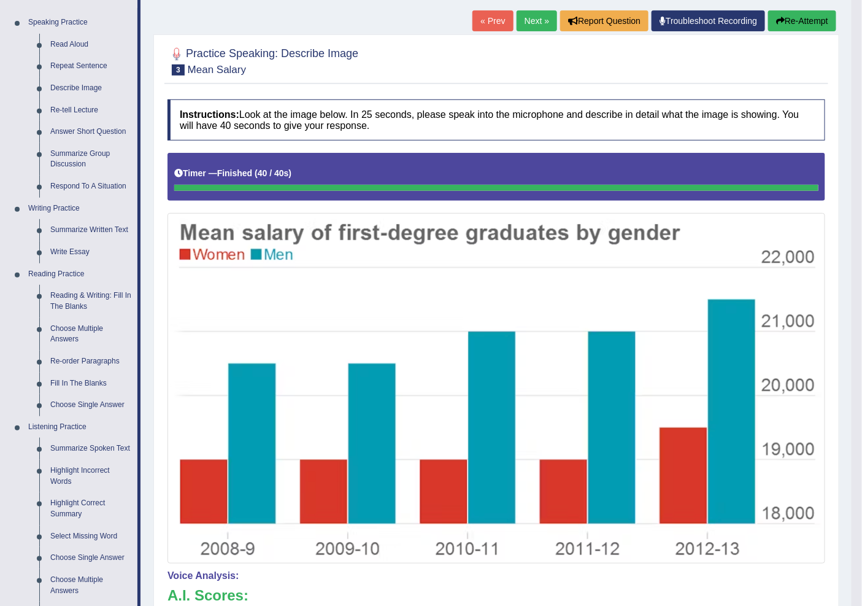
scroll to position [0, 0]
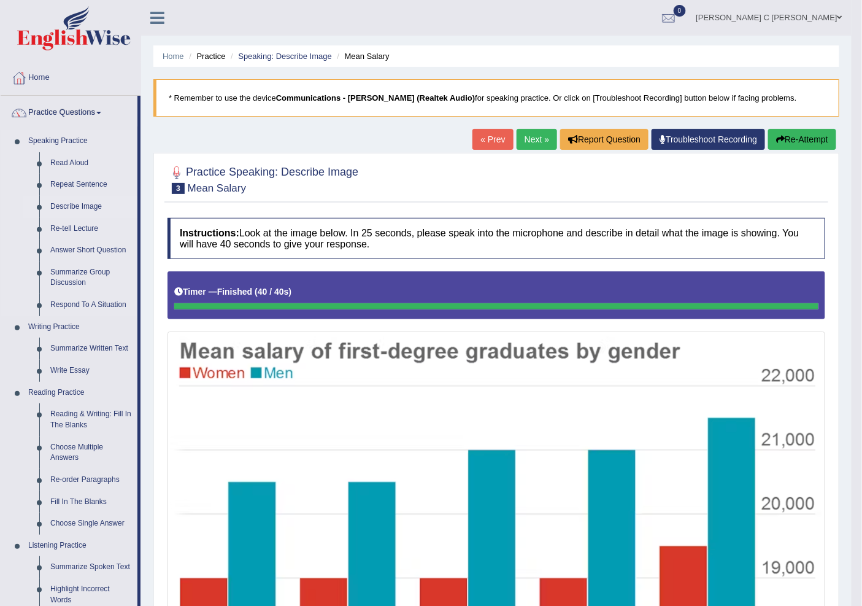
click at [84, 211] on link "Describe Image" at bounding box center [91, 207] width 93 height 22
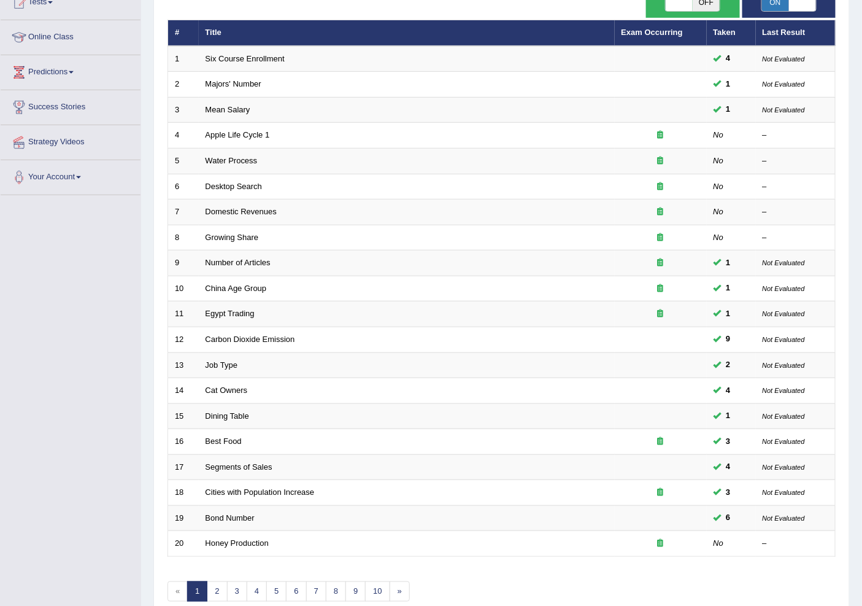
scroll to position [206, 0]
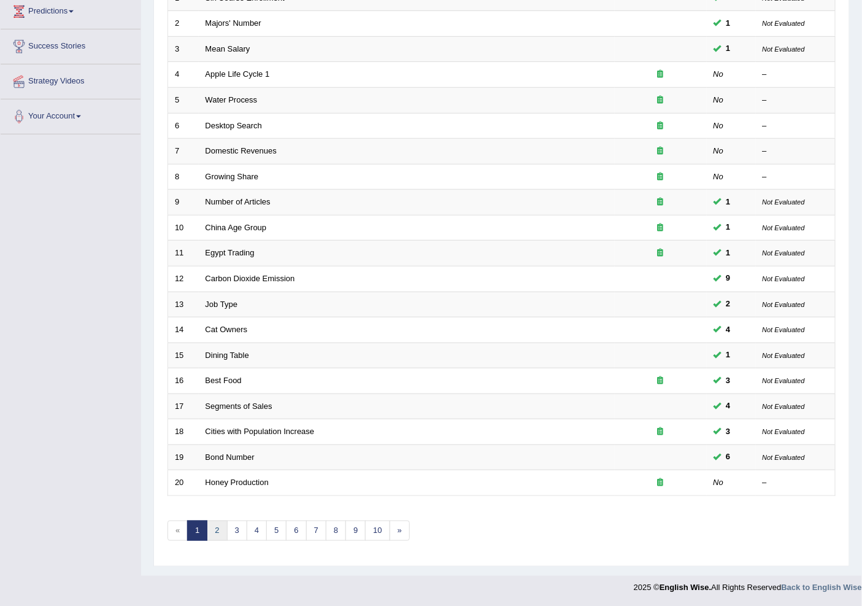
click at [216, 532] on link "2" at bounding box center [217, 531] width 20 height 20
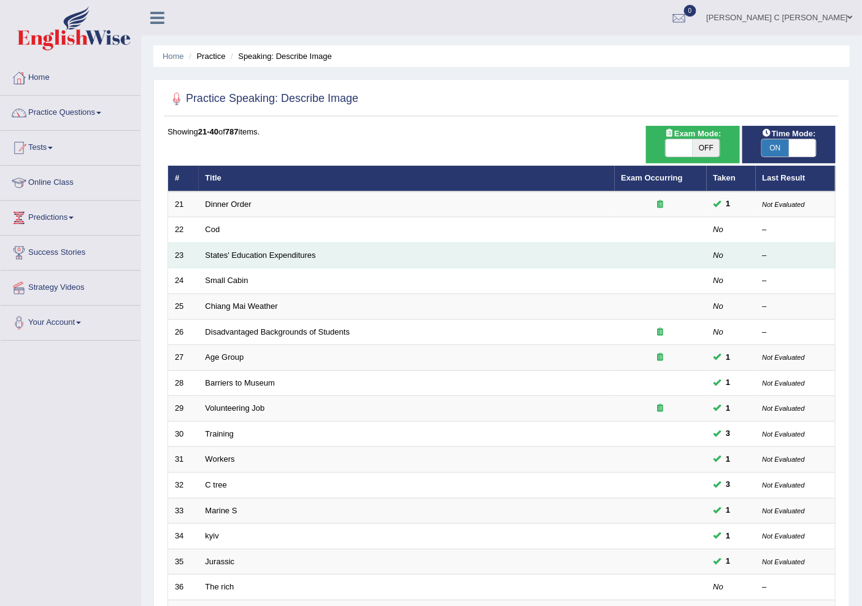
click at [234, 265] on td "States' Education Expenditures" at bounding box center [407, 255] width 416 height 26
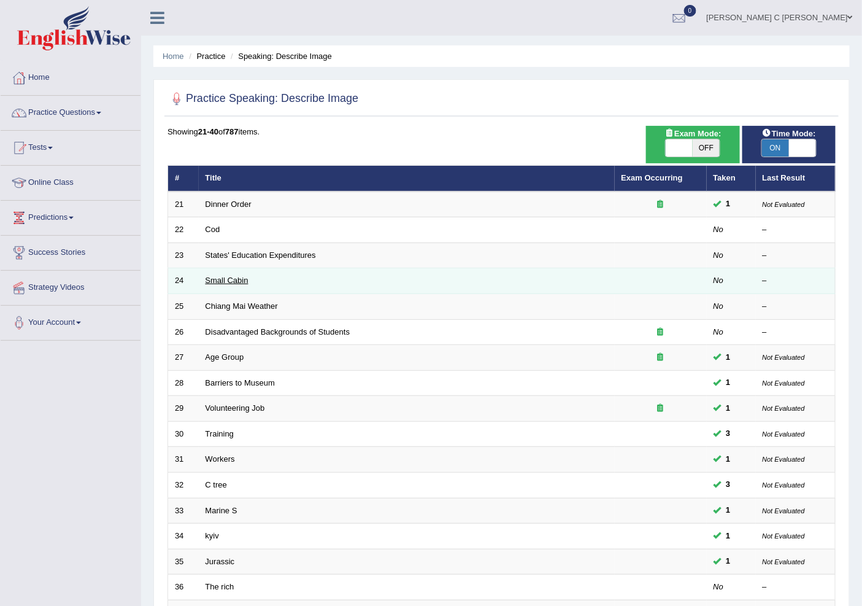
click at [234, 280] on link "Small Cabin" at bounding box center [227, 280] width 43 height 9
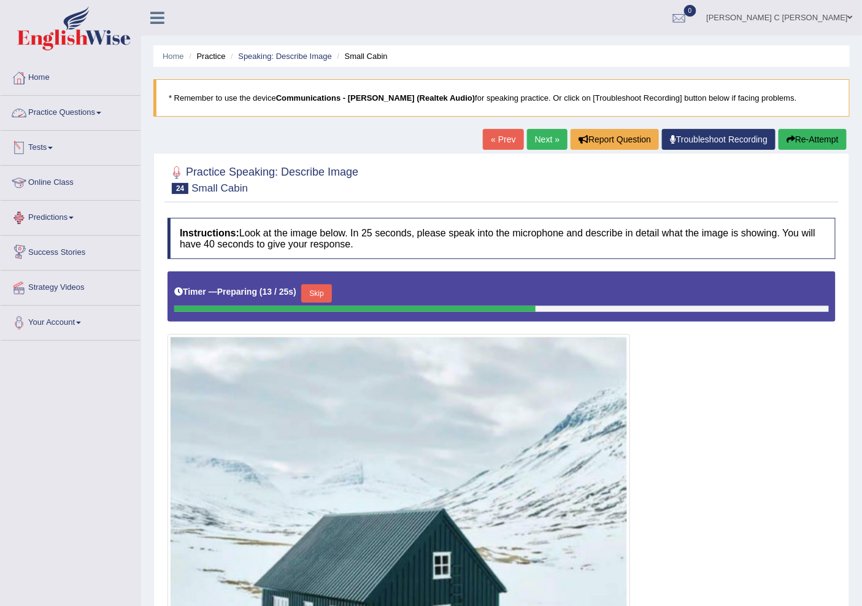
click at [75, 112] on link "Practice Questions" at bounding box center [71, 111] width 140 height 31
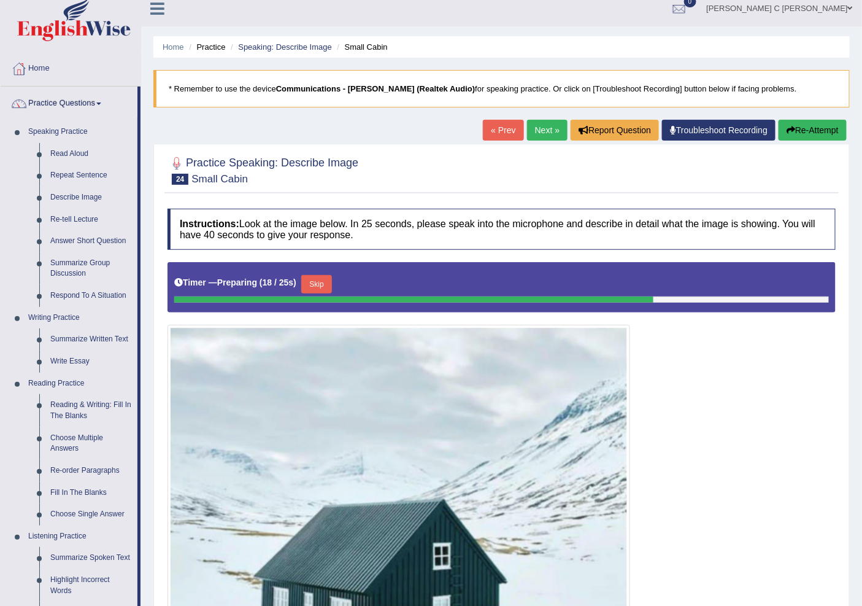
scroll to position [136, 0]
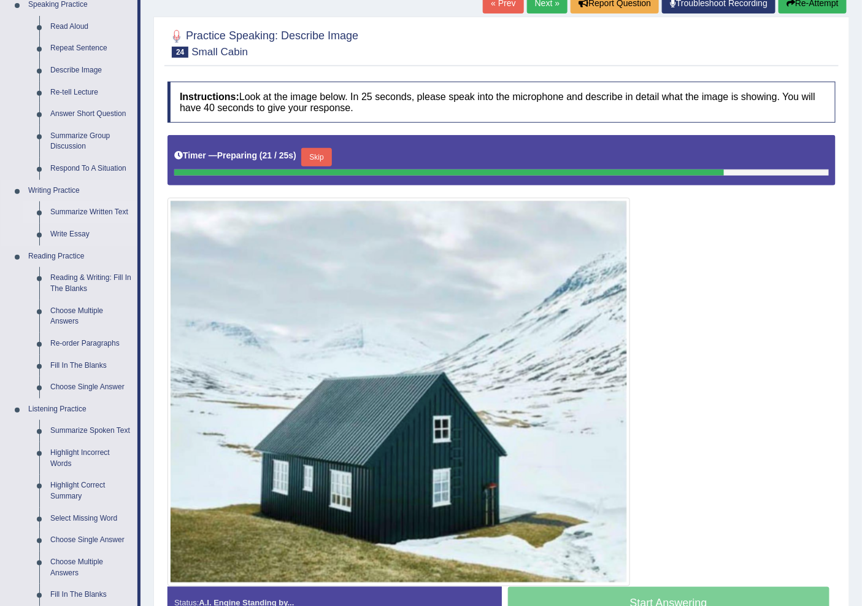
click at [117, 206] on link "Summarize Written Text" at bounding box center [91, 212] width 93 height 22
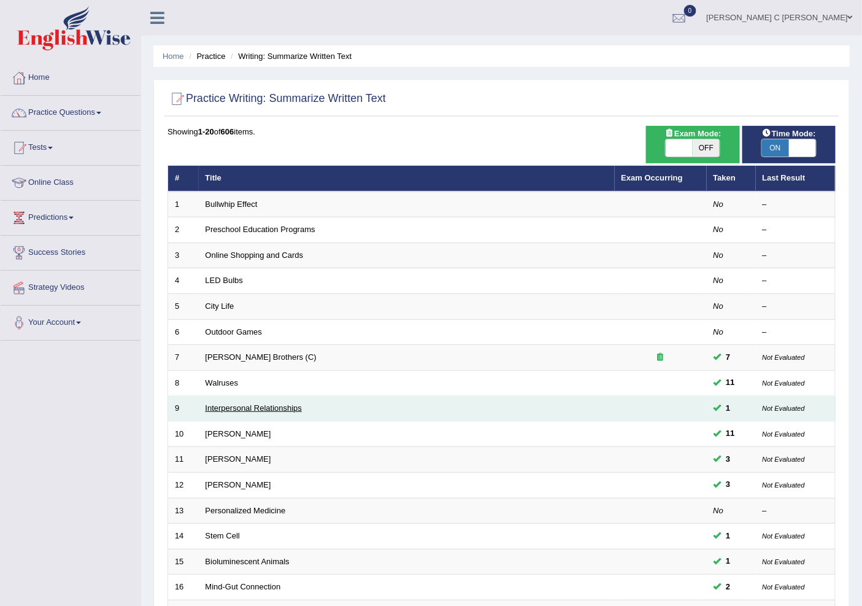
click at [238, 403] on link "Interpersonal Relationships" at bounding box center [254, 407] width 97 height 9
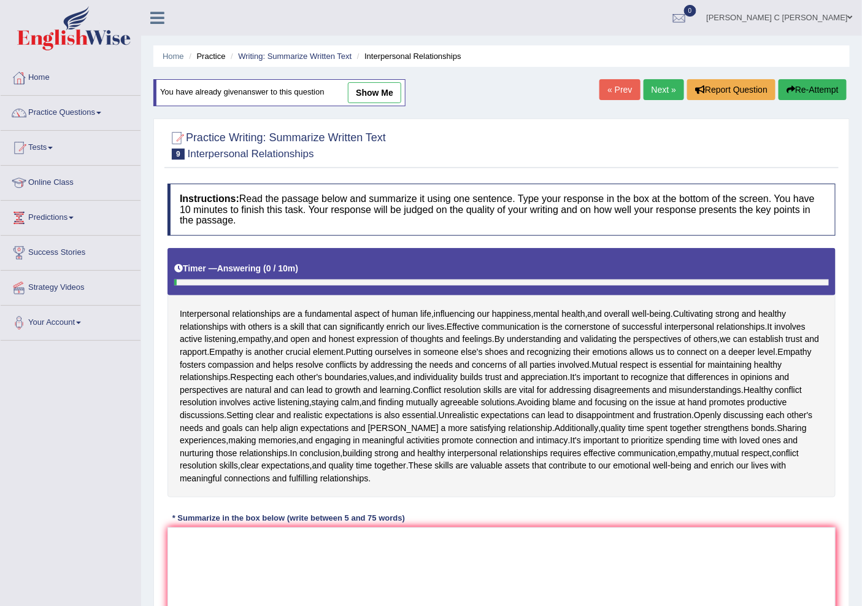
click at [376, 85] on link "show me" at bounding box center [374, 92] width 53 height 21
type textarea "asdasdas"
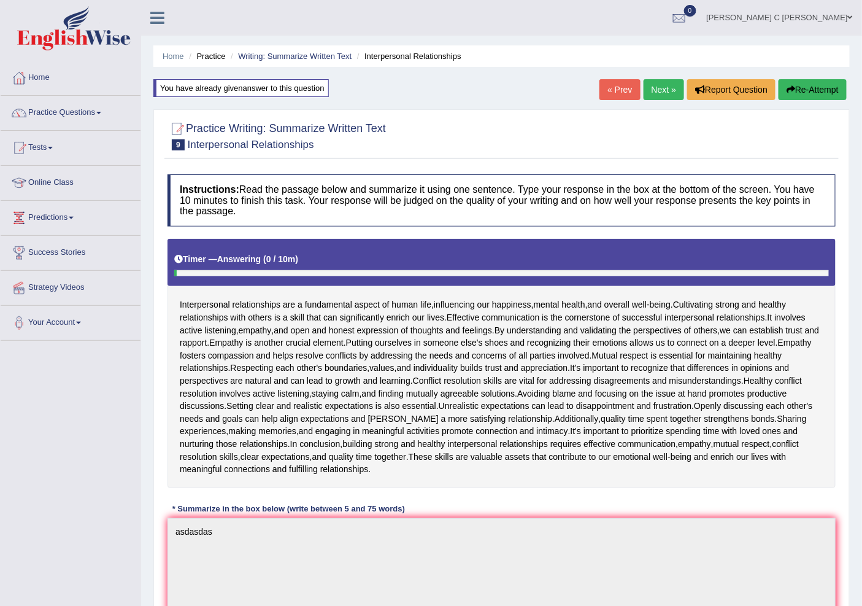
click at [659, 87] on link "Next »" at bounding box center [664, 89] width 41 height 21
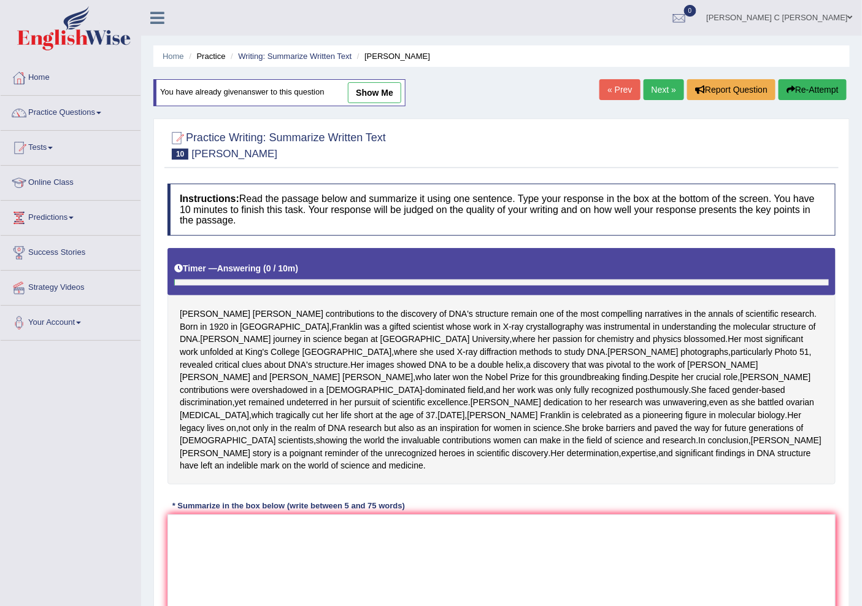
click at [387, 93] on link "show me" at bounding box center [374, 92] width 53 height 21
type textarea "The passage outlines DNA's structure is BORN in [DEMOGRAPHIC_DATA] in [GEOGRAPH…"
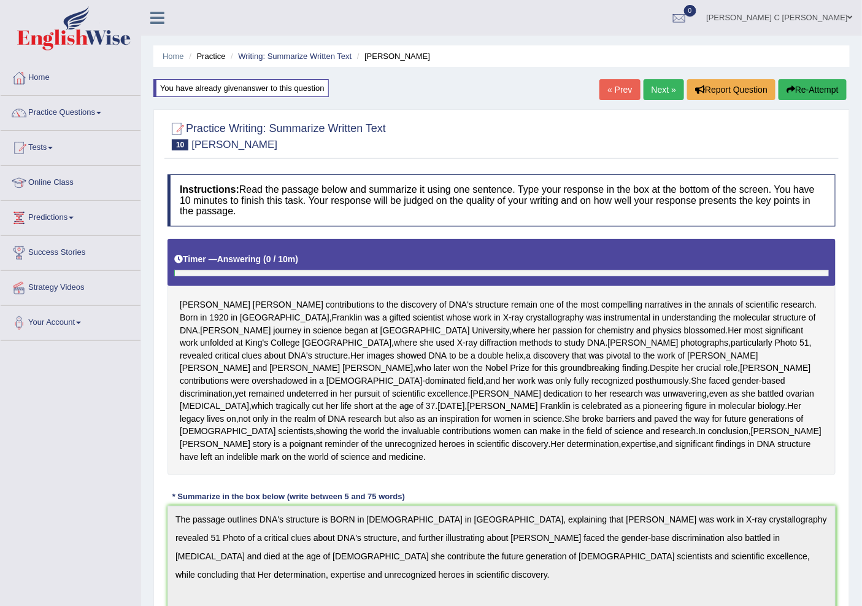
click at [658, 96] on link "Next »" at bounding box center [664, 89] width 41 height 21
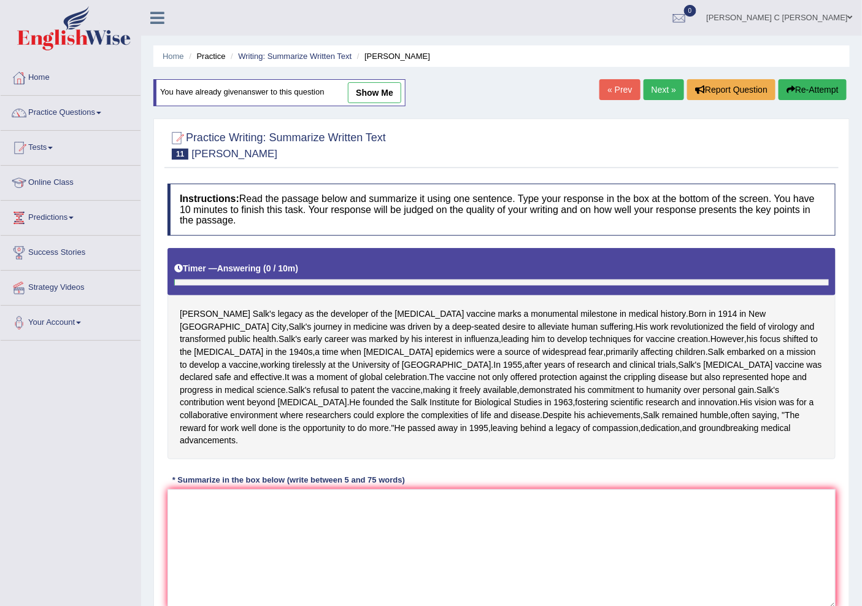
drag, startPoint x: 381, startPoint y: 90, endPoint x: 400, endPoint y: 103, distance: 22.8
click at [382, 90] on link "show me" at bounding box center [374, 92] width 53 height 21
type textarea "The passage outlines Jonas Salk's legacy poliio vaccine Salks Born in 1914 in N…"
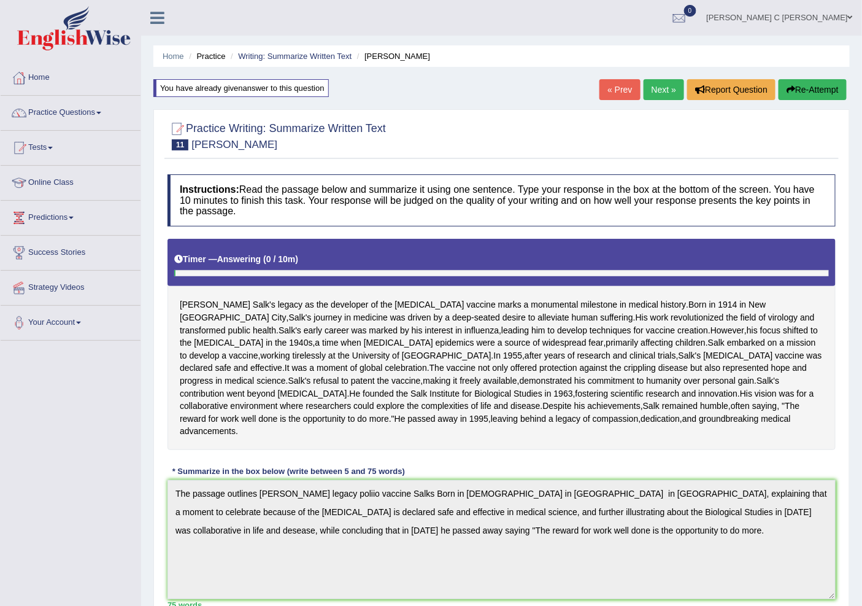
click at [658, 97] on link "Next »" at bounding box center [664, 89] width 41 height 21
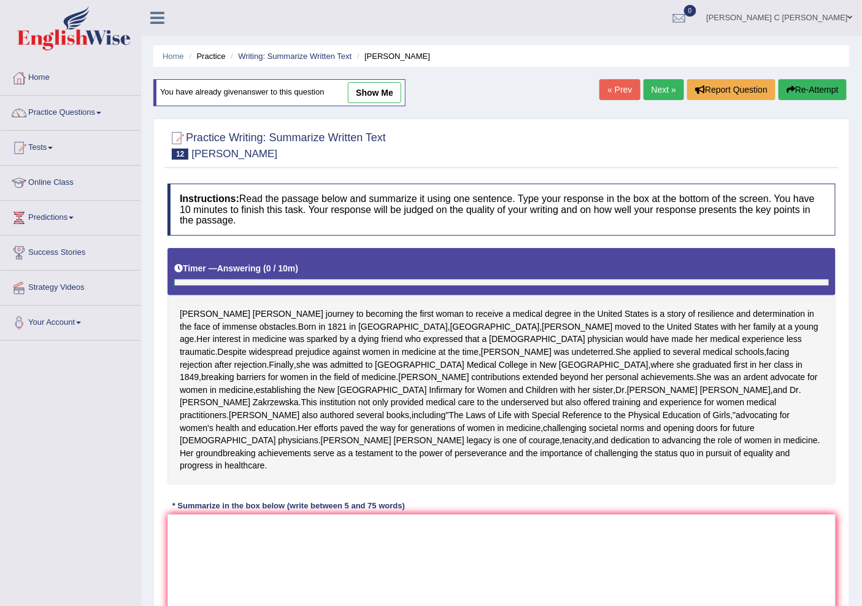
click at [377, 89] on link "show me" at bounding box center [374, 92] width 53 height 21
type textarea "The passage outlines Elizabeth Blackwell's Born in 1821 in Bristol, England, Bl…"
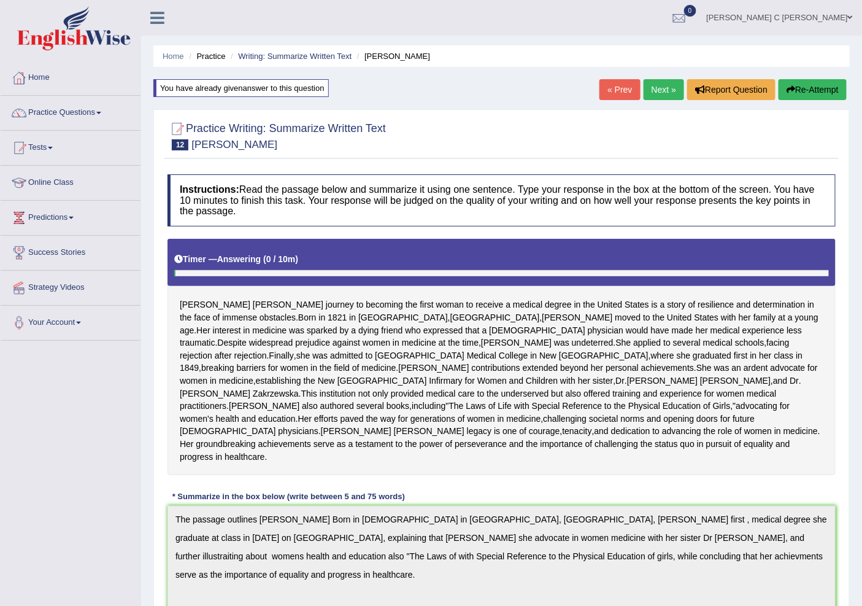
click at [667, 81] on link "Next »" at bounding box center [664, 89] width 41 height 21
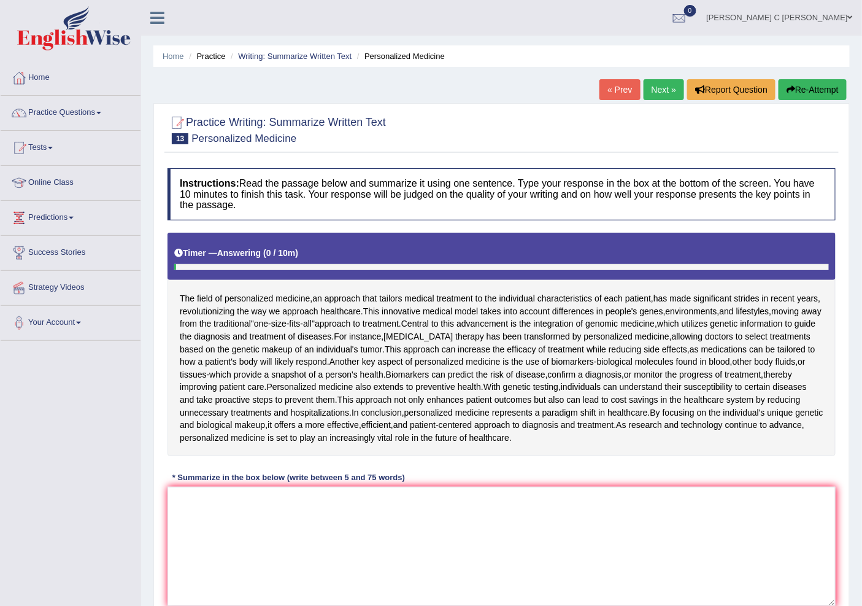
click at [646, 93] on link "Next »" at bounding box center [664, 89] width 41 height 21
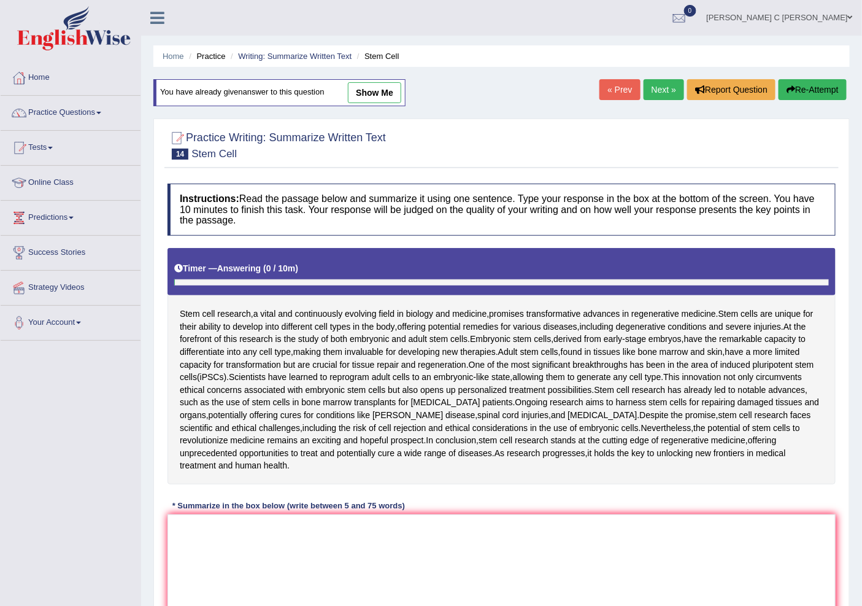
click at [384, 87] on link "show me" at bounding box center [374, 92] width 53 height 21
type textarea "The passage of new developing therapies, explaining that adult stem found in ti…"
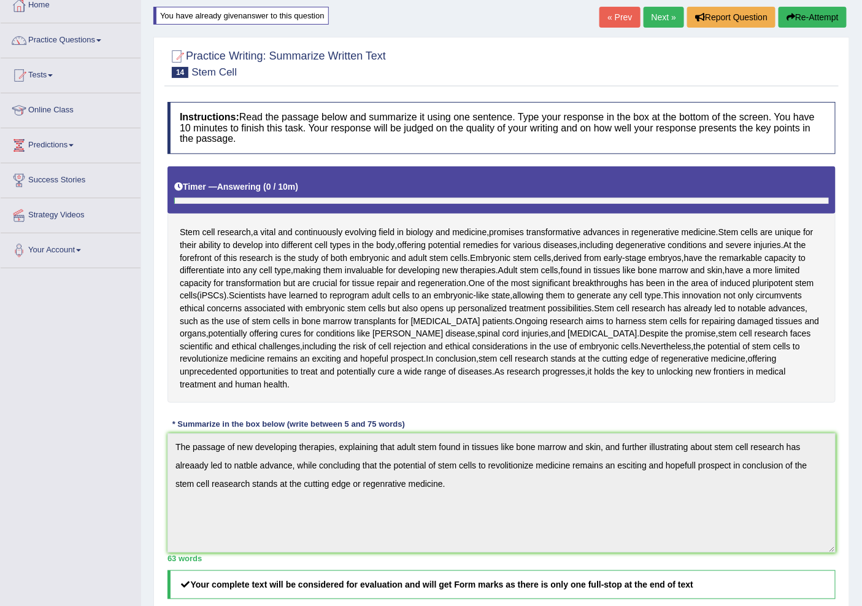
scroll to position [68, 0]
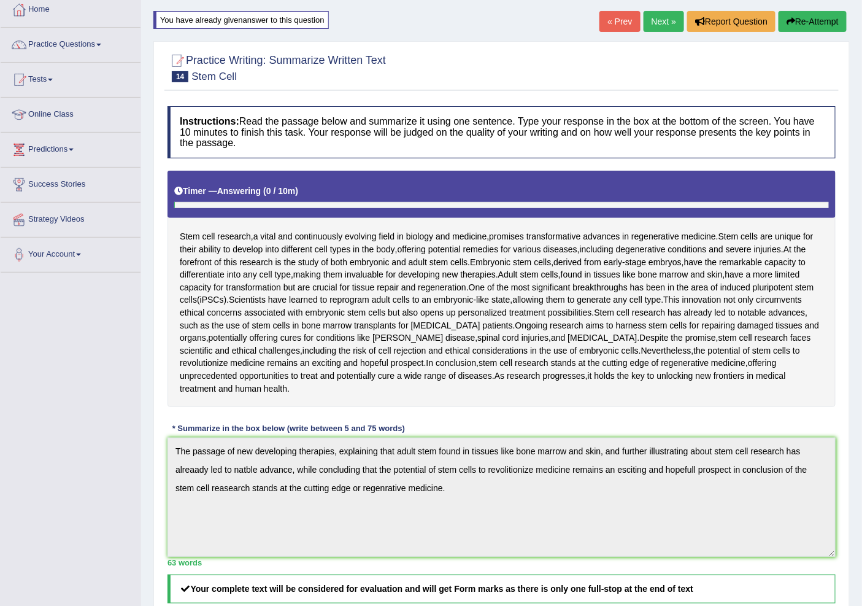
click at [646, 26] on link "Next »" at bounding box center [664, 21] width 41 height 21
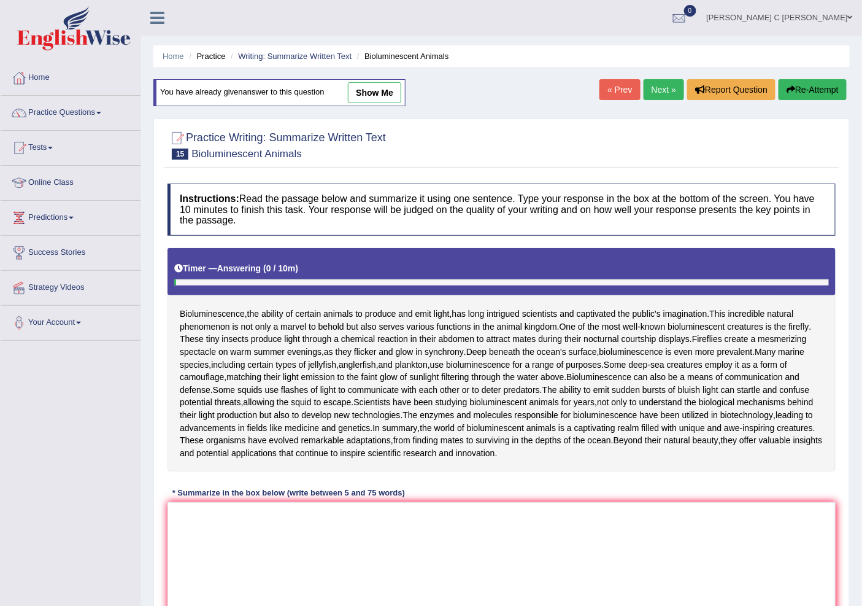
click at [364, 87] on link "show me" at bounding box center [374, 92] width 53 height 21
type textarea "Tha passage outlines Bioluminecence is one of fascinating phenomena in the biol…"
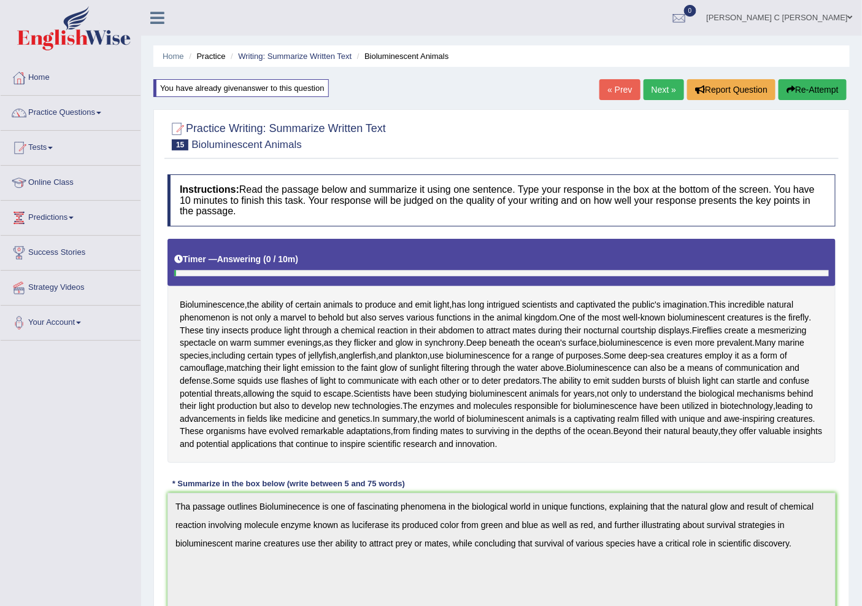
click at [671, 87] on link "Next »" at bounding box center [664, 89] width 41 height 21
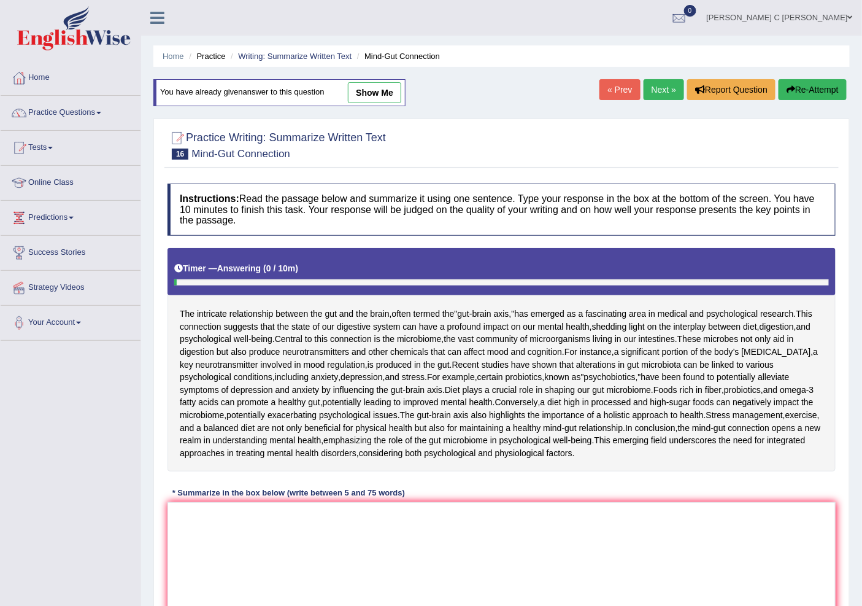
click at [390, 91] on link "show me" at bounding box center [374, 92] width 53 height 21
type textarea "The passage outlines psychological well-being between the gut and brain called …"
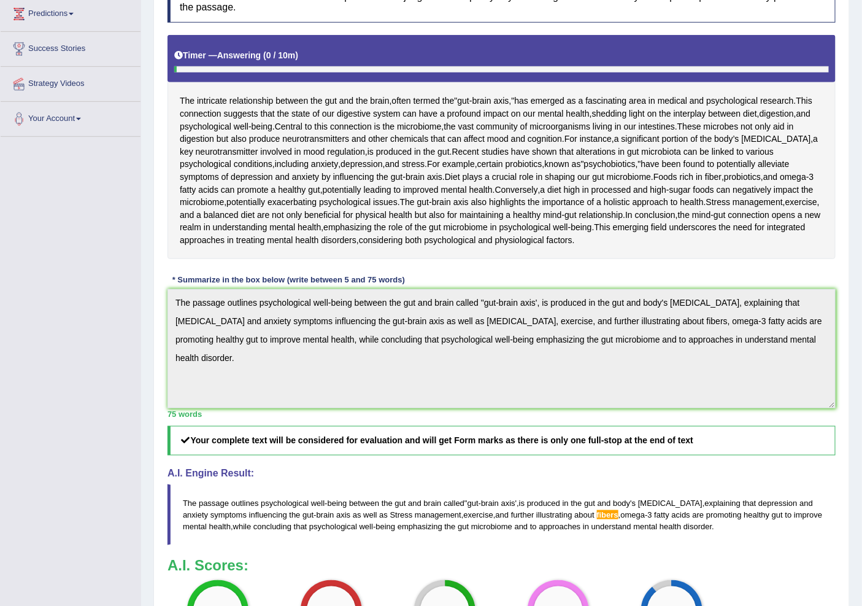
scroll to position [68, 0]
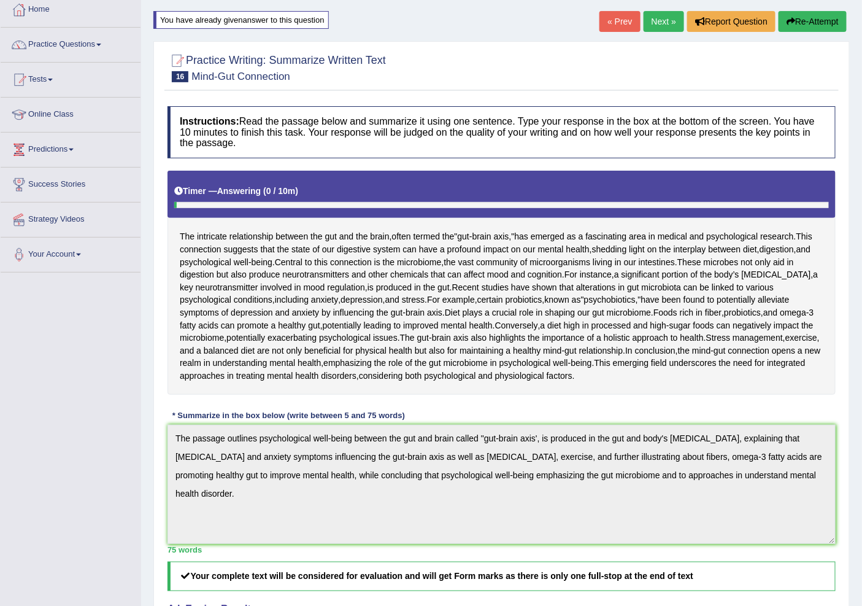
click at [659, 16] on link "Next »" at bounding box center [664, 21] width 41 height 21
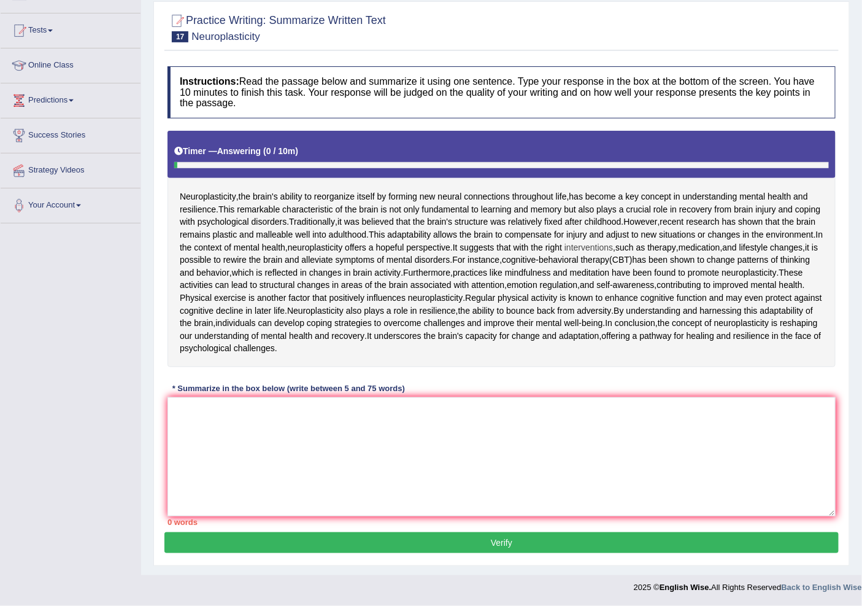
scroll to position [204, 0]
click at [412, 468] on textarea at bounding box center [502, 456] width 668 height 119
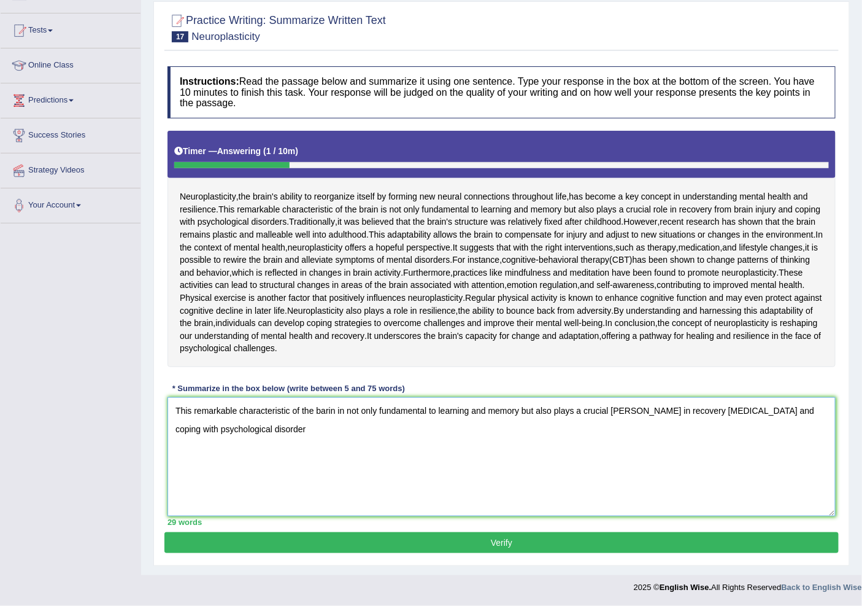
drag, startPoint x: 720, startPoint y: 441, endPoint x: 621, endPoint y: 447, distance: 99.6
click at [604, 455] on textarea "This remarkable characteristic of the barin in not only fundamental to learning…" at bounding box center [502, 456] width 668 height 119
click at [660, 444] on textarea "This remarkable characteristic of the barin in not only fundamental to learning…" at bounding box center [502, 456] width 668 height 119
drag, startPoint x: 428, startPoint y: 437, endPoint x: 487, endPoint y: 436, distance: 58.9
click at [487, 436] on textarea "This remarkable characteristic of the barin in not only fundamental to learning…" at bounding box center [502, 456] width 668 height 119
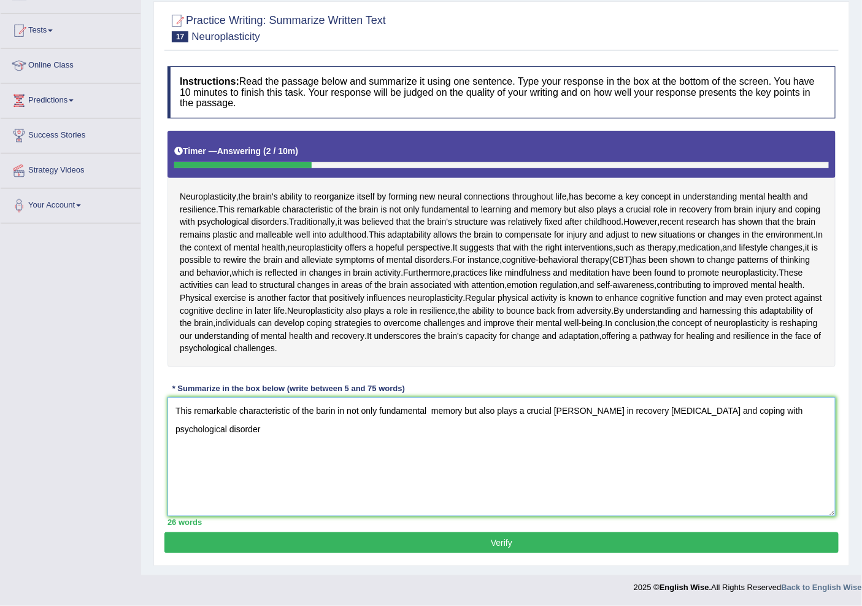
click at [567, 443] on textarea "This remarkable characteristic of the barin in not only fundamental memory but …" at bounding box center [502, 456] width 668 height 119
click at [581, 449] on textarea "This remarkable characteristic of the barin in not only fundamental memory but …" at bounding box center [502, 456] width 668 height 119
drag, startPoint x: 659, startPoint y: 435, endPoint x: 718, endPoint y: 438, distance: 59.0
click at [718, 438] on textarea "This remarkable characteristic of the barin in not only fundamental memory but …" at bounding box center [502, 456] width 668 height 119
click at [751, 432] on textarea "This remarkable characteristic of the barin in not only fundamental memory but …" at bounding box center [502, 456] width 668 height 119
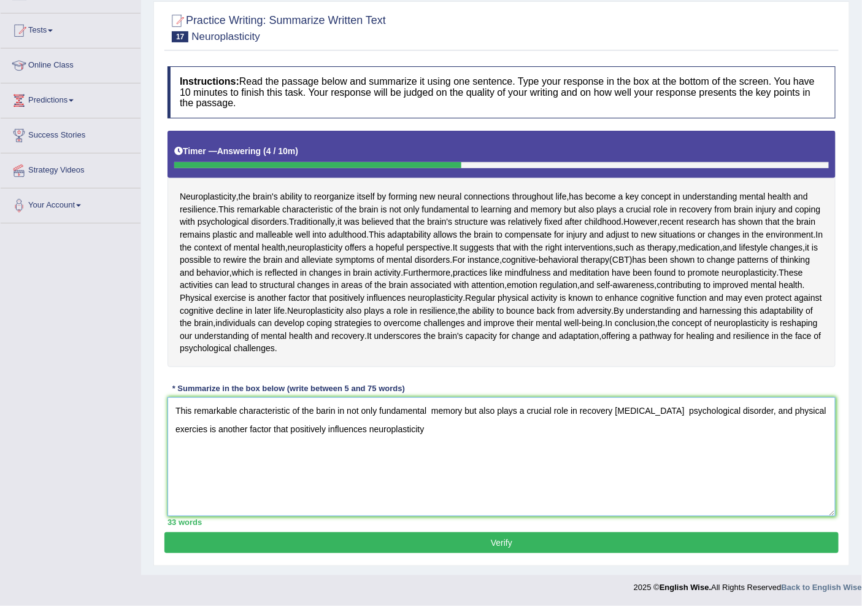
drag, startPoint x: 367, startPoint y: 459, endPoint x: 438, endPoint y: 458, distance: 71.2
click at [438, 458] on textarea "This remarkable characteristic of the barin in not only fundamental memory but …" at bounding box center [502, 456] width 668 height 119
drag, startPoint x: 758, startPoint y: 465, endPoint x: 694, endPoint y: 468, distance: 63.9
click at [694, 468] on textarea "This remarkable characteristic of the barin in not only fundamental memory but …" at bounding box center [502, 456] width 668 height 119
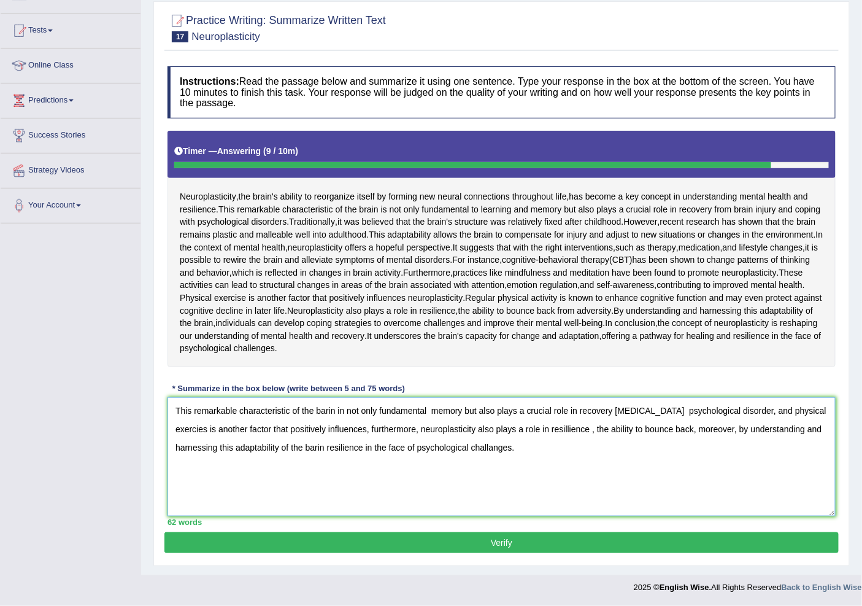
type textarea "This remarkable characteristic of the barin in not only fundamental memory but …"
click at [433, 553] on button "Verify" at bounding box center [502, 542] width 675 height 21
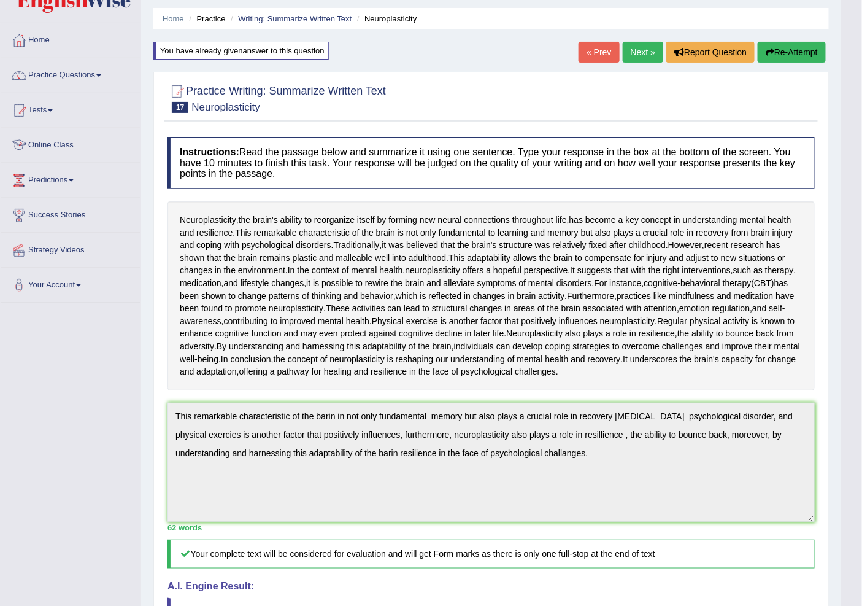
scroll to position [0, 0]
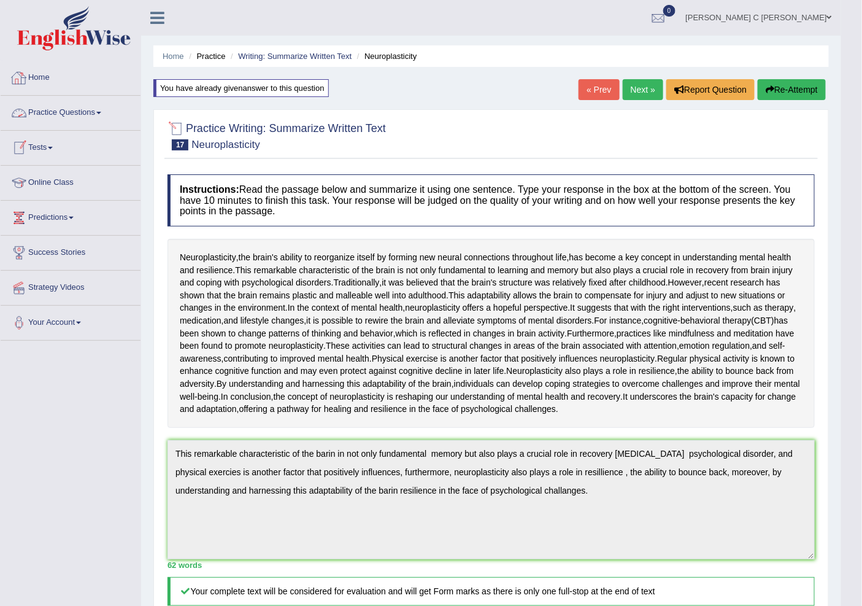
click at [60, 79] on link "Home" at bounding box center [71, 76] width 140 height 31
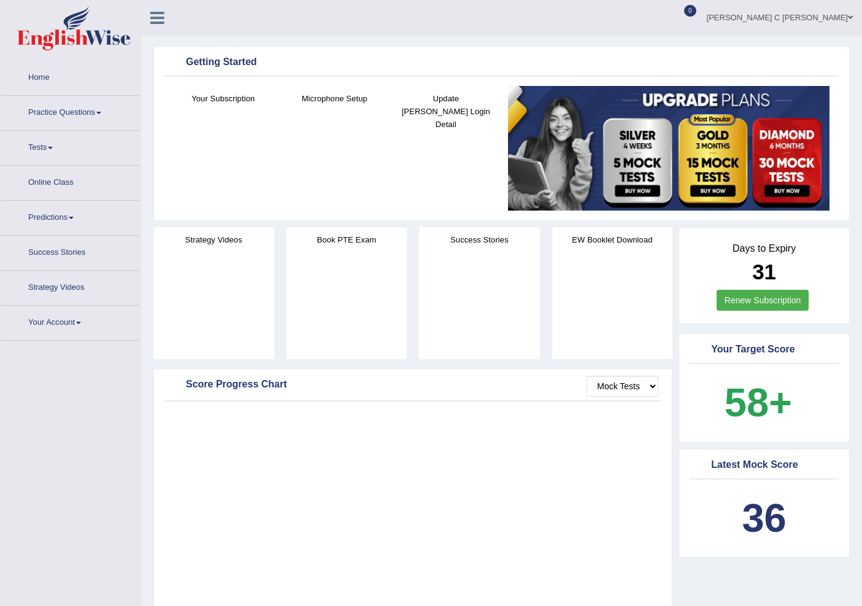
click at [58, 103] on link "Practice Questions" at bounding box center [71, 111] width 140 height 31
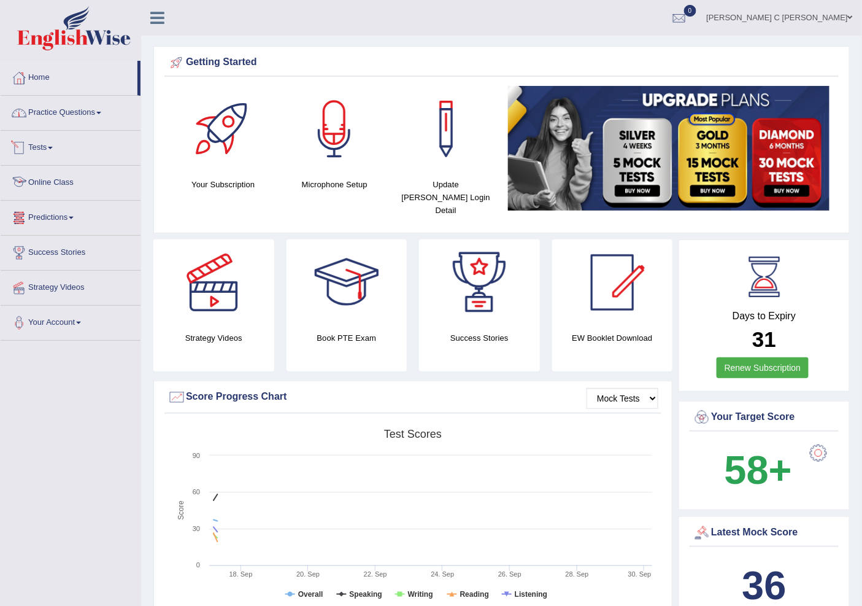
click at [71, 118] on link "Practice Questions" at bounding box center [71, 111] width 140 height 31
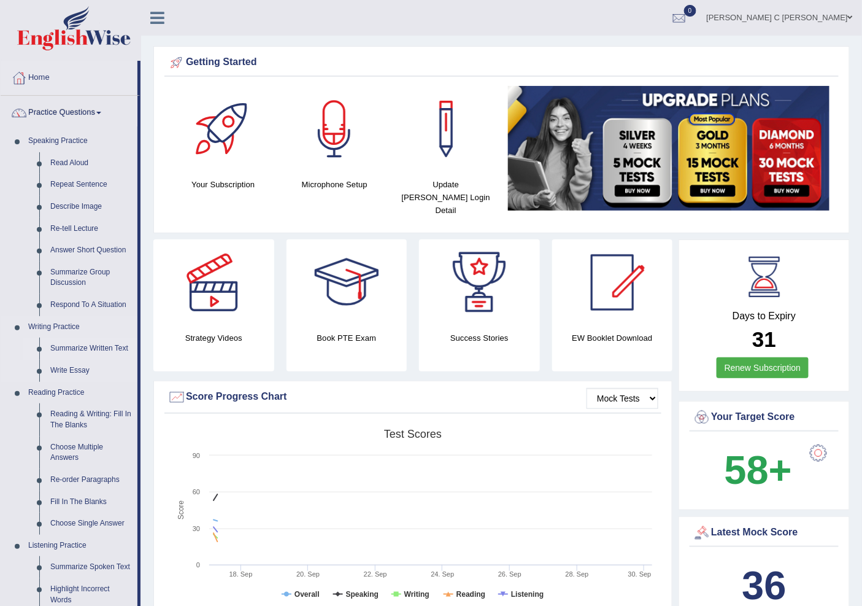
click at [81, 344] on link "Summarize Written Text" at bounding box center [91, 349] width 93 height 22
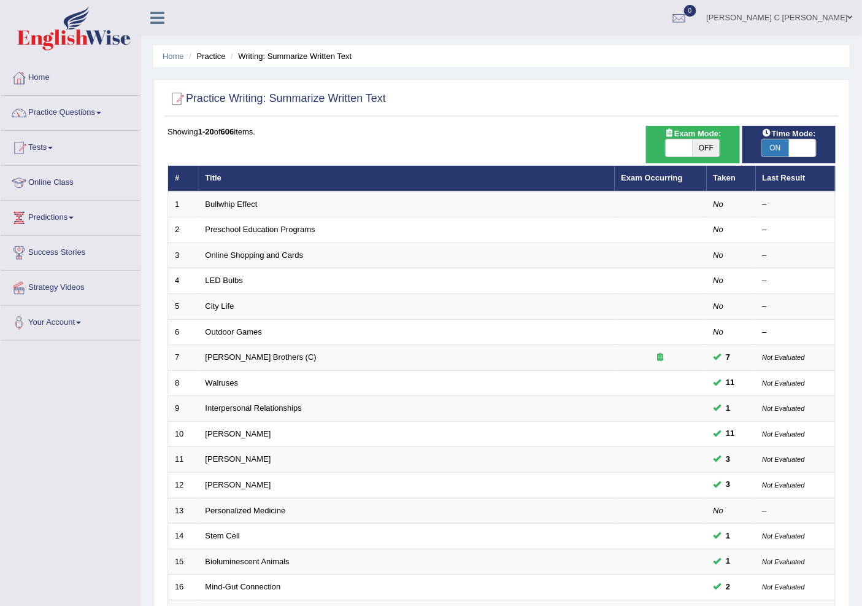
click at [769, 142] on span "ON" at bounding box center [775, 147] width 27 height 17
checkbox input "false"
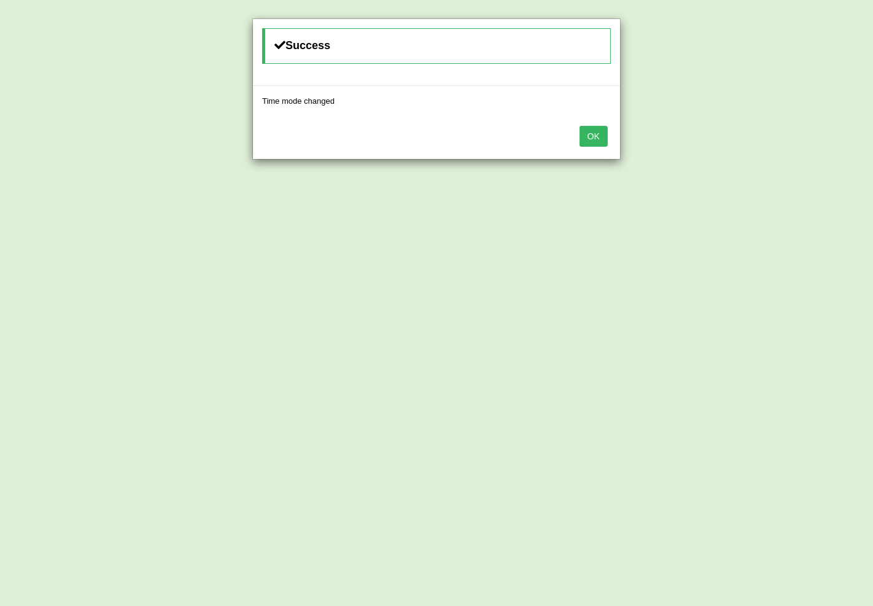
click at [596, 135] on button "OK" at bounding box center [593, 136] width 28 height 21
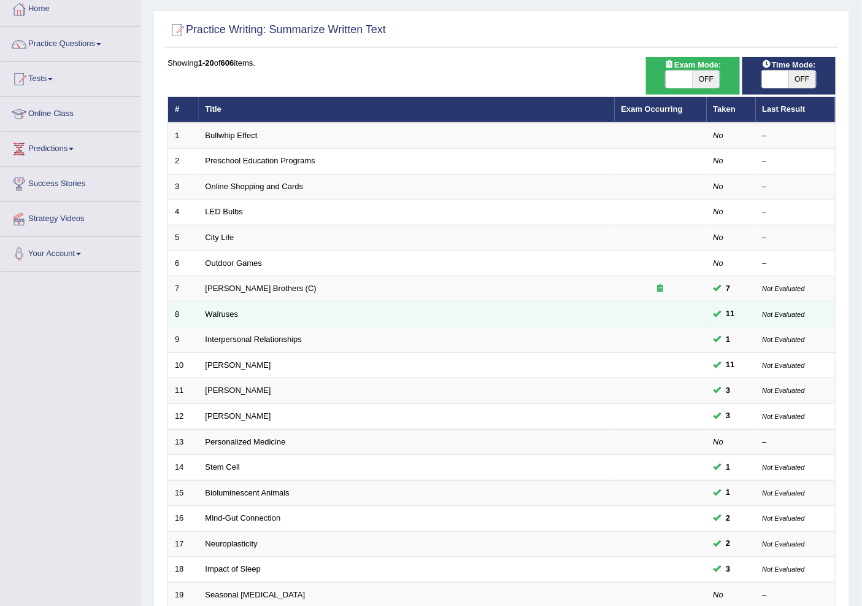
scroll to position [204, 0]
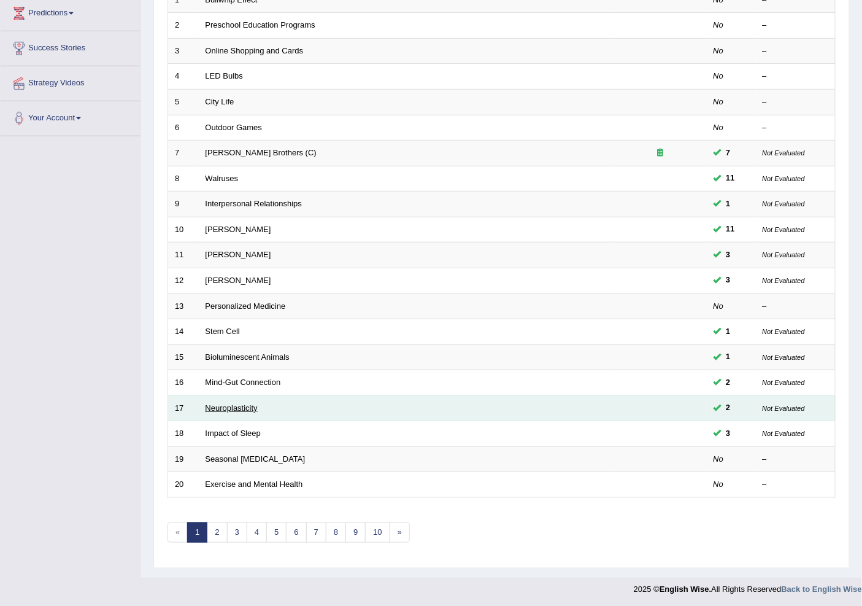
click at [218, 405] on link "Neuroplasticity" at bounding box center [232, 407] width 52 height 9
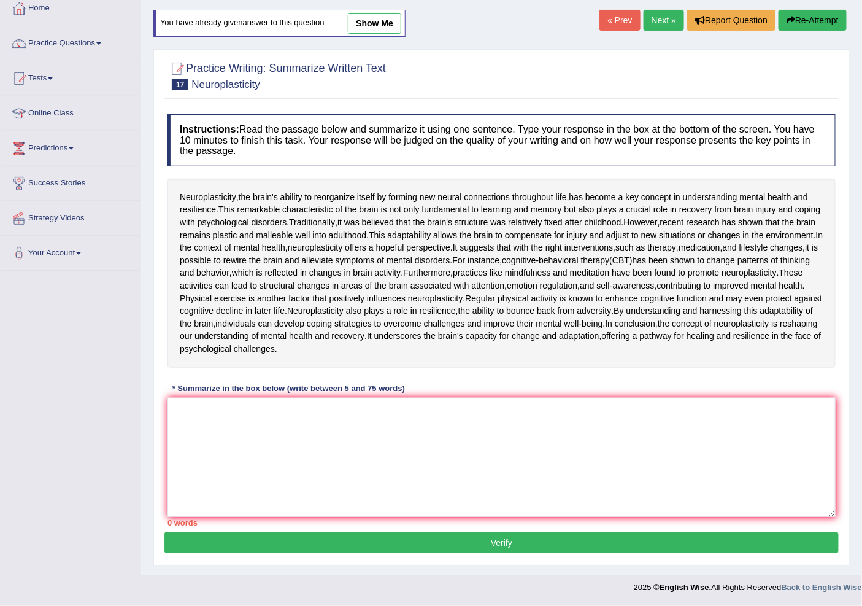
scroll to position [182, 0]
click at [285, 431] on textarea at bounding box center [502, 457] width 668 height 119
paste textarea "This remarkable characteristic of the barin in not only fundamental memory but …"
type textarea "This remarkable characteristic of the barin in not only fundamental memory but …"
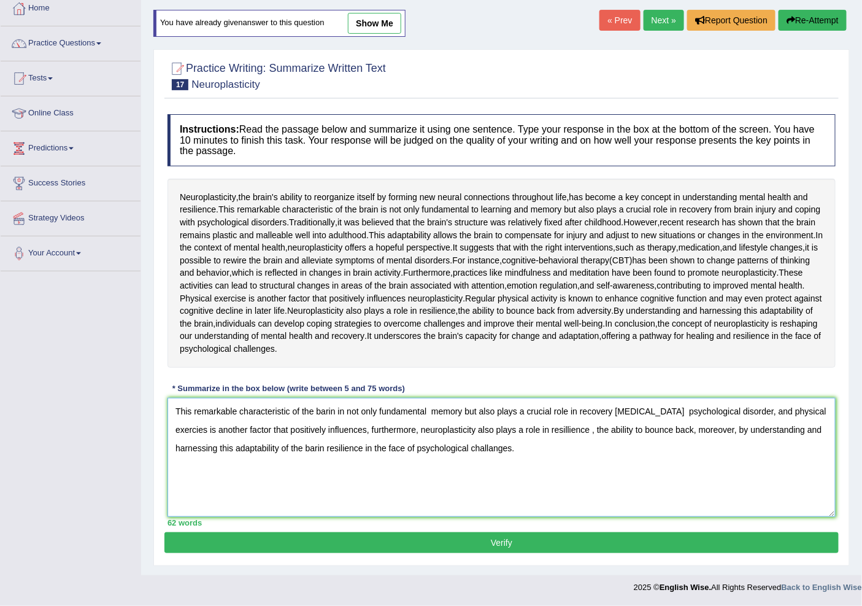
drag, startPoint x: 177, startPoint y: 414, endPoint x: 597, endPoint y: 538, distance: 437.6
click at [597, 538] on div "Practice Writing: Summarize Written Text 17 Neuroplasticity Instructions: Read …" at bounding box center [501, 307] width 697 height 517
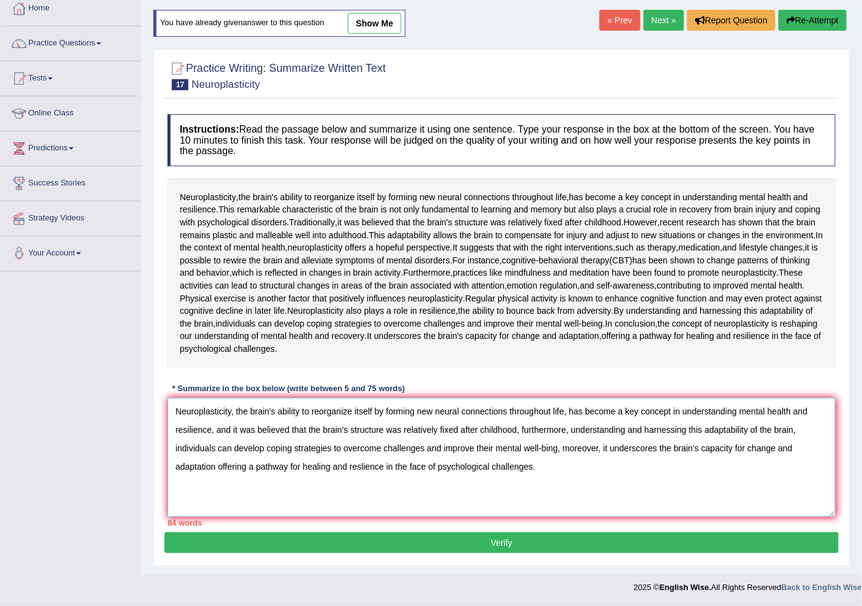
drag, startPoint x: 372, startPoint y: 412, endPoint x: 562, endPoint y: 419, distance: 190.4
click at [562, 419] on textarea "Neuroplasticity, the brain's ability to reorganize itself by forming new neural…" at bounding box center [502, 457] width 668 height 119
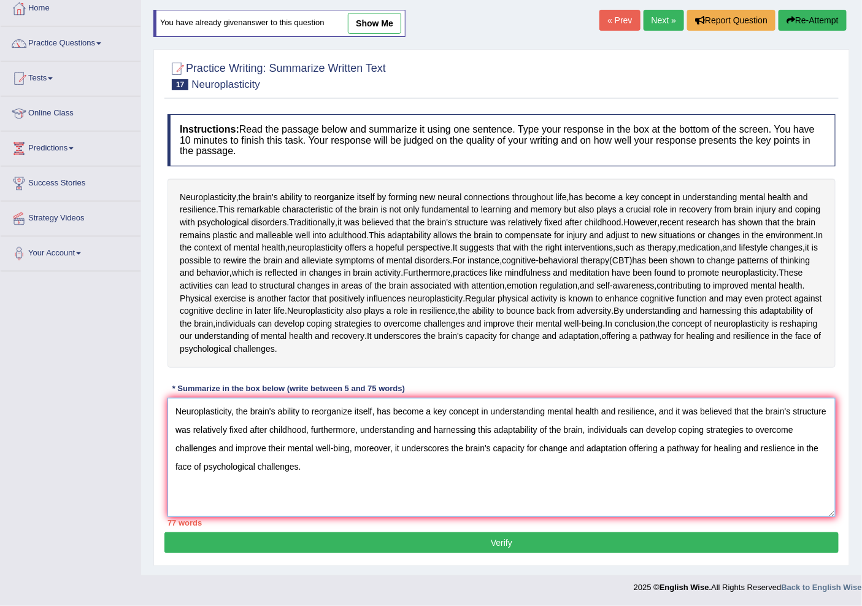
drag, startPoint x: 602, startPoint y: 414, endPoint x: 653, endPoint y: 416, distance: 51.0
click at [653, 416] on textarea "Neuroplasticity, the brain's ability to reorganize itself, has become a key con…" at bounding box center [502, 457] width 668 height 119
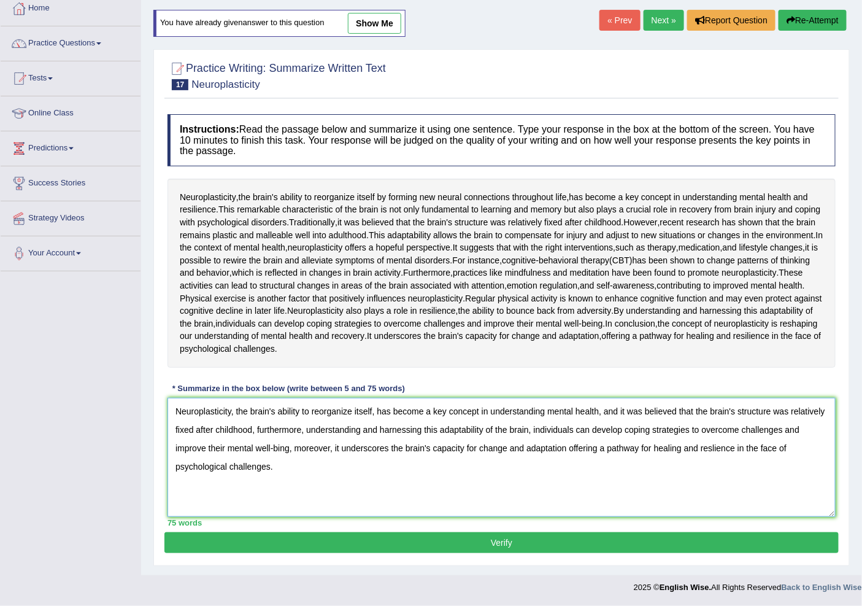
drag, startPoint x: 485, startPoint y: 432, endPoint x: 528, endPoint y: 435, distance: 43.0
click at [528, 435] on textarea "Neuroplasticity, the brain's ability to reorganize itself, has become a key con…" at bounding box center [502, 457] width 668 height 119
drag, startPoint x: 381, startPoint y: 450, endPoint x: 396, endPoint y: 449, distance: 15.4
click at [396, 449] on textarea "Neuroplasticity, the brain's ability to reorganize itself, has become a key con…" at bounding box center [502, 457] width 668 height 119
click at [441, 459] on textarea "Neuroplasticity, the brain's ability to reorganize itself, has become a key con…" at bounding box center [502, 457] width 668 height 119
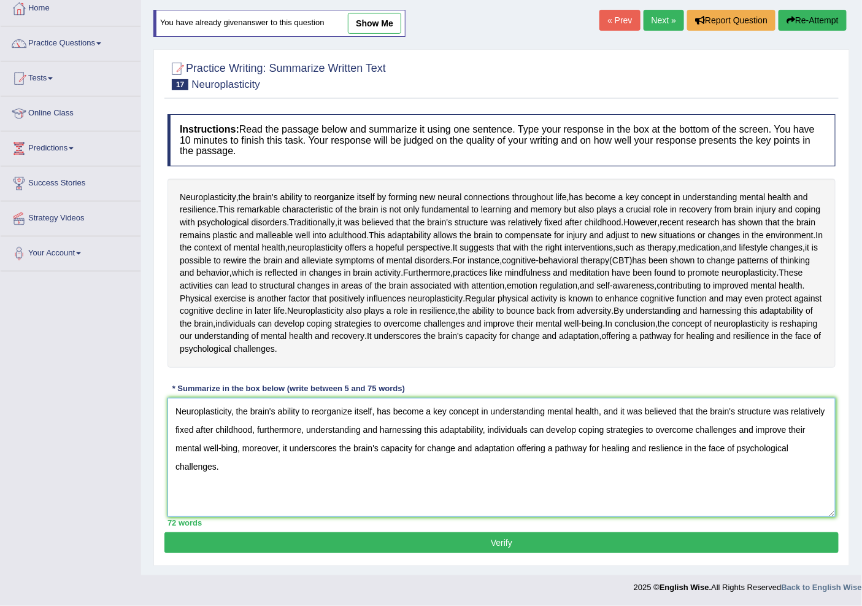
drag, startPoint x: 427, startPoint y: 450, endPoint x: 475, endPoint y: 449, distance: 48.5
click at [475, 449] on textarea "Neuroplasticity, the brain's ability to reorganize itself, has become a key con…" at bounding box center [502, 457] width 668 height 119
type textarea "Neuroplasticity, the brain's ability to reorganize itself, has become a key con…"
click at [489, 535] on button "Verify" at bounding box center [502, 542] width 675 height 21
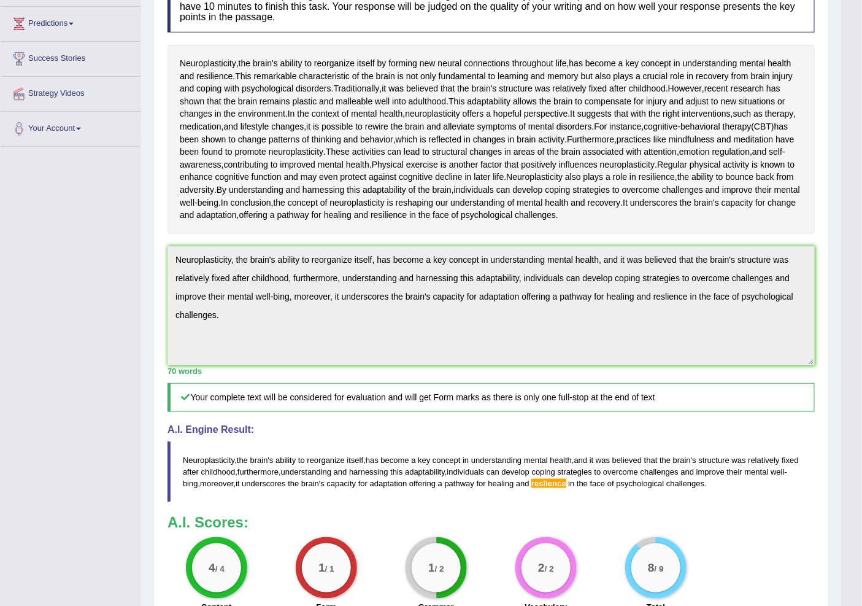
scroll to position [0, 0]
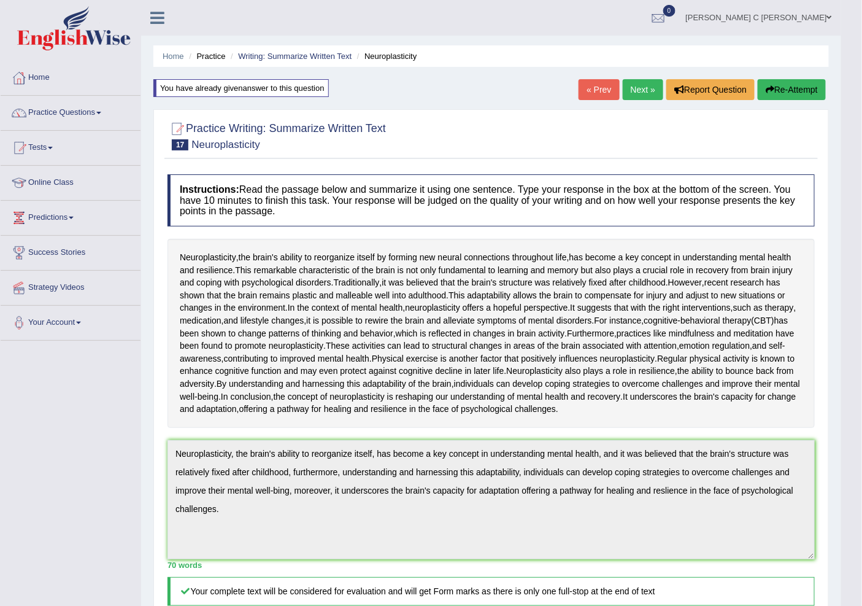
click at [632, 87] on link "Next »" at bounding box center [643, 89] width 41 height 21
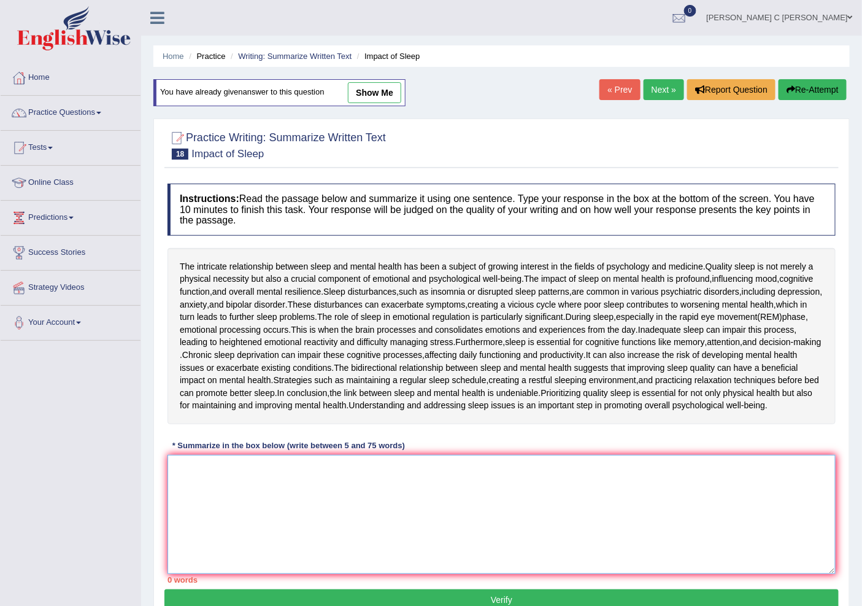
click at [301, 511] on textarea at bounding box center [502, 514] width 668 height 119
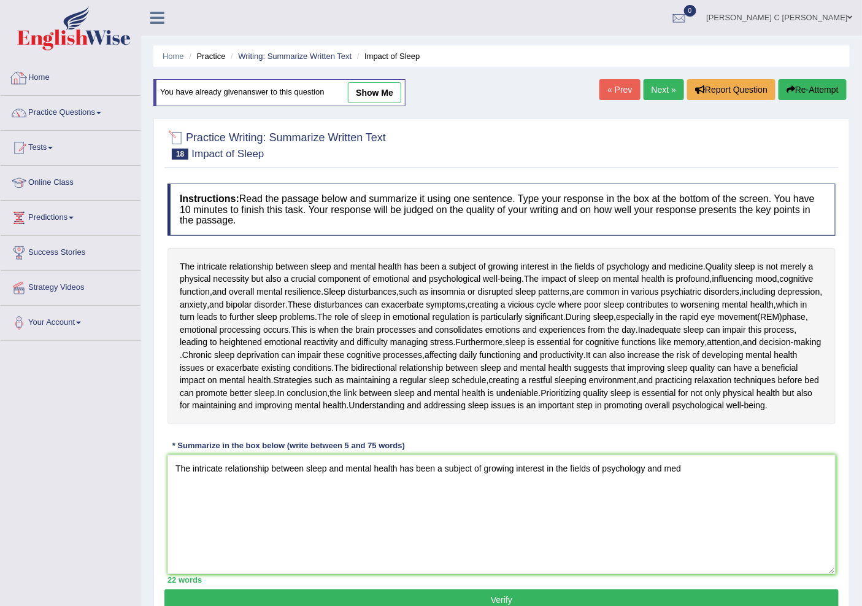
click at [364, 96] on link "show me" at bounding box center [374, 92] width 53 height 21
type textarea "The passage ounline between sleep and mental health are fields of psychology an…"
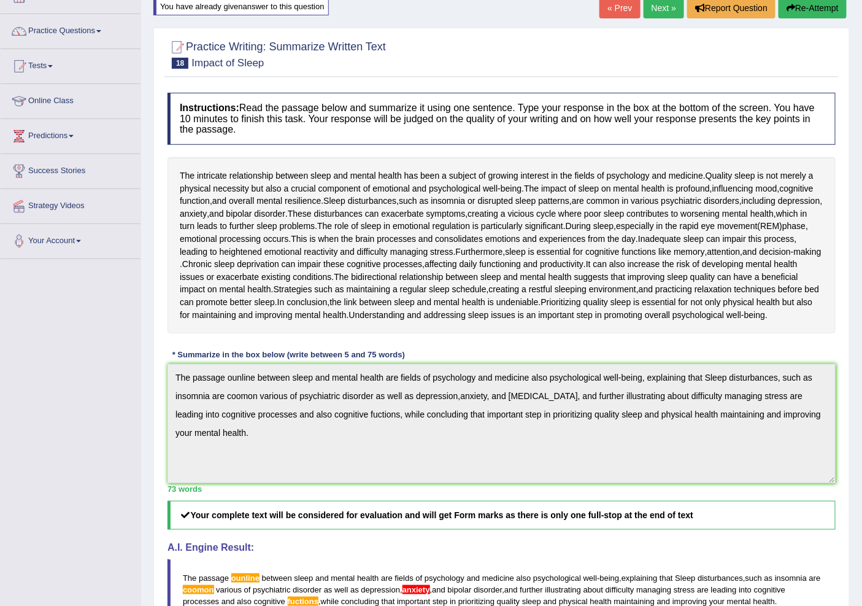
scroll to position [68, 0]
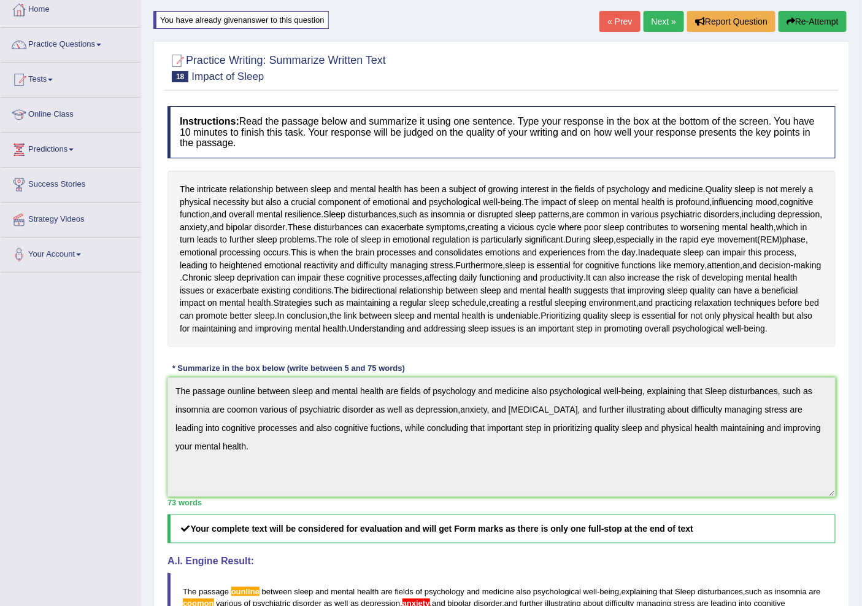
click at [827, 20] on button "Re-Attempt" at bounding box center [813, 21] width 68 height 21
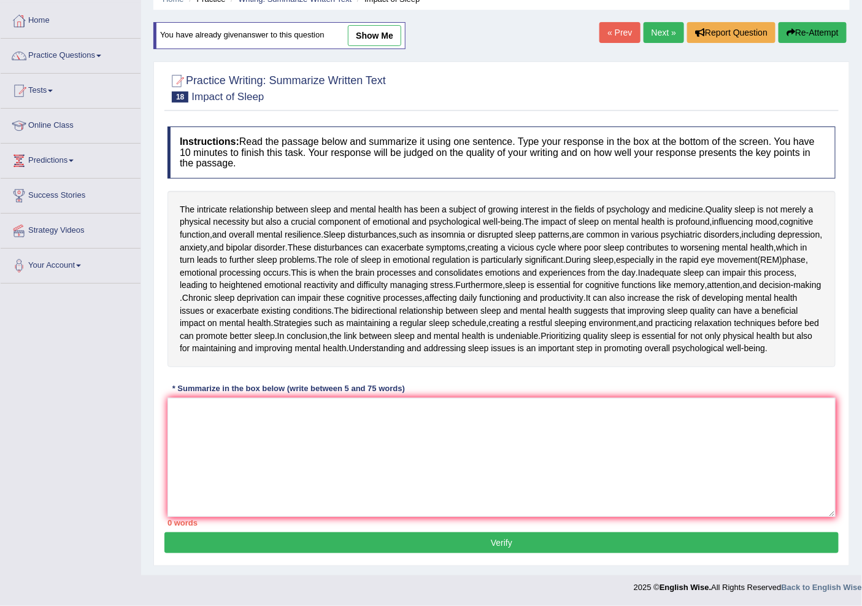
scroll to position [69, 0]
click at [282, 451] on textarea at bounding box center [502, 457] width 668 height 119
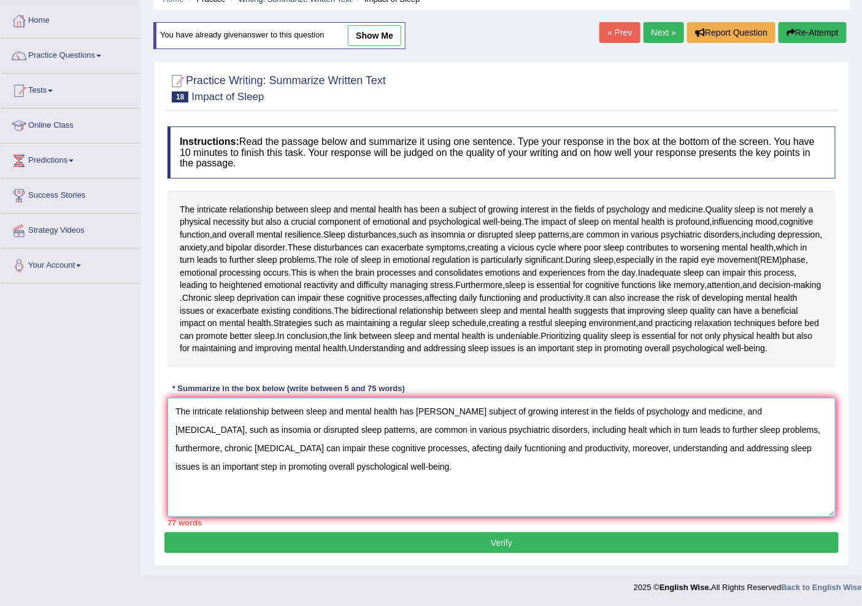
click at [440, 414] on textarea "The intricate relationship between sleep and mental health has [PERSON_NAME] su…" at bounding box center [502, 457] width 668 height 119
drag, startPoint x: 544, startPoint y: 409, endPoint x: 439, endPoint y: 413, distance: 105.6
click at [439, 413] on textarea "The intricate relationship between sleep and mental health has been a subject o…" at bounding box center [502, 457] width 668 height 119
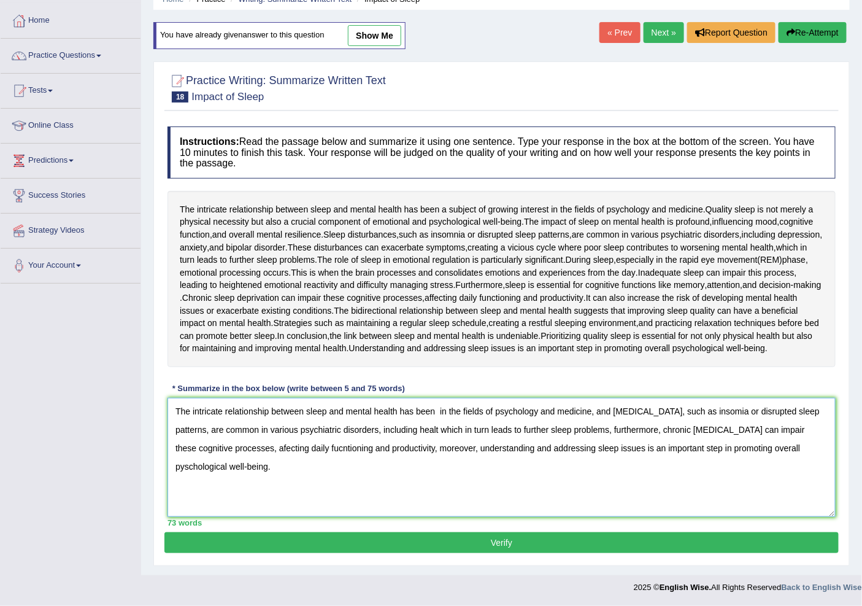
click at [460, 413] on textarea "The intricate relationship between sleep and mental health has been in the fiel…" at bounding box center [502, 457] width 668 height 119
click at [438, 413] on textarea "The intricate relationship between sleep and mental health has been in the fiel…" at bounding box center [502, 457] width 668 height 119
drag, startPoint x: 381, startPoint y: 428, endPoint x: 213, endPoint y: 435, distance: 167.7
click at [213, 435] on textarea "The intricate relationship between sleep and mental health has been in the fiel…" at bounding box center [502, 457] width 668 height 119
type textarea "The intricate relationship between sleep and mental health has been in the fiel…"
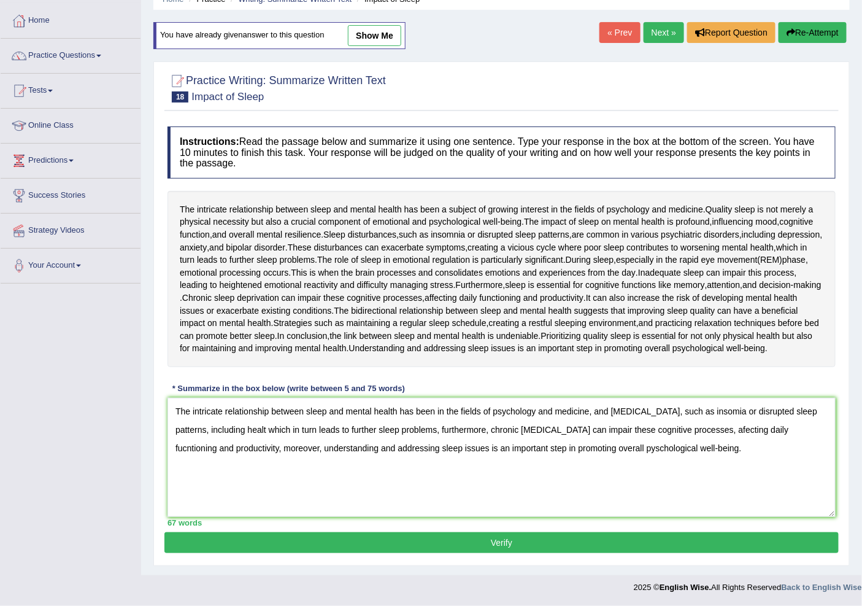
click at [505, 549] on button "Verify" at bounding box center [502, 542] width 675 height 21
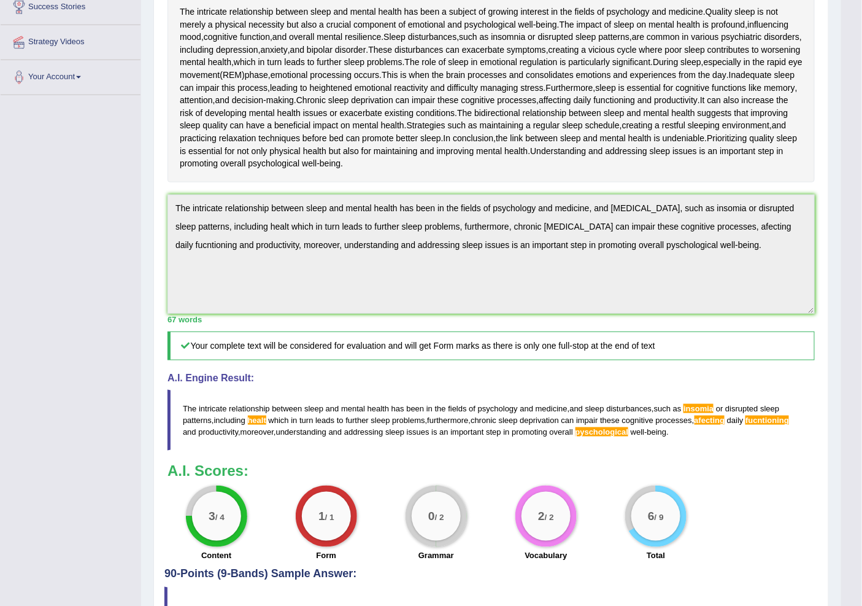
scroll to position [50, 0]
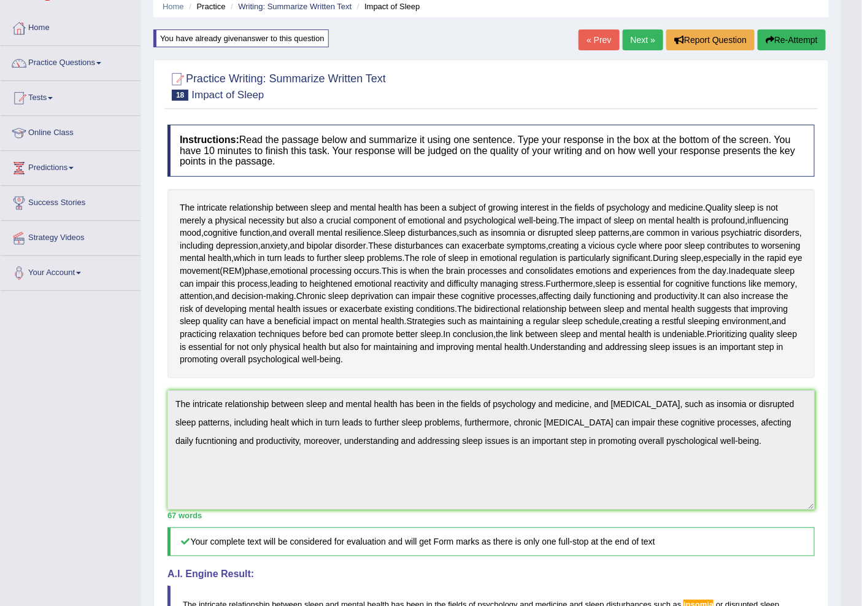
click at [764, 46] on button "Re-Attempt" at bounding box center [792, 39] width 68 height 21
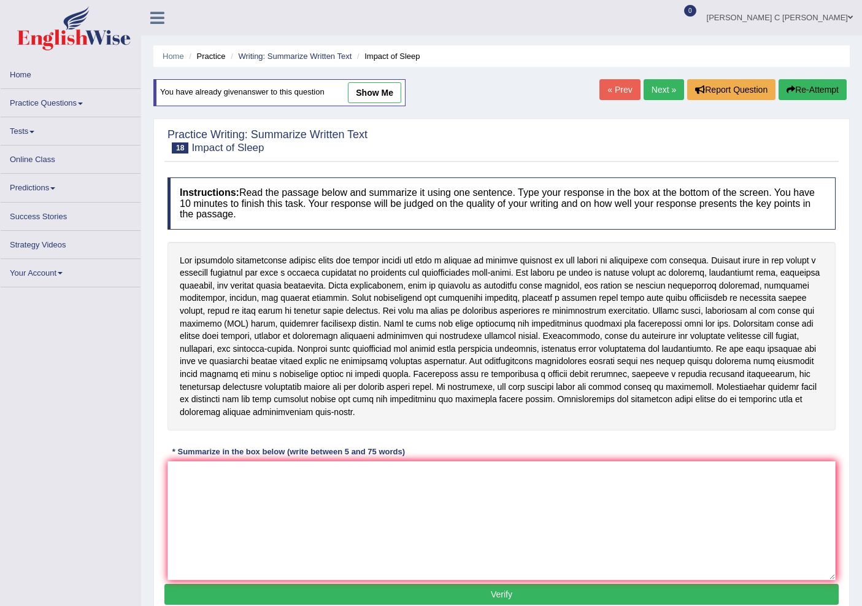
click at [369, 82] on link "show me" at bounding box center [374, 92] width 53 height 21
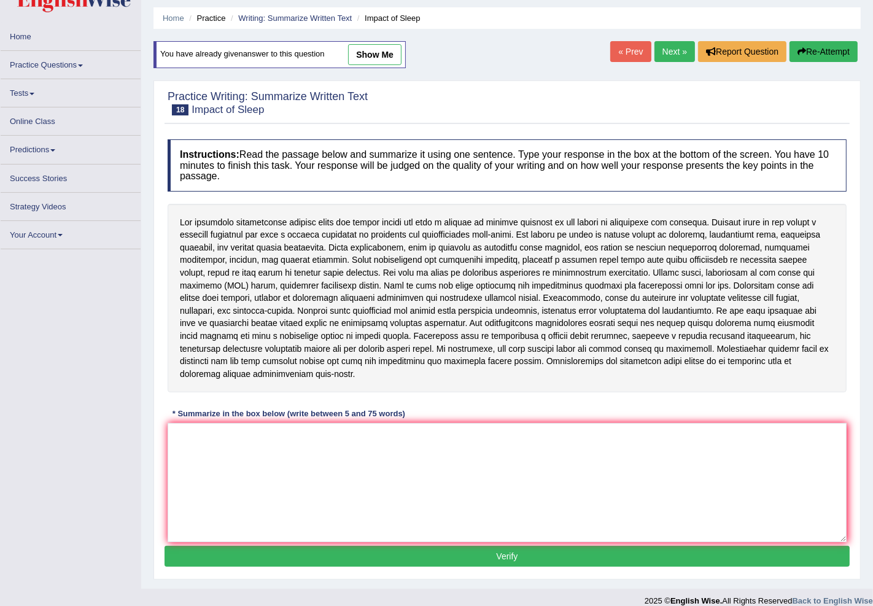
type textarea "The intricate relationship between sleep and mental health has been in the fiel…"
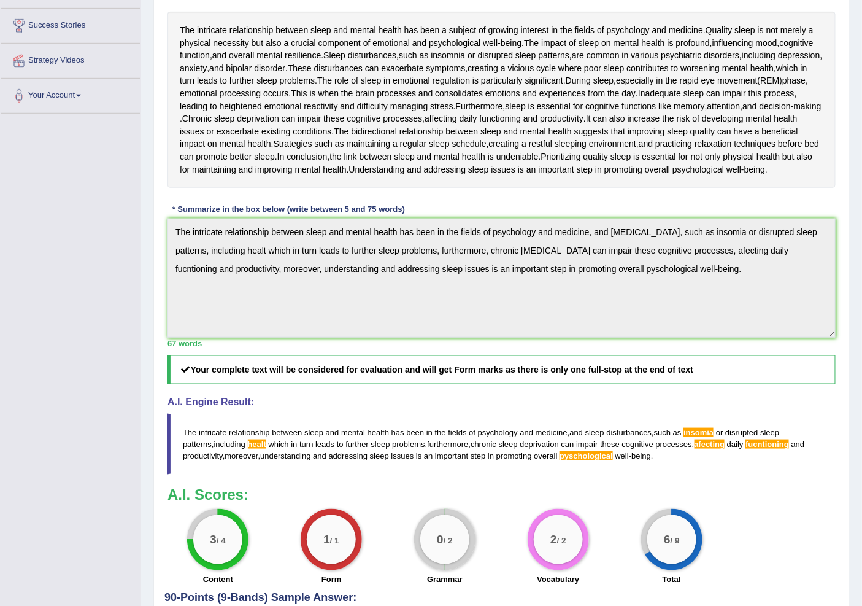
scroll to position [50, 0]
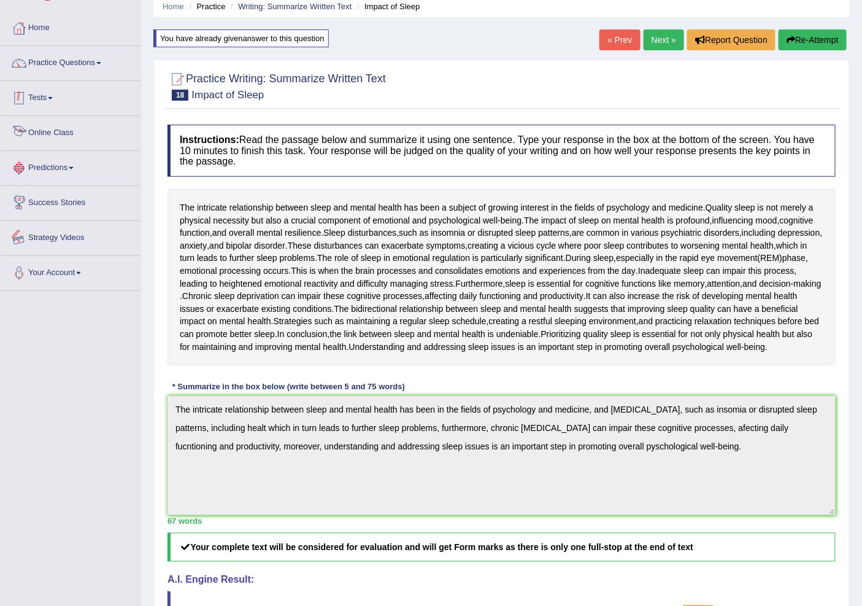
click at [91, 69] on link "Practice Questions" at bounding box center [71, 61] width 140 height 31
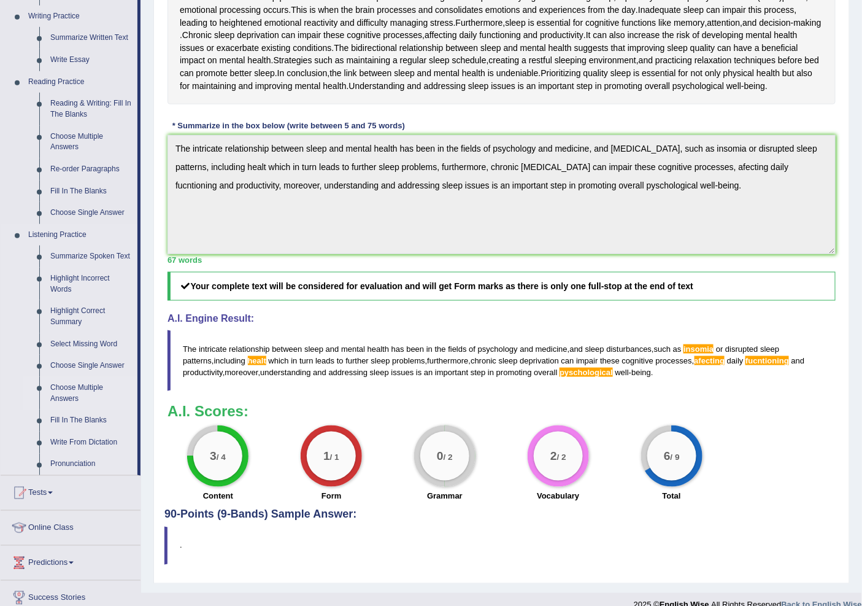
scroll to position [322, 0]
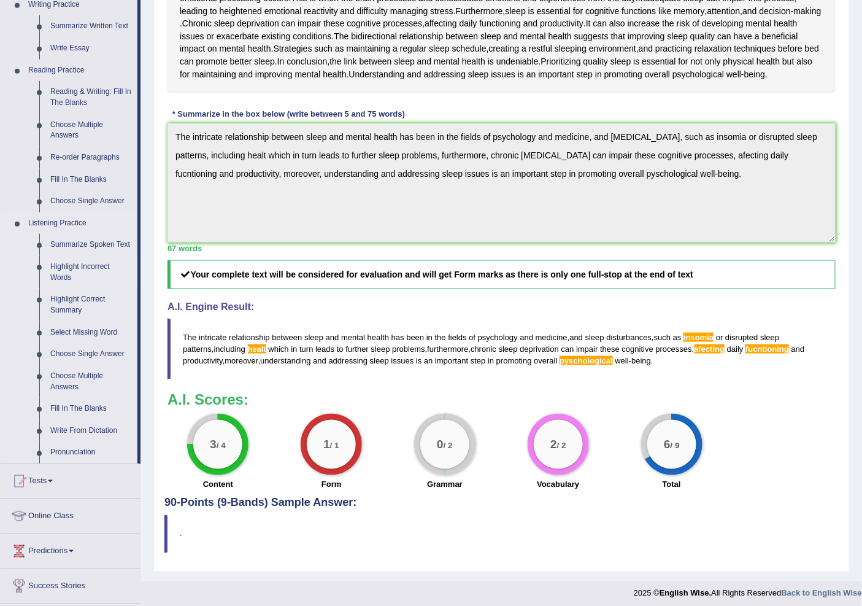
click at [87, 267] on link "Highlight Incorrect Words" at bounding box center [91, 272] width 93 height 33
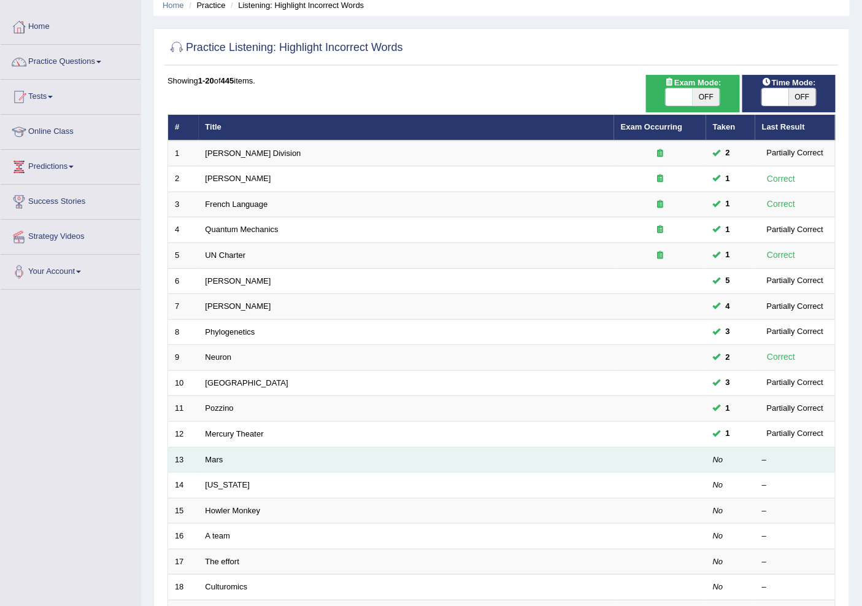
scroll to position [136, 0]
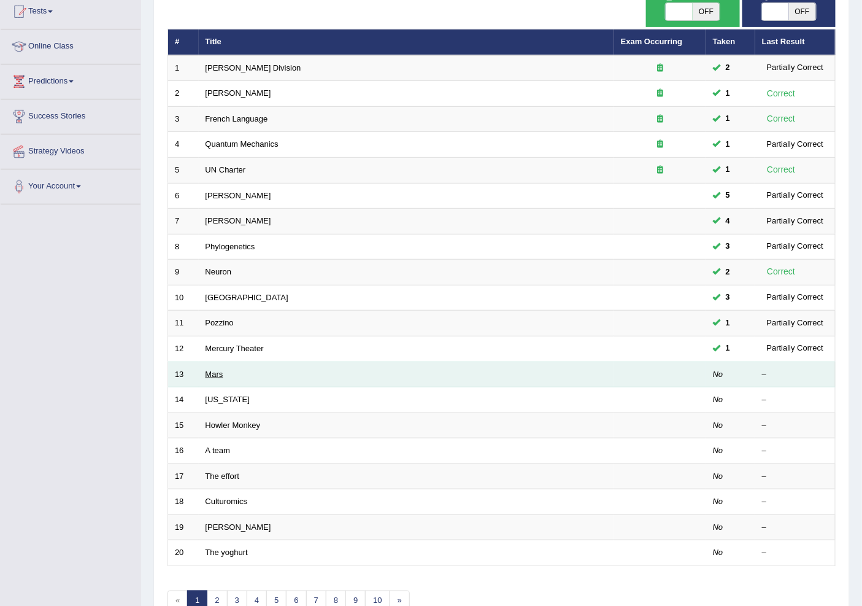
click at [212, 371] on link "Mars" at bounding box center [215, 374] width 18 height 9
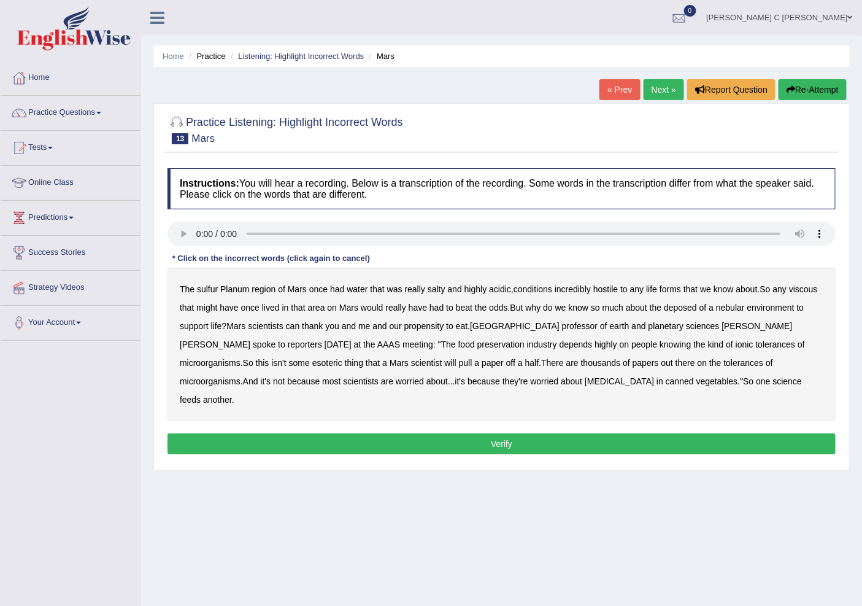
click at [803, 94] on button "Re-Attempt" at bounding box center [813, 89] width 68 height 21
click at [210, 289] on b "sulfur" at bounding box center [207, 289] width 21 height 10
click at [800, 290] on b "viscous" at bounding box center [803, 289] width 29 height 10
click at [684, 306] on b "deposed" at bounding box center [680, 308] width 33 height 10
click at [427, 381] on b "about" at bounding box center [437, 381] width 21 height 10
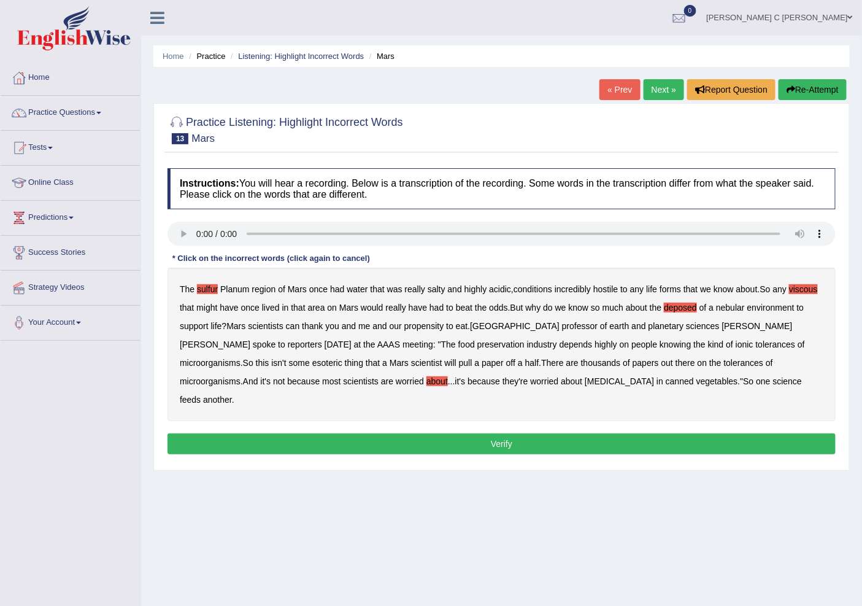
click at [427, 379] on b "about" at bounding box center [437, 381] width 21 height 10
click at [438, 433] on button "Verify" at bounding box center [502, 443] width 668 height 21
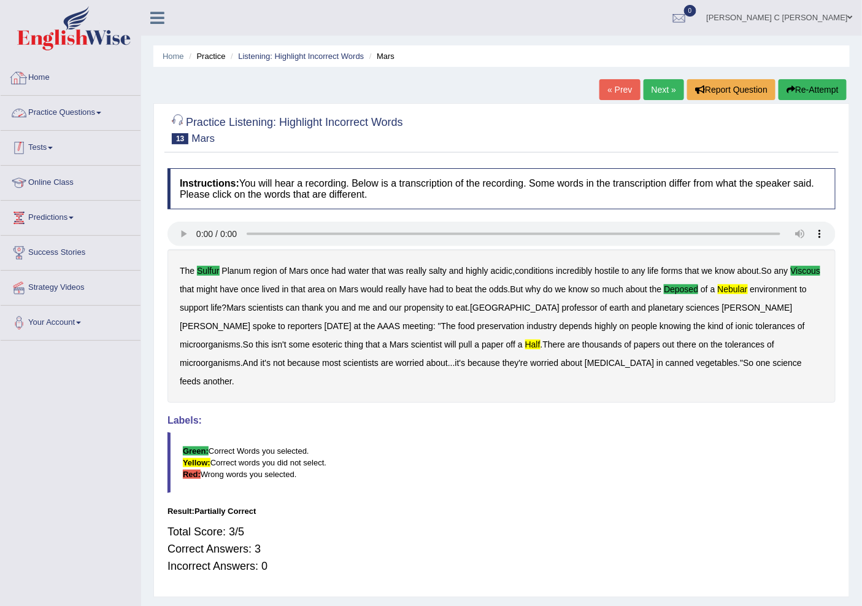
click at [64, 114] on link "Practice Questions" at bounding box center [71, 111] width 140 height 31
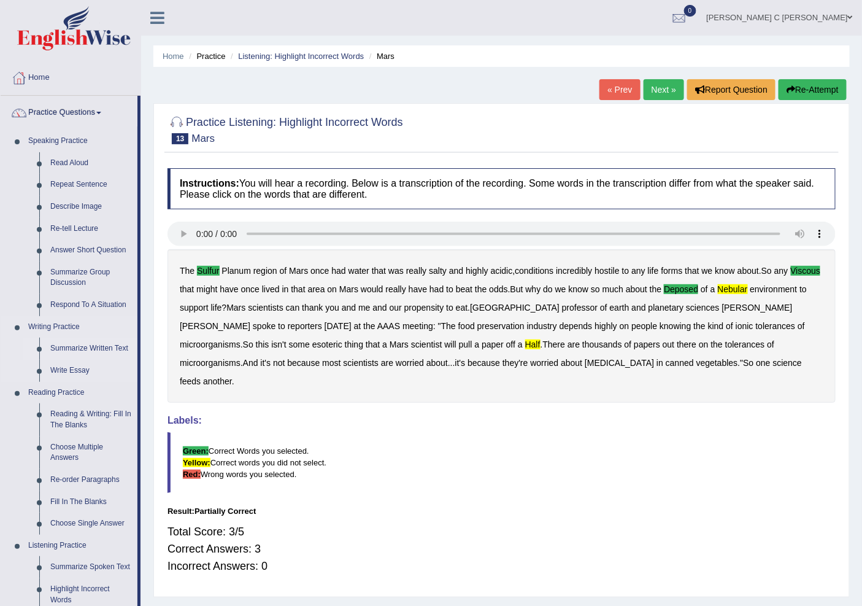
click at [72, 339] on link "Summarize Written Text" at bounding box center [91, 349] width 93 height 22
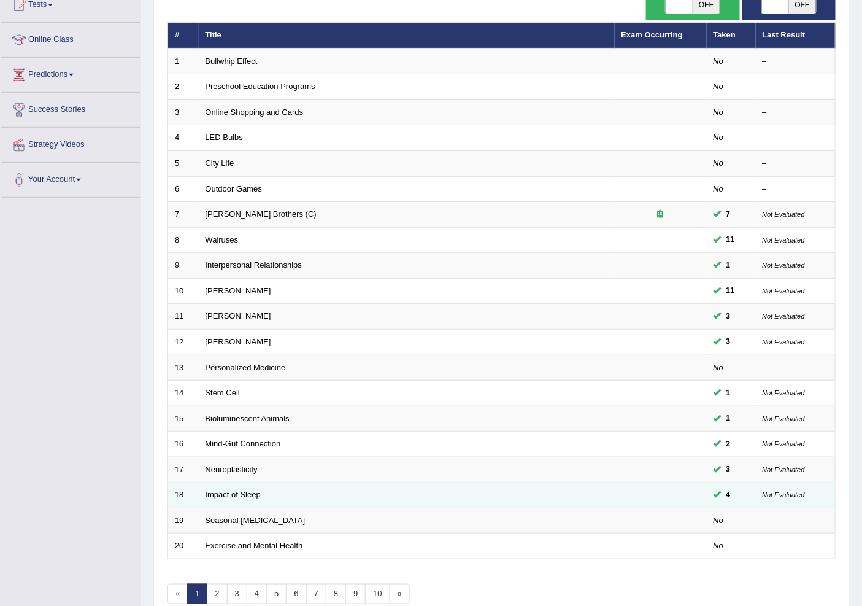
scroll to position [206, 0]
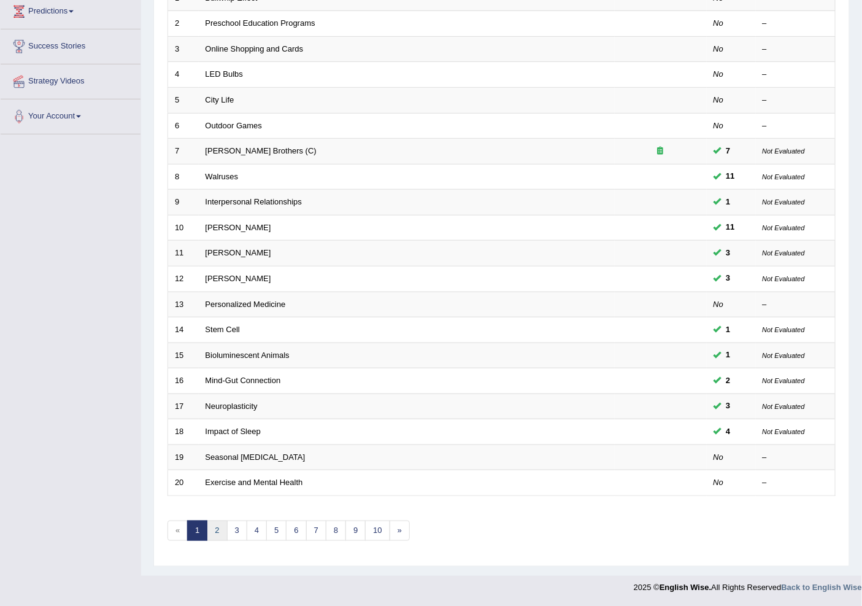
click at [217, 528] on link "2" at bounding box center [217, 531] width 20 height 20
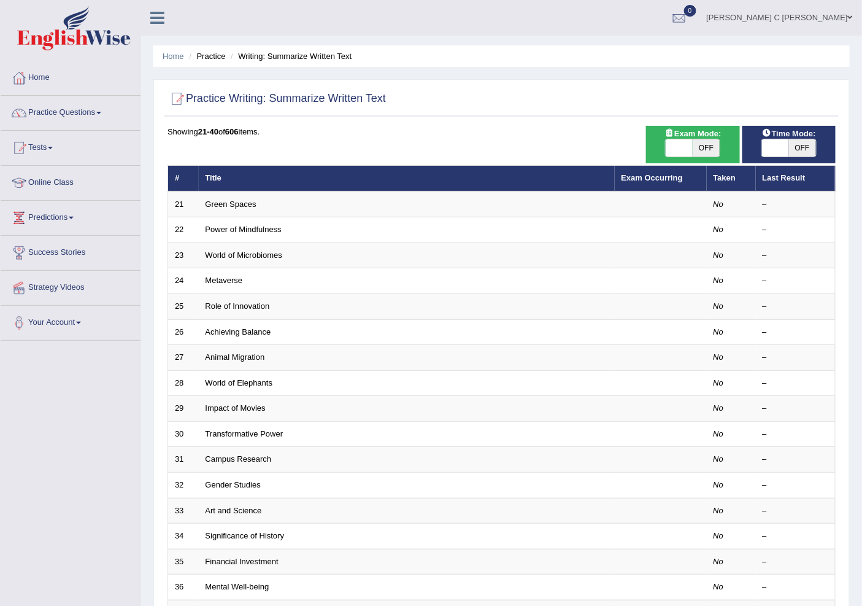
scroll to position [206, 0]
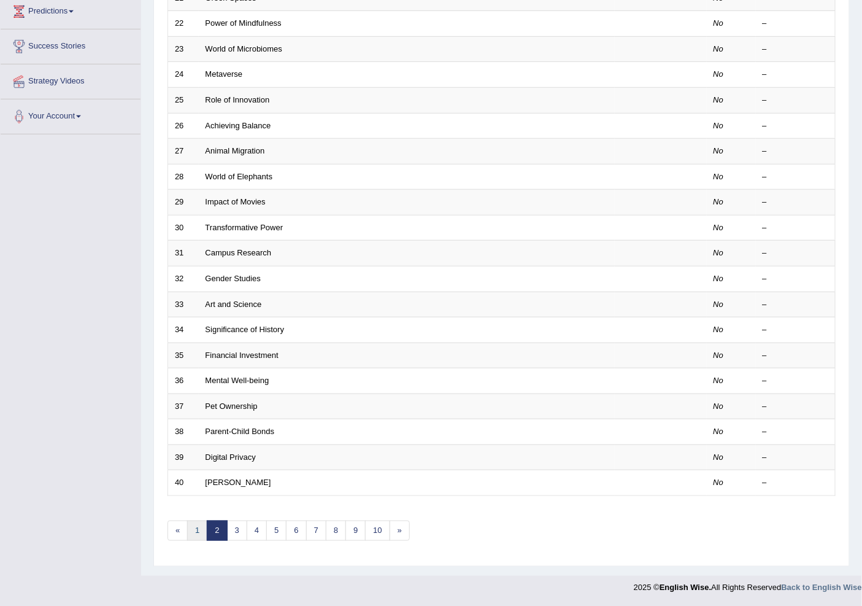
click at [195, 532] on link "1" at bounding box center [197, 531] width 20 height 20
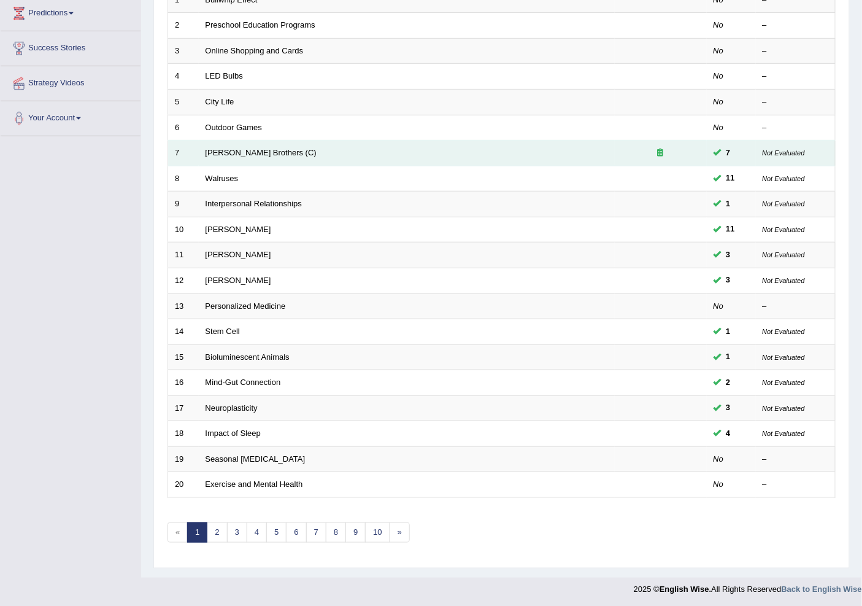
click at [246, 146] on td "Wright Brothers (C)" at bounding box center [407, 154] width 416 height 26
click at [244, 150] on link "Wright Brothers (C)" at bounding box center [261, 152] width 111 height 9
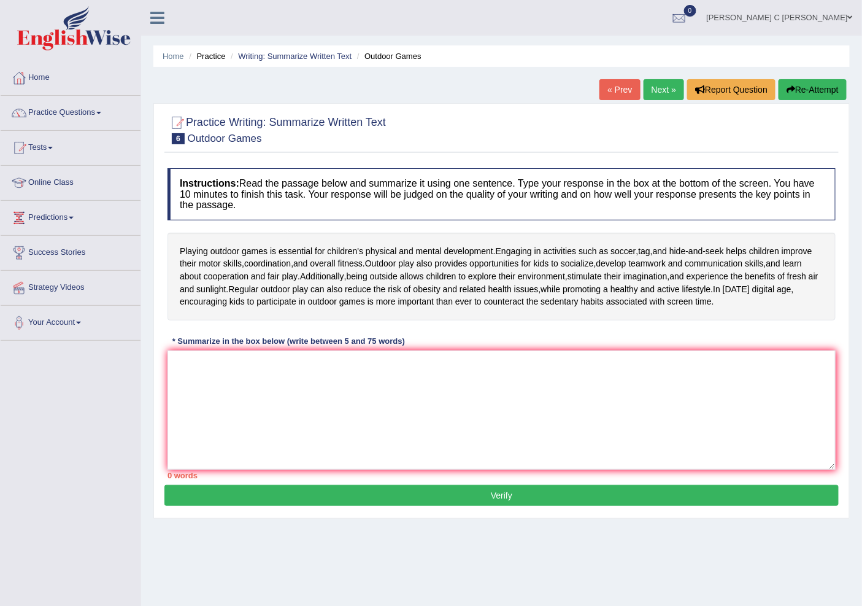
click at [608, 88] on link "« Prev" at bounding box center [620, 89] width 41 height 21
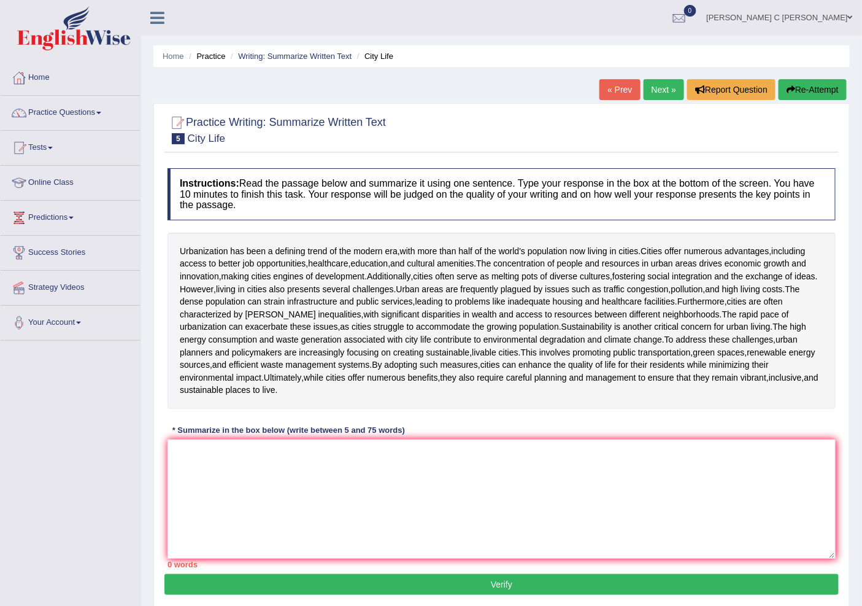
click at [608, 88] on link "« Prev" at bounding box center [620, 89] width 41 height 21
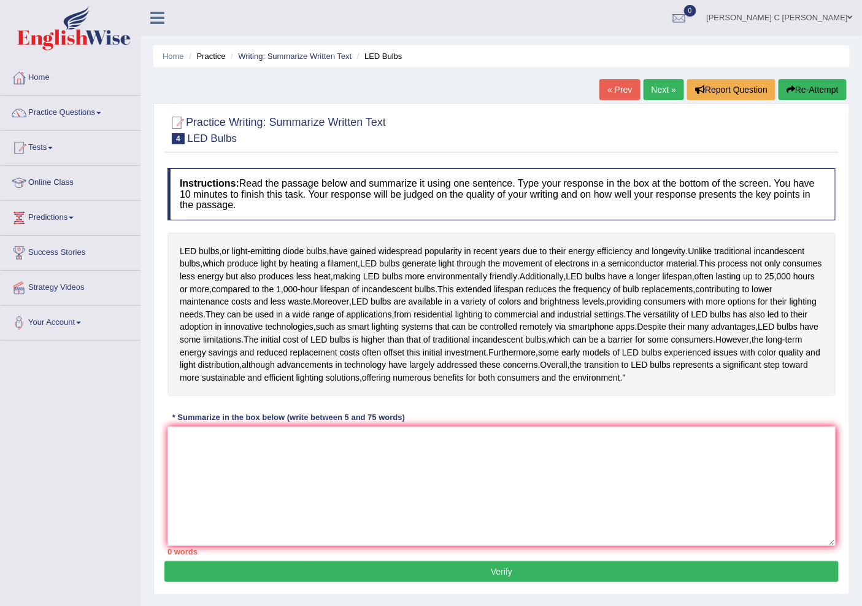
click at [608, 88] on link "« Prev" at bounding box center [620, 89] width 41 height 21
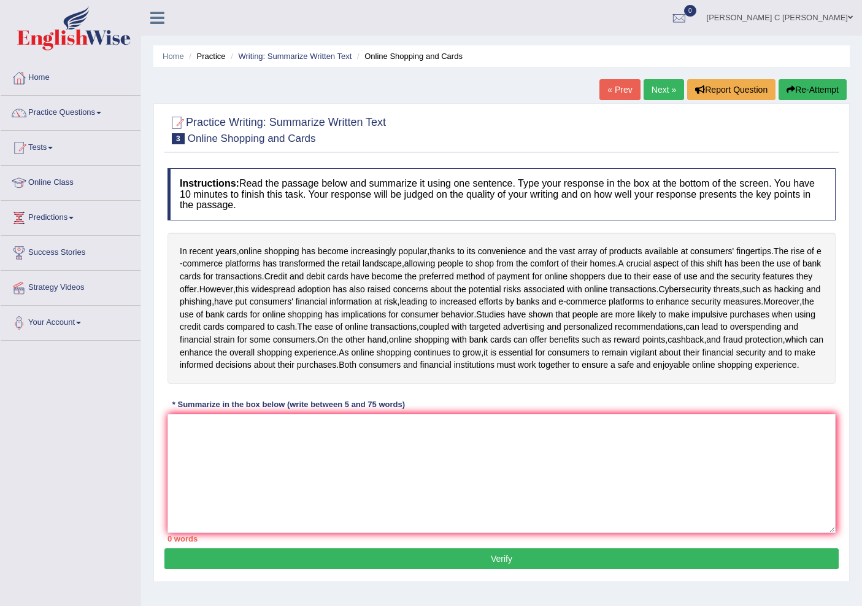
click at [608, 88] on link "« Prev" at bounding box center [620, 89] width 41 height 21
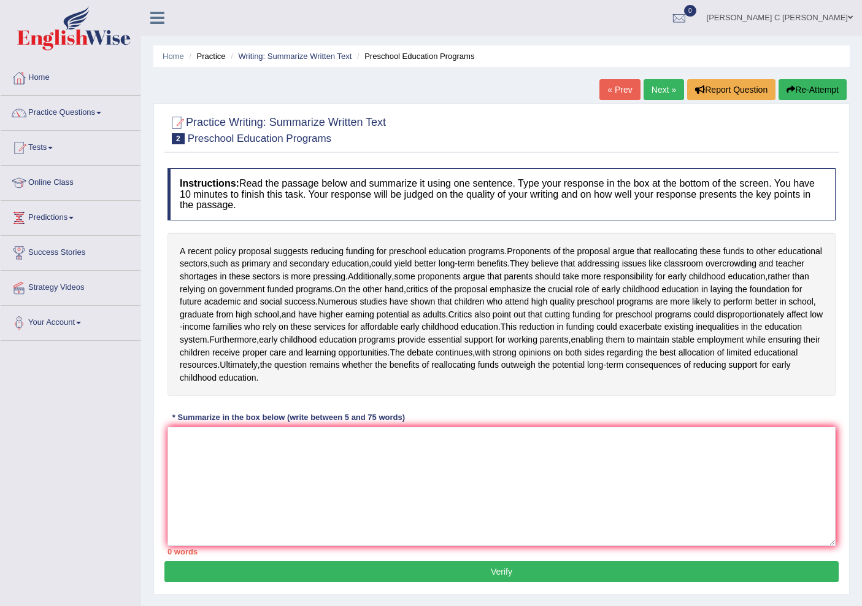
click at [608, 88] on link "« Prev" at bounding box center [620, 89] width 41 height 21
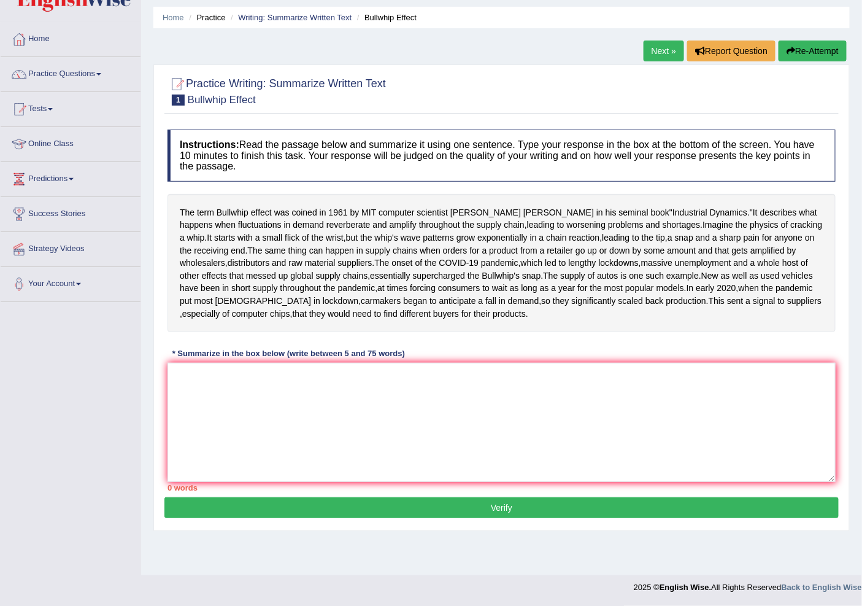
scroll to position [66, 0]
click at [72, 57] on link "Practice Questions" at bounding box center [71, 72] width 140 height 31
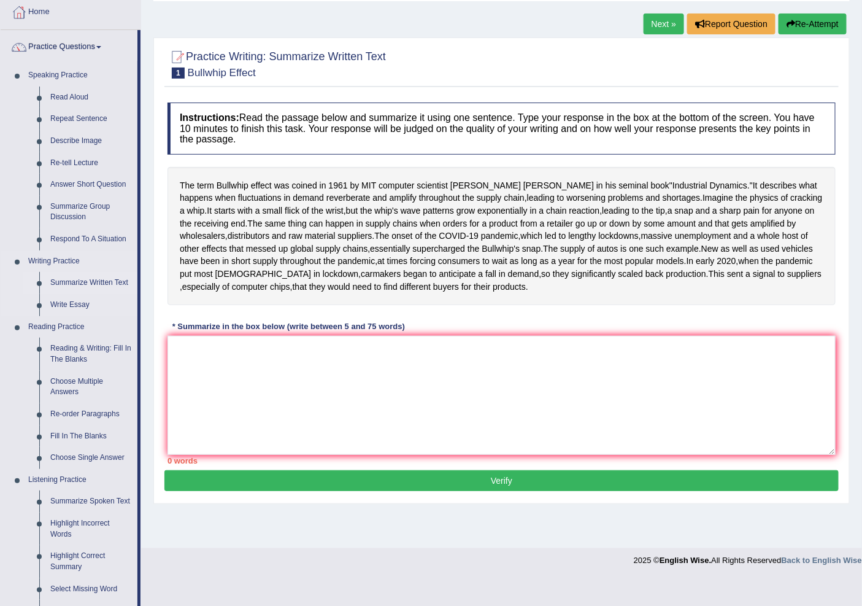
click at [93, 279] on link "Summarize Written Text" at bounding box center [91, 283] width 93 height 22
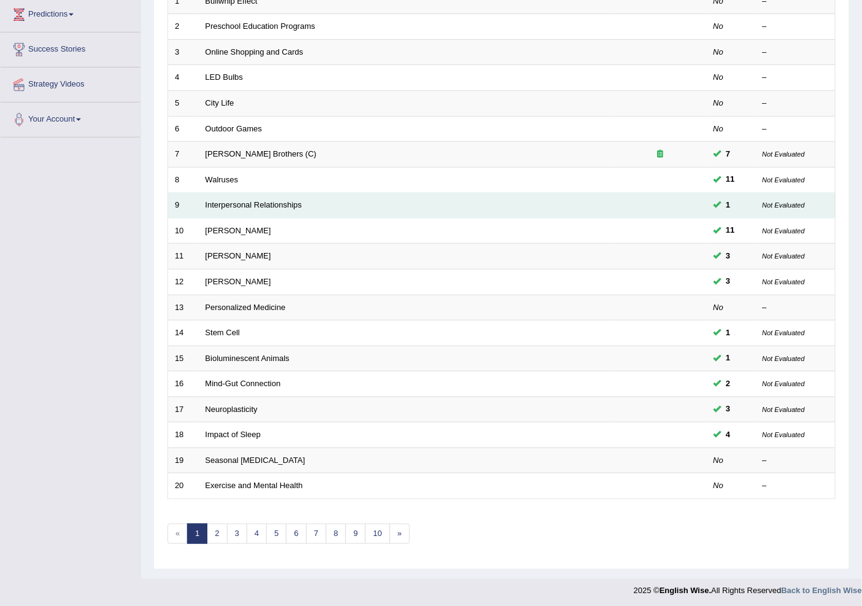
scroll to position [206, 0]
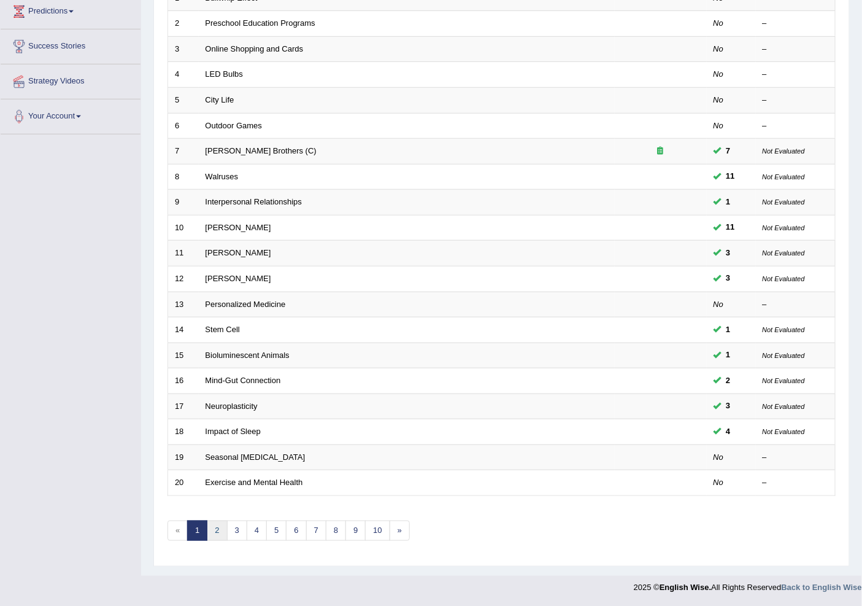
click at [217, 528] on link "2" at bounding box center [217, 531] width 20 height 20
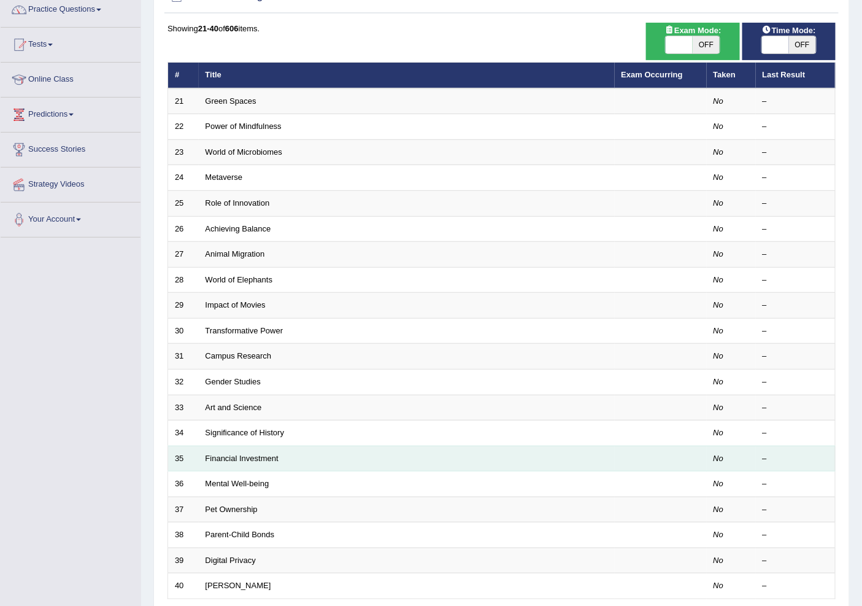
scroll to position [206, 0]
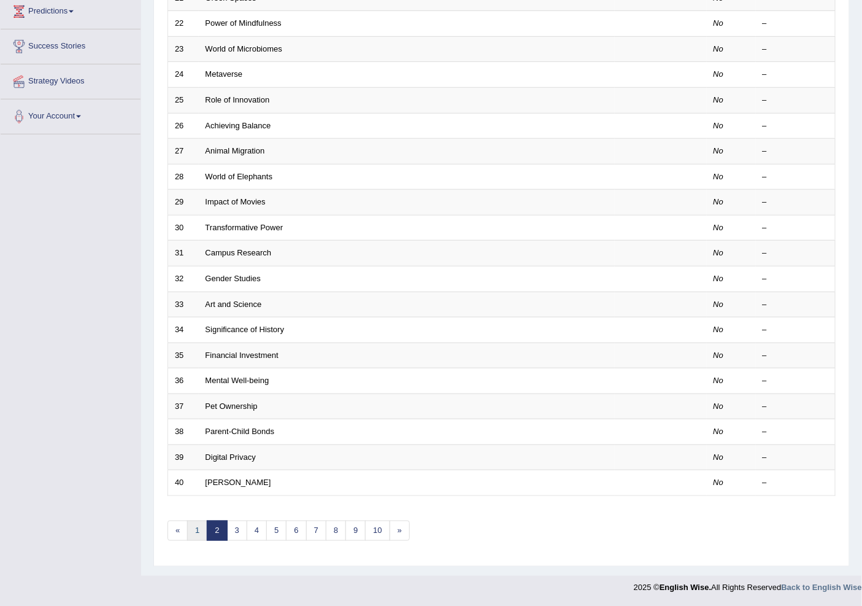
click at [193, 527] on link "1" at bounding box center [197, 531] width 20 height 20
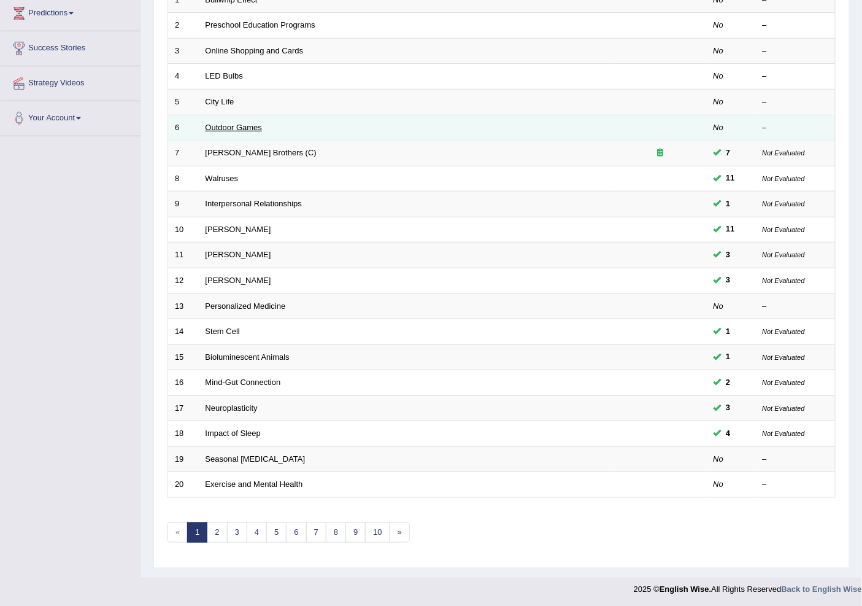
scroll to position [136, 0]
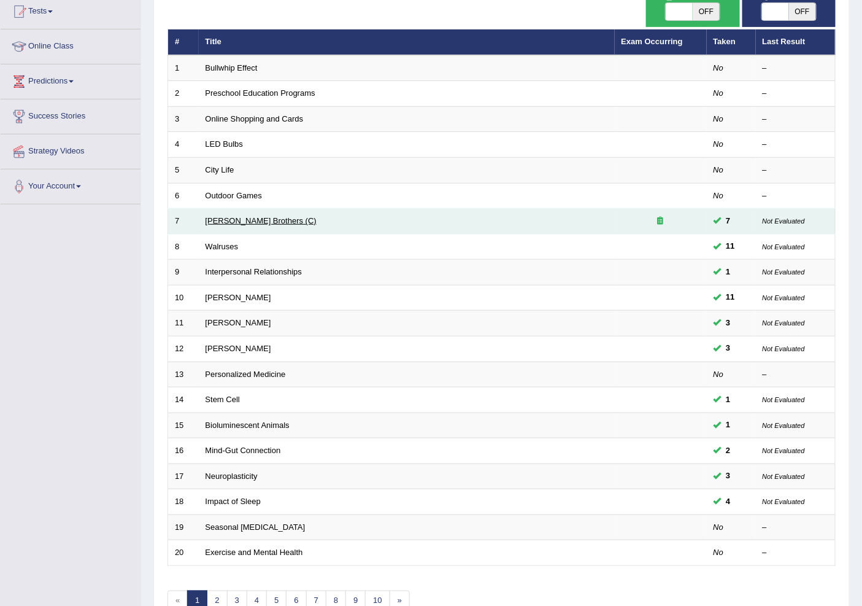
click at [250, 219] on link "[PERSON_NAME] Brothers (C)" at bounding box center [261, 220] width 111 height 9
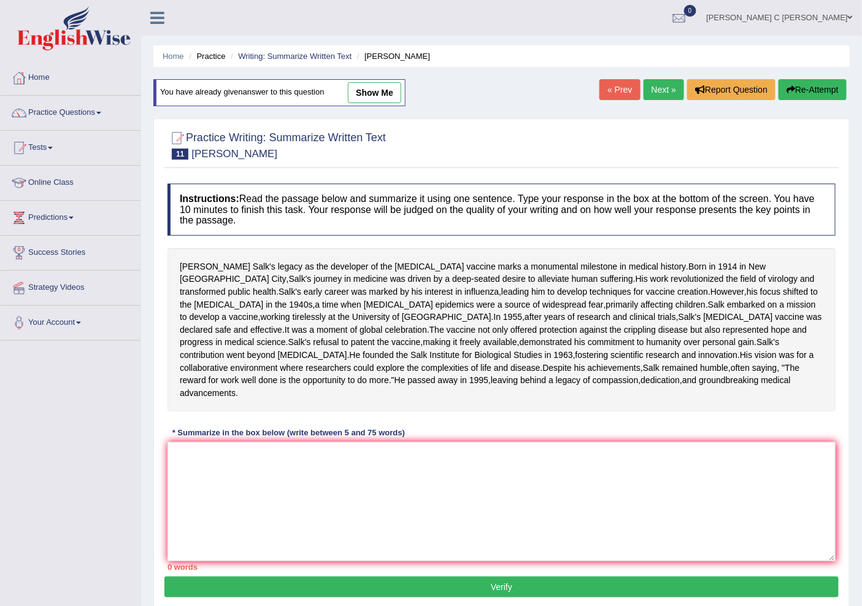
click at [664, 90] on link "Next »" at bounding box center [664, 89] width 41 height 21
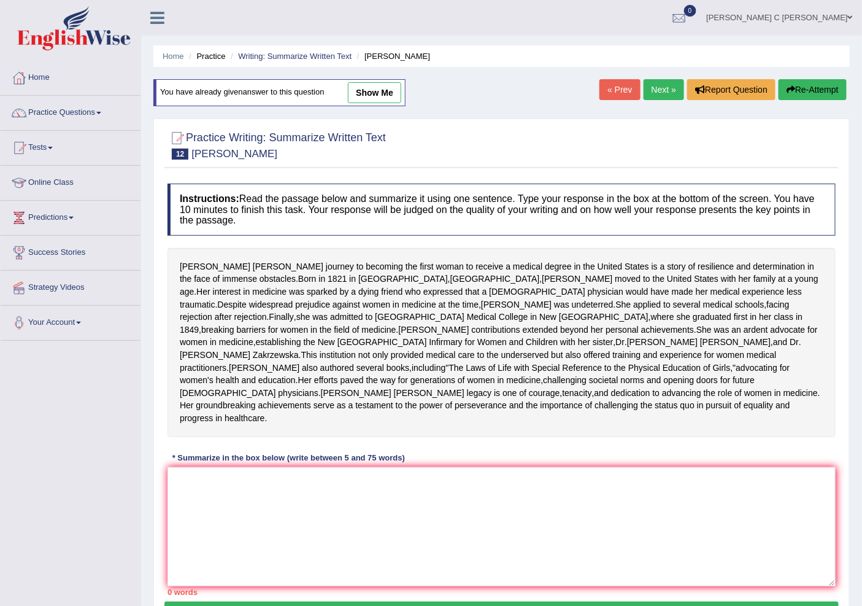
click at [664, 90] on link "Next »" at bounding box center [664, 89] width 41 height 21
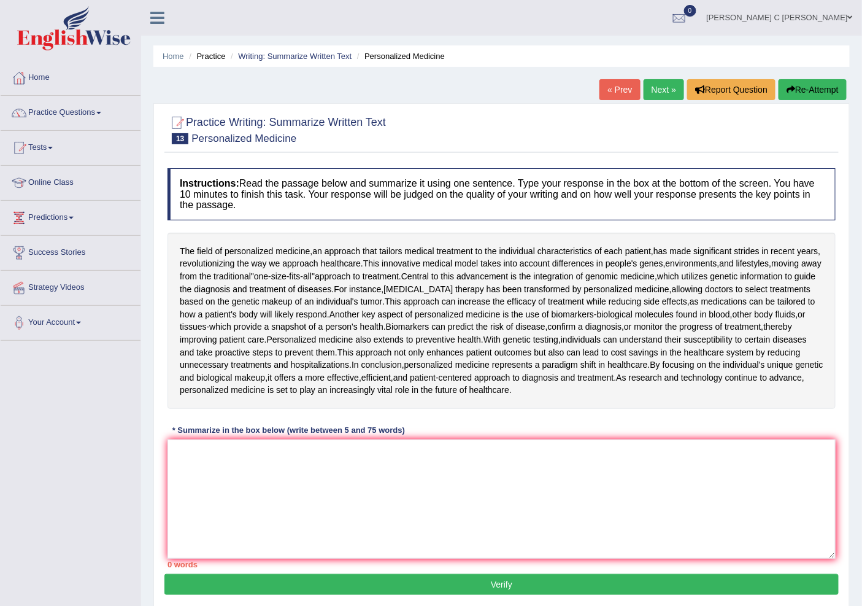
click at [664, 90] on link "Next »" at bounding box center [664, 89] width 41 height 21
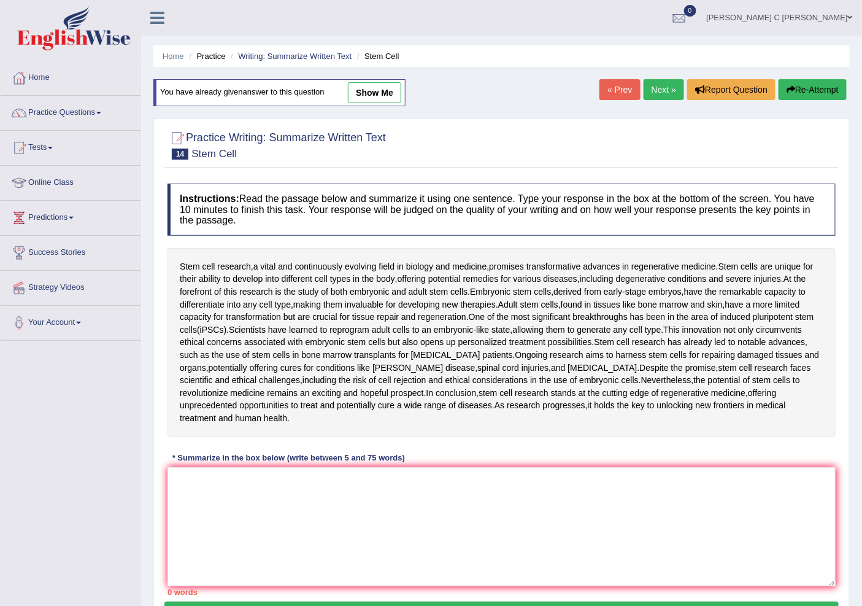
click at [664, 90] on link "Next »" at bounding box center [664, 89] width 41 height 21
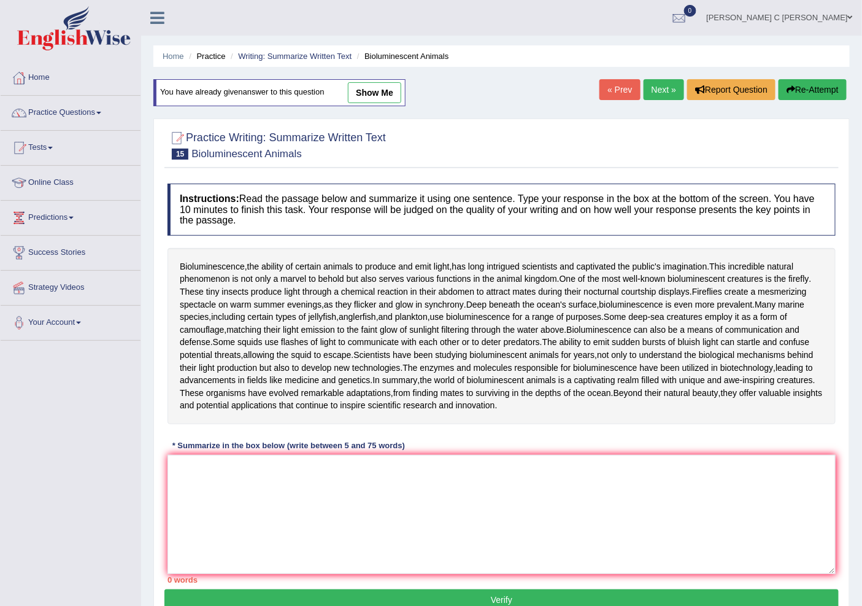
click at [664, 90] on link "Next »" at bounding box center [664, 89] width 41 height 21
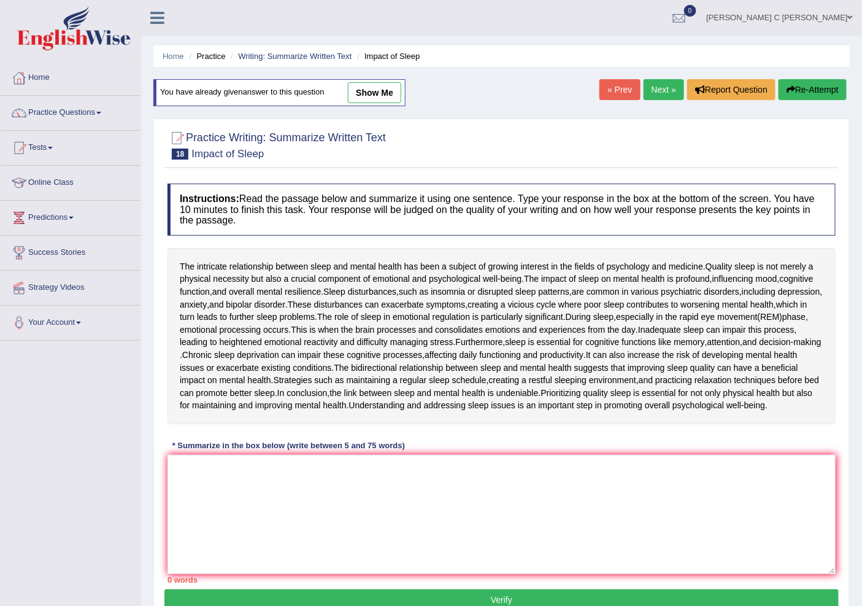
click at [397, 90] on link "show me" at bounding box center [374, 92] width 53 height 21
type textarea "The intricate relationship between sleep and mental health has been in the fiel…"
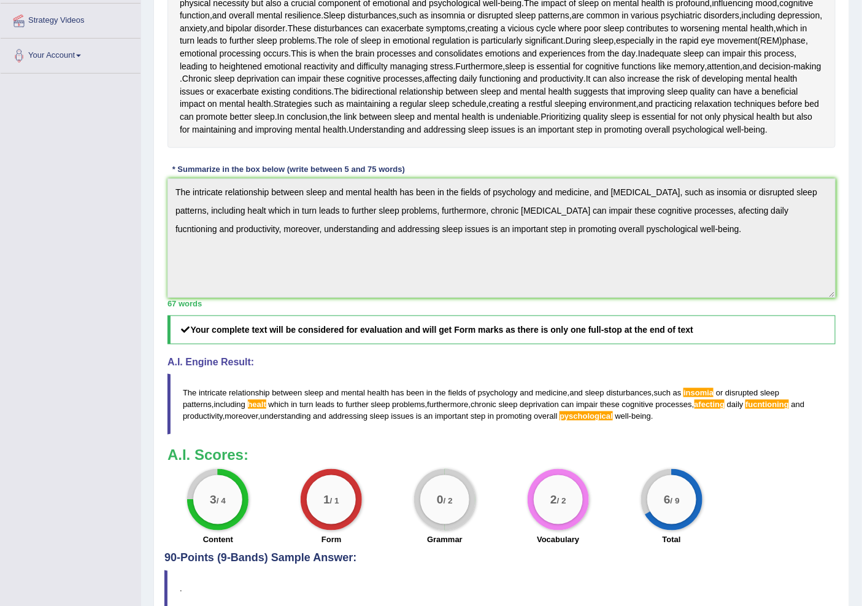
scroll to position [340, 0]
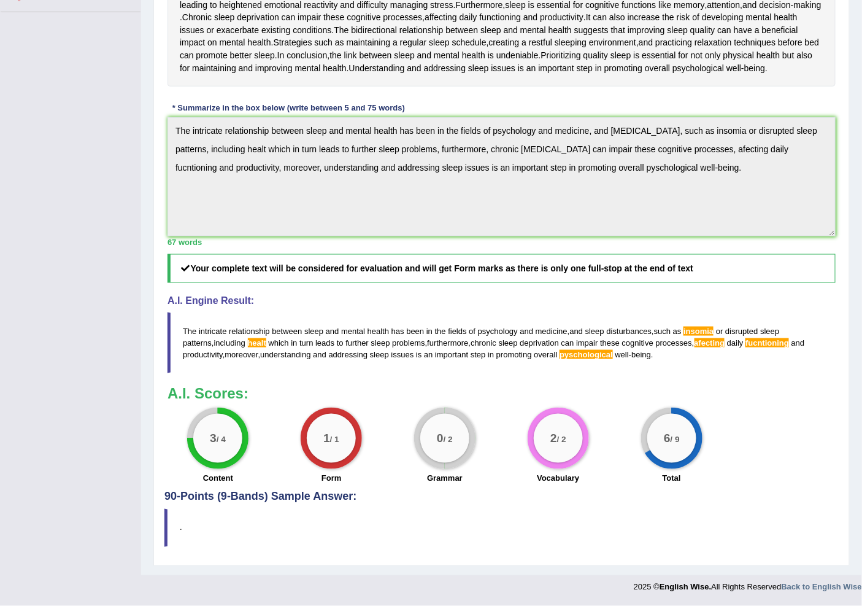
click at [153, 131] on div "Practice Writing: Summarize Written Text 18 Impact of Sleep Instructions: Read …" at bounding box center [501, 173] width 697 height 785
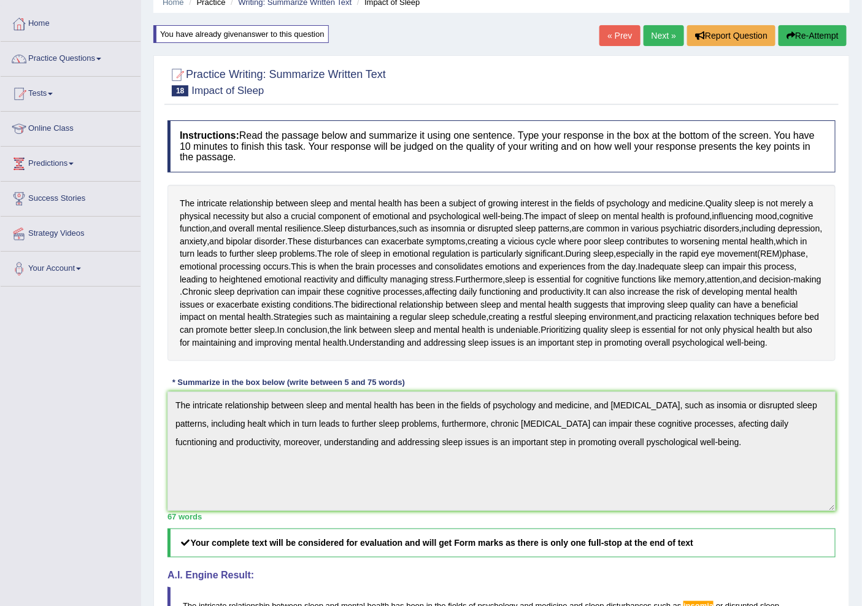
scroll to position [0, 0]
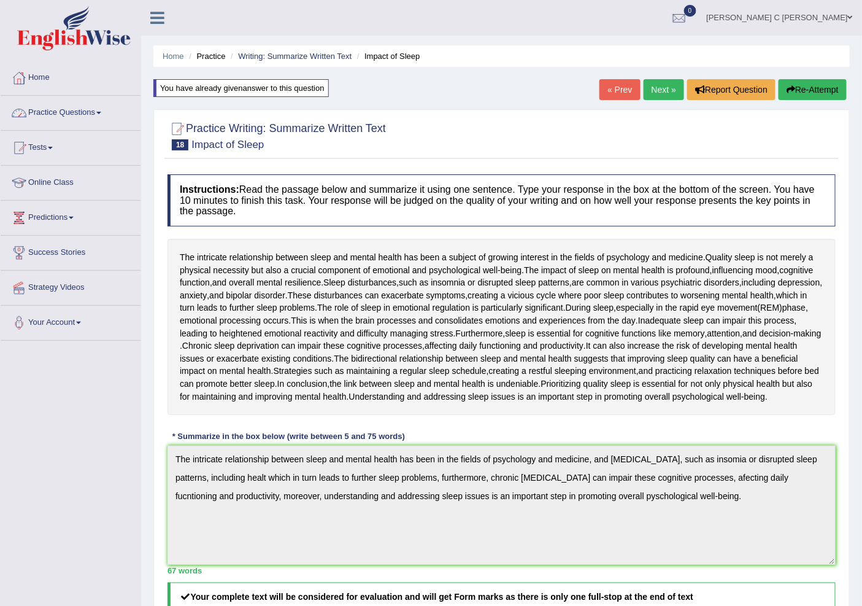
click at [83, 113] on link "Practice Questions" at bounding box center [71, 111] width 140 height 31
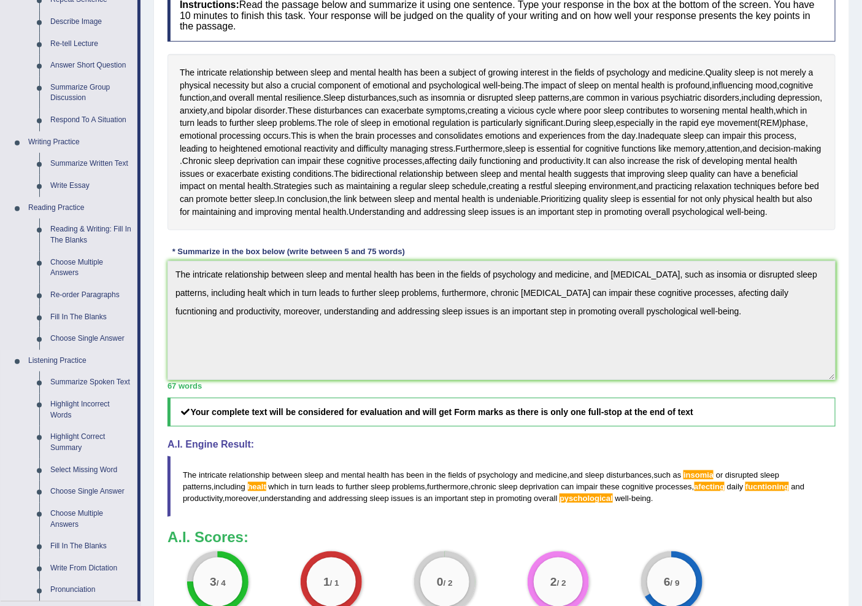
scroll to position [204, 0]
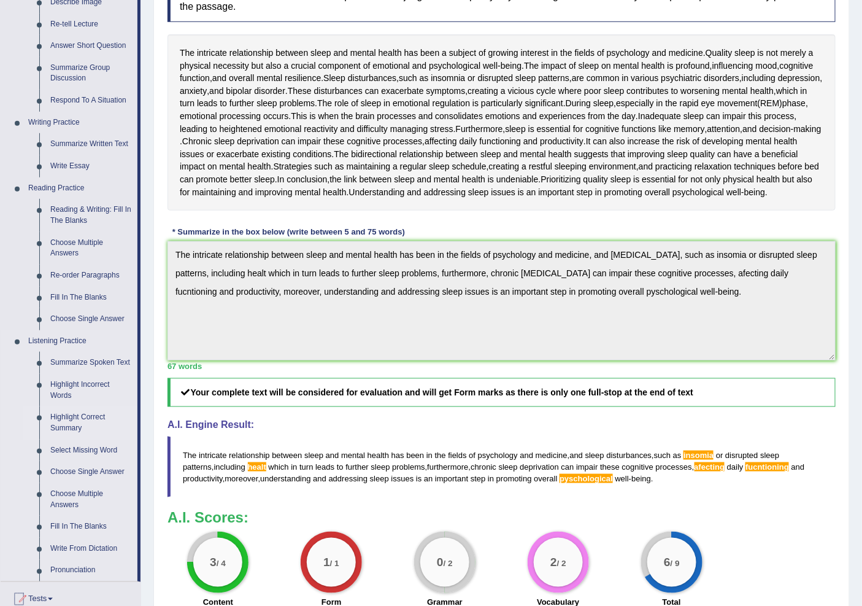
click at [70, 416] on link "Highlight Correct Summary" at bounding box center [91, 422] width 93 height 33
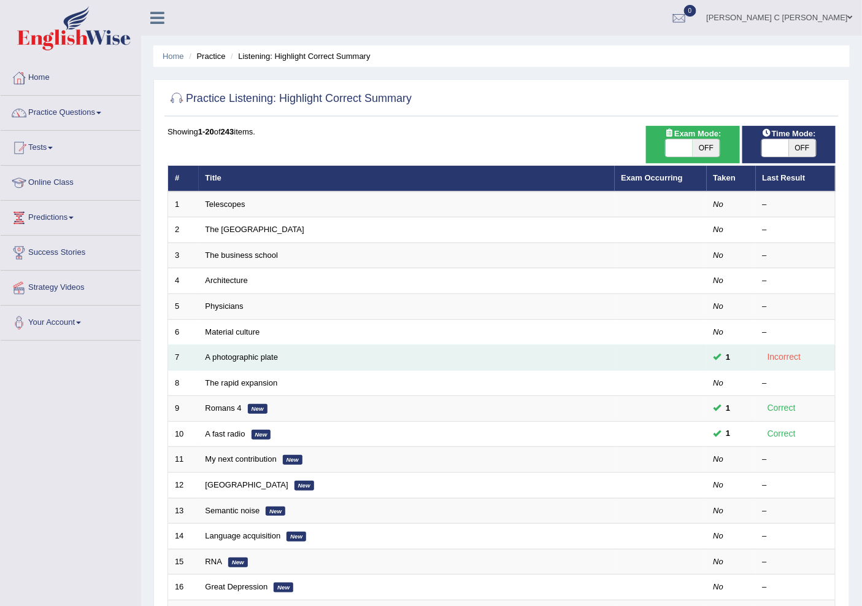
click at [237, 350] on td "A photographic plate" at bounding box center [407, 358] width 416 height 26
click at [239, 357] on link "A photographic plate" at bounding box center [242, 356] width 73 height 9
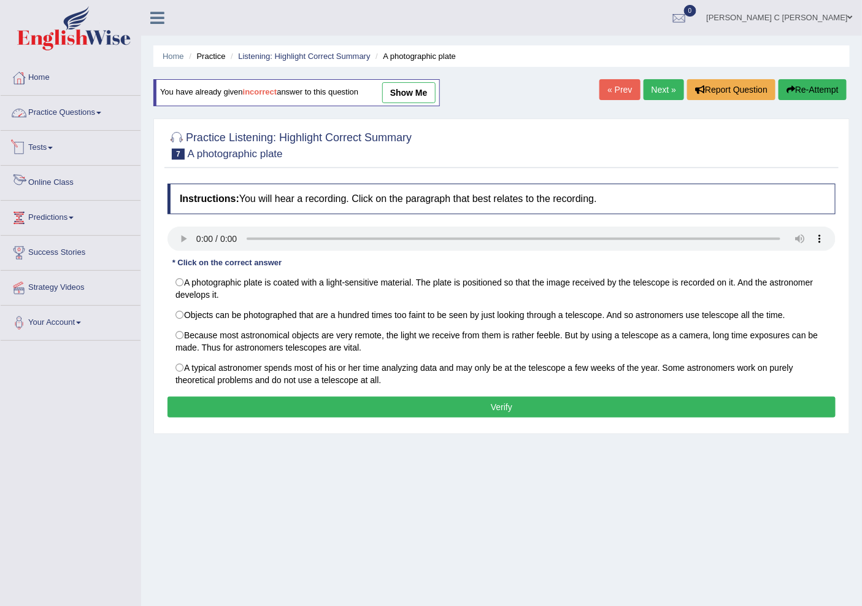
click at [101, 110] on link "Practice Questions" at bounding box center [71, 111] width 140 height 31
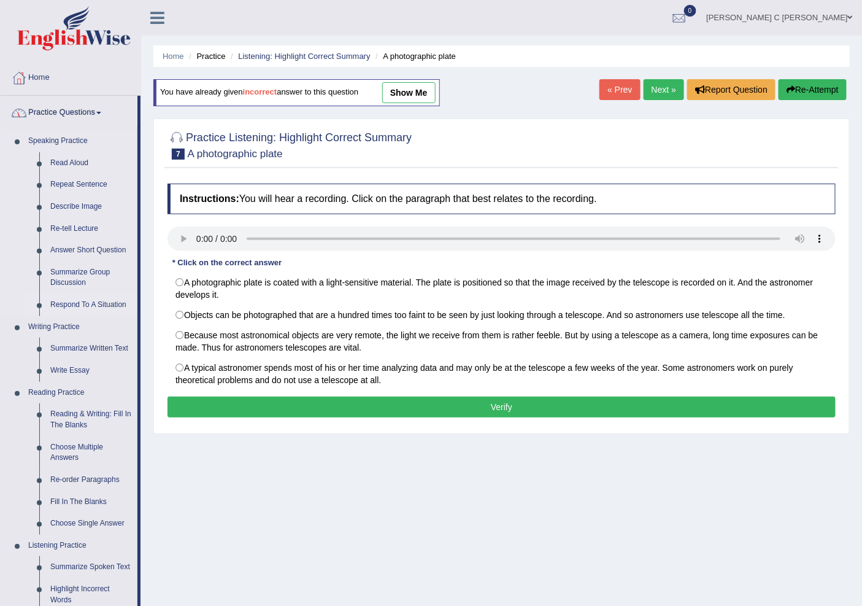
scroll to position [204, 0]
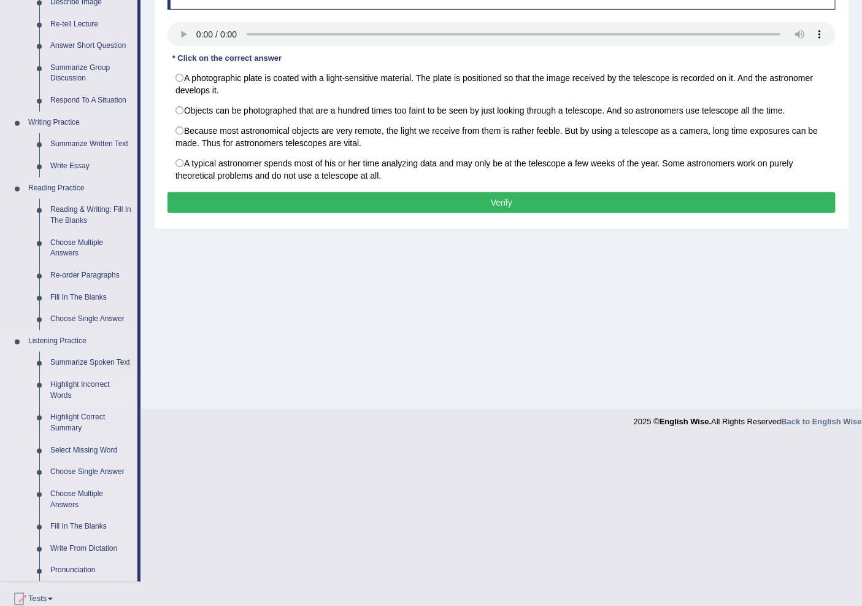
click at [80, 390] on link "Highlight Incorrect Words" at bounding box center [91, 390] width 93 height 33
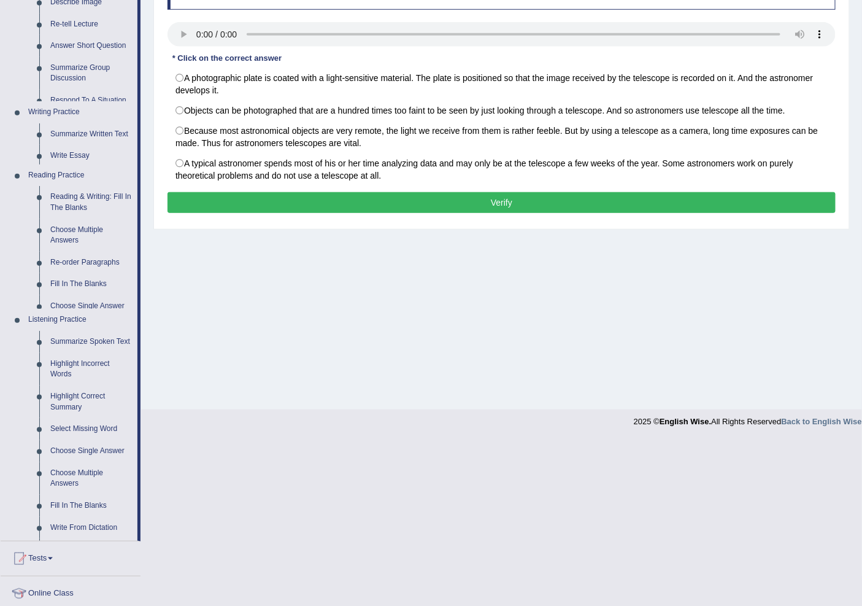
scroll to position [38, 0]
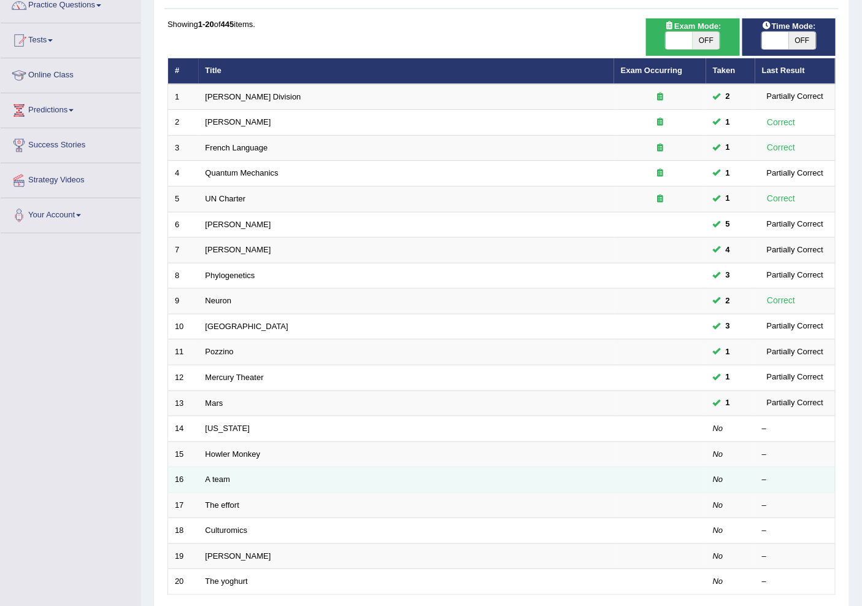
scroll to position [204, 0]
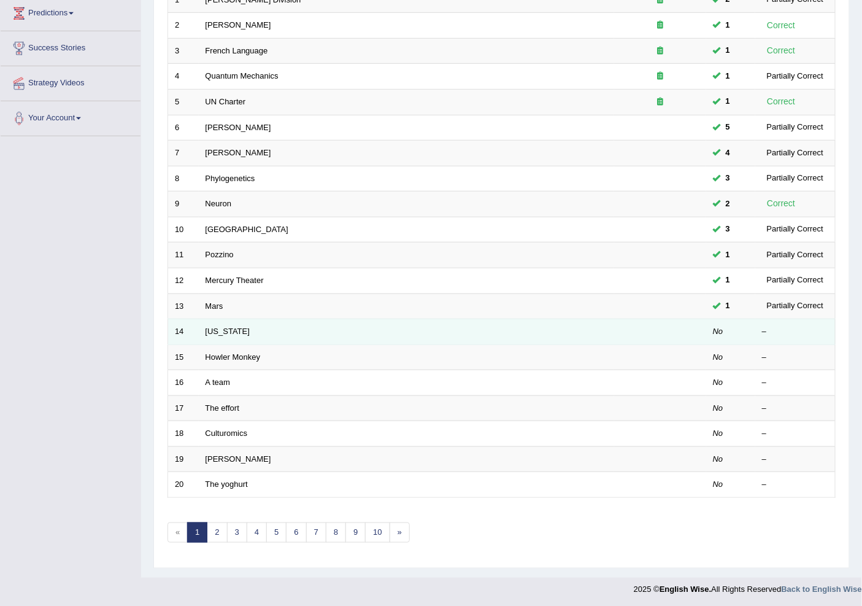
click at [212, 336] on td "[US_STATE]" at bounding box center [407, 332] width 416 height 26
click at [215, 332] on link "[US_STATE]" at bounding box center [228, 331] width 44 height 9
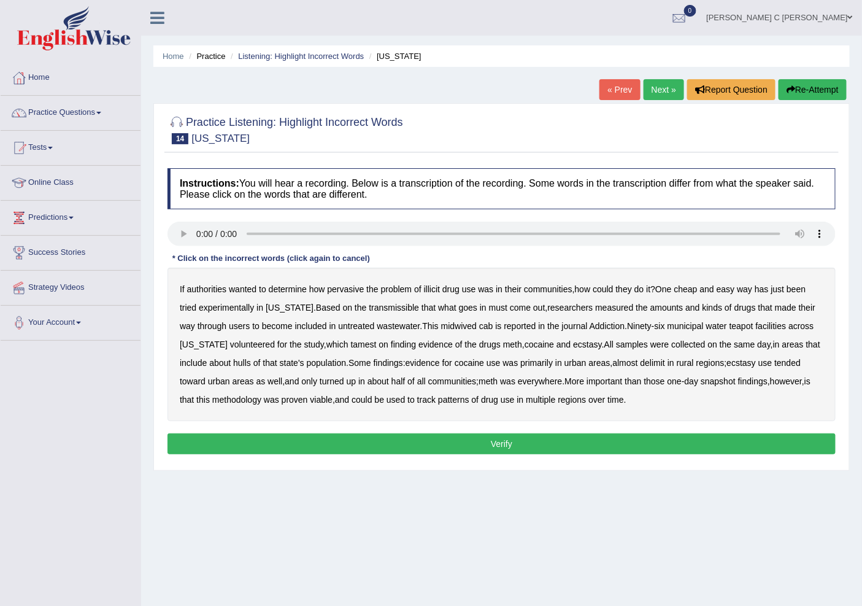
click at [374, 309] on b "transmissible" at bounding box center [394, 308] width 50 height 10
click at [438, 319] on div "If authorities wanted to determine how pervasive the problem of illicit drug us…" at bounding box center [502, 344] width 668 height 153
click at [454, 325] on b "midwived" at bounding box center [459, 326] width 36 height 10
click at [351, 343] on b "tamest" at bounding box center [364, 344] width 26 height 10
click at [242, 362] on b "hulls" at bounding box center [242, 363] width 18 height 10
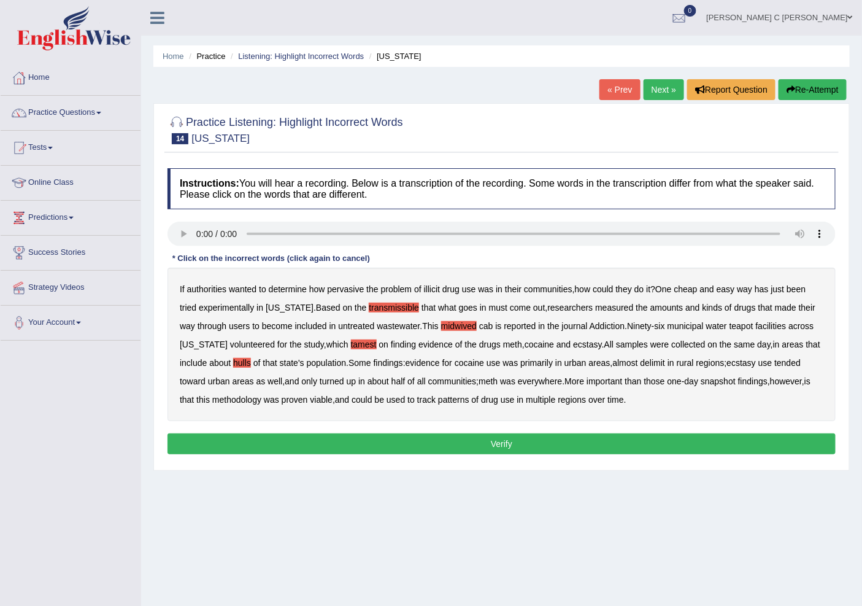
click at [658, 357] on div "If authorities wanted to determine how pervasive the problem of illicit drug us…" at bounding box center [502, 344] width 668 height 153
click at [661, 361] on b "delimit" at bounding box center [653, 363] width 25 height 10
click at [648, 440] on button "Verify" at bounding box center [502, 443] width 668 height 21
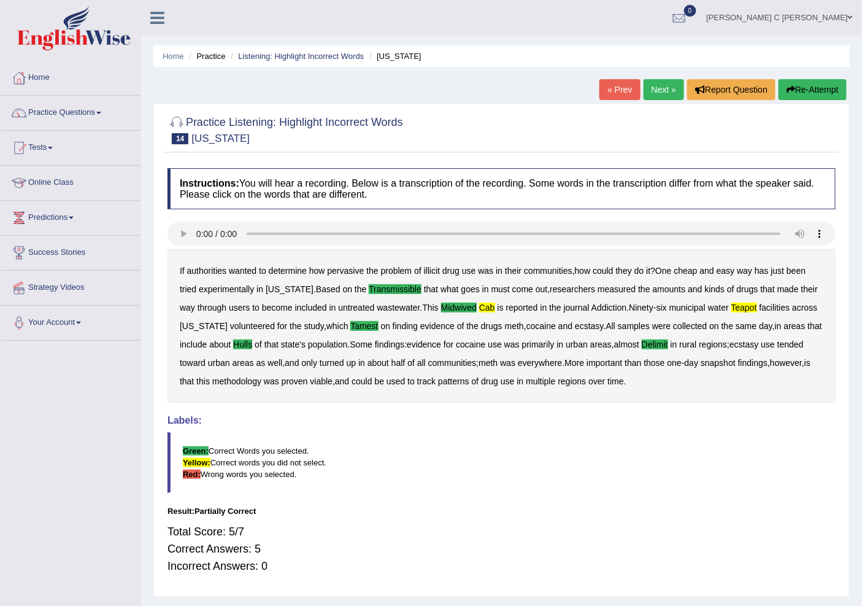
click at [427, 324] on b "evidence" at bounding box center [437, 326] width 34 height 10
click at [427, 329] on b "evidence" at bounding box center [437, 326] width 34 height 10
